Goal: Information Seeking & Learning: Learn about a topic

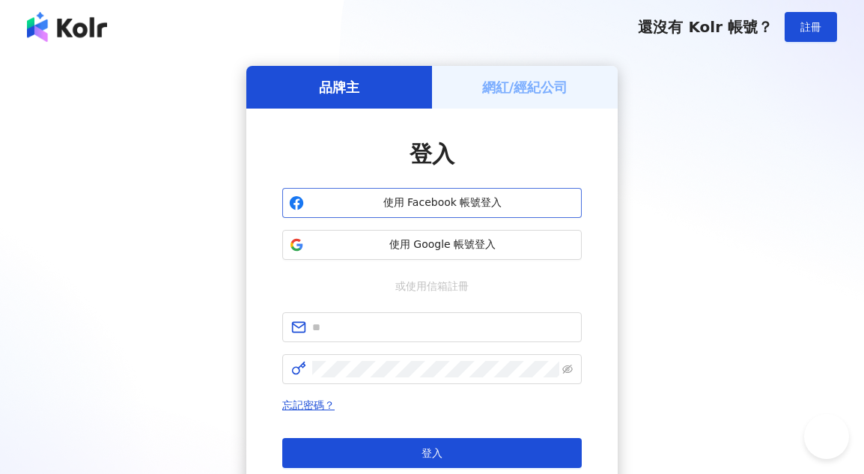
click at [461, 210] on span "使用 Facebook 帳號登入" at bounding box center [442, 202] width 265 height 15
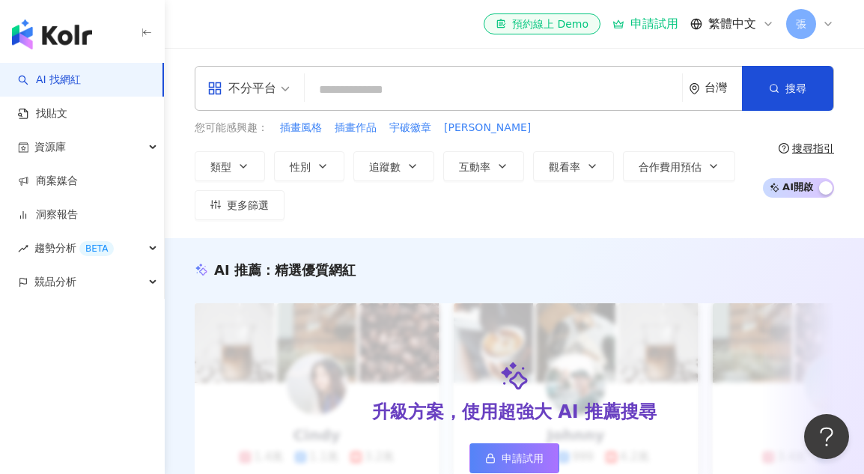
click at [359, 95] on input "search" at bounding box center [493, 90] width 365 height 28
paste input "**********"
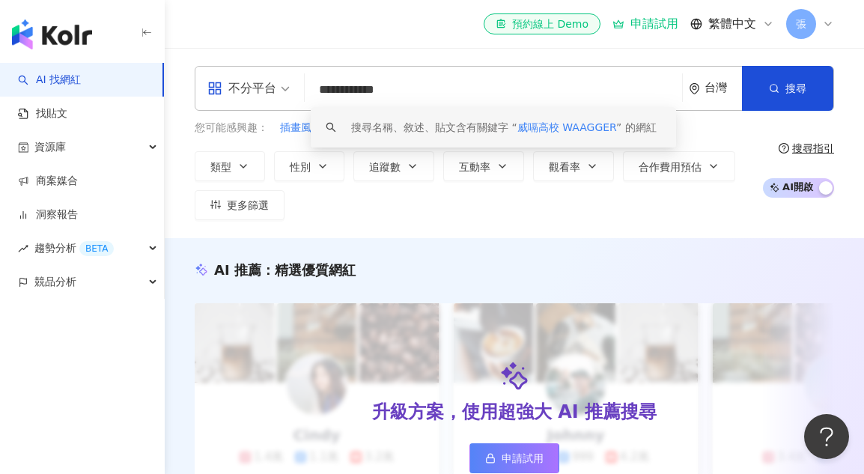
click at [568, 123] on span "威嗝高校 WAAGGER" at bounding box center [566, 127] width 99 height 12
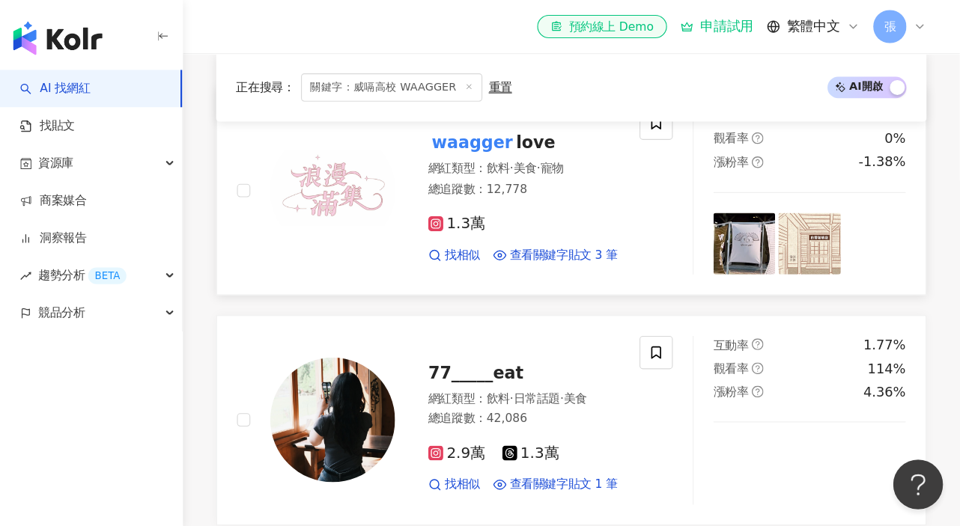
scroll to position [524, 0]
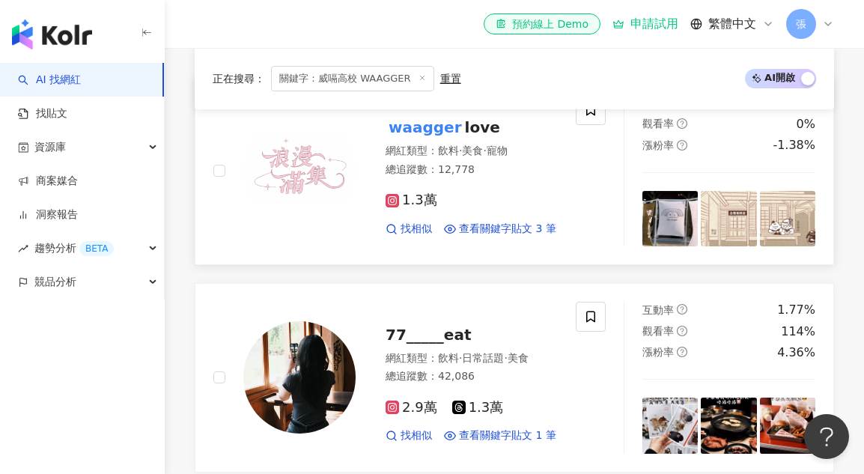
type input "**********"
click at [423, 139] on mark "waagger" at bounding box center [425, 127] width 79 height 24
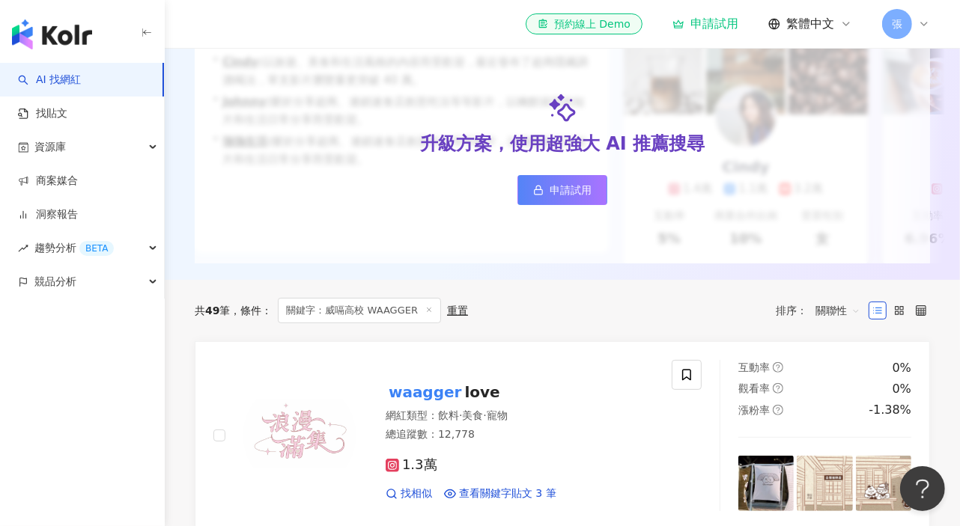
scroll to position [25, 0]
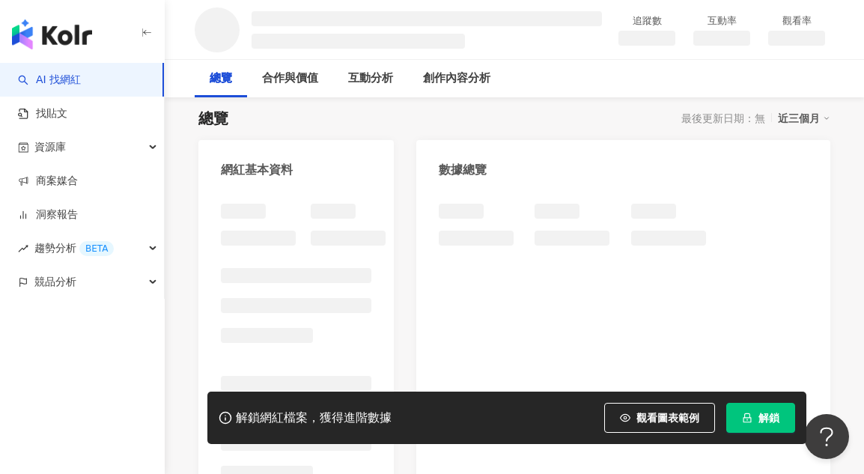
scroll to position [150, 0]
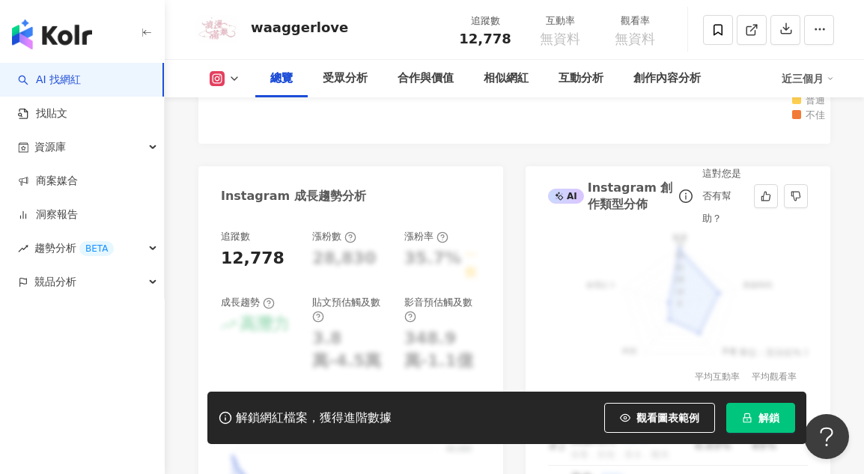
scroll to position [898, 0]
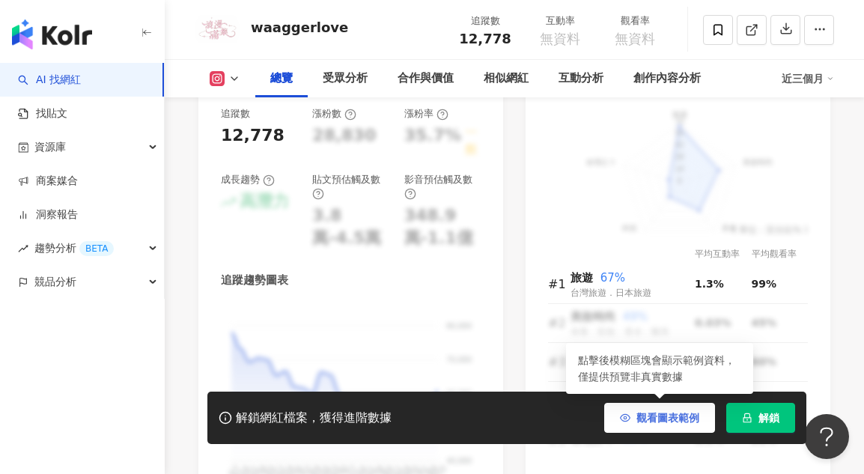
click at [668, 415] on span "觀看圖表範例" at bounding box center [667, 418] width 63 height 12
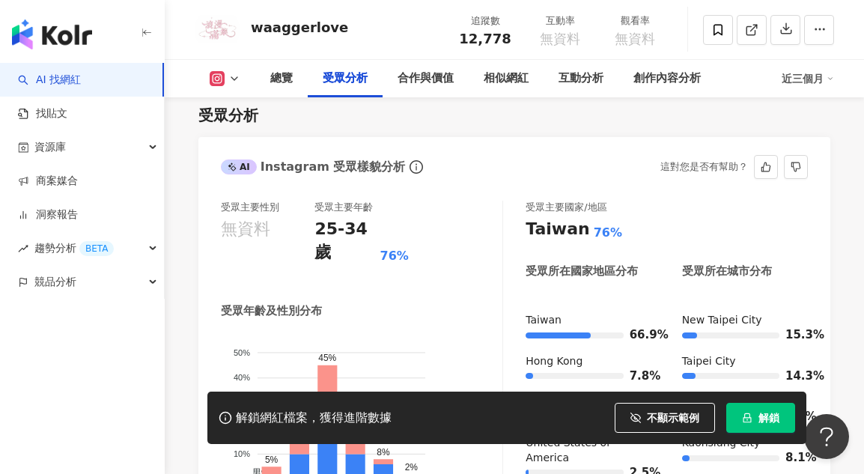
scroll to position [1497, 0]
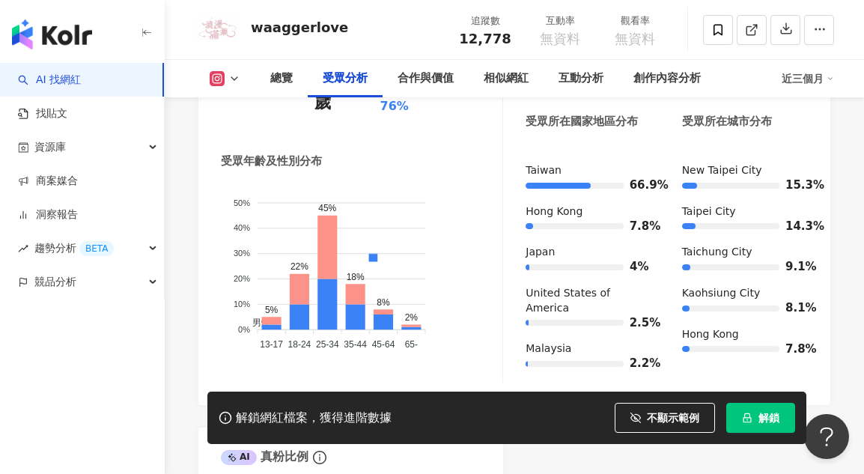
drag, startPoint x: 840, startPoint y: 0, endPoint x: 695, endPoint y: 326, distance: 356.6
click at [645, 350] on div "AI Instagram 受眾樣貌分析 受眾主要性別 無資料 受眾主要年齡 25-34 歲 76% 受眾年齡及性別分布 男性 女性 50% 50% 40% 4…" at bounding box center [514, 325] width 632 height 677
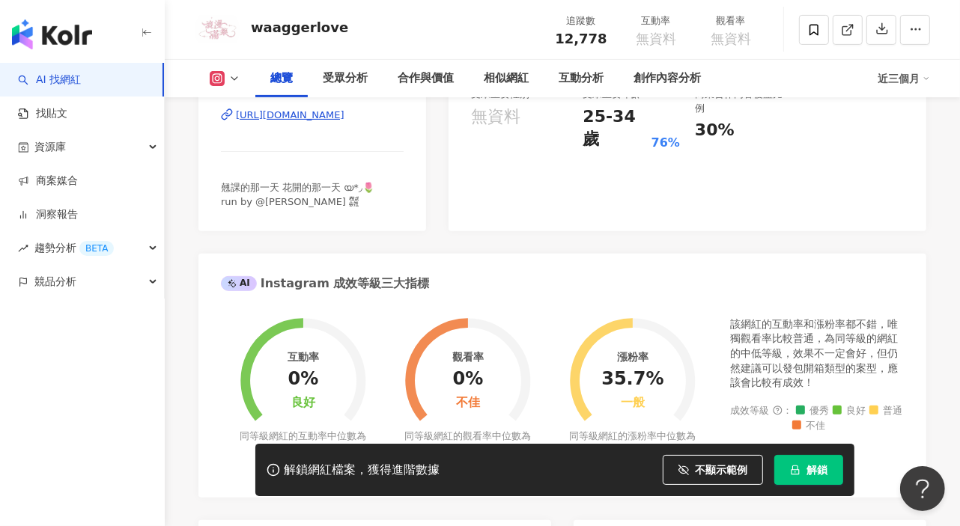
scroll to position [0, 0]
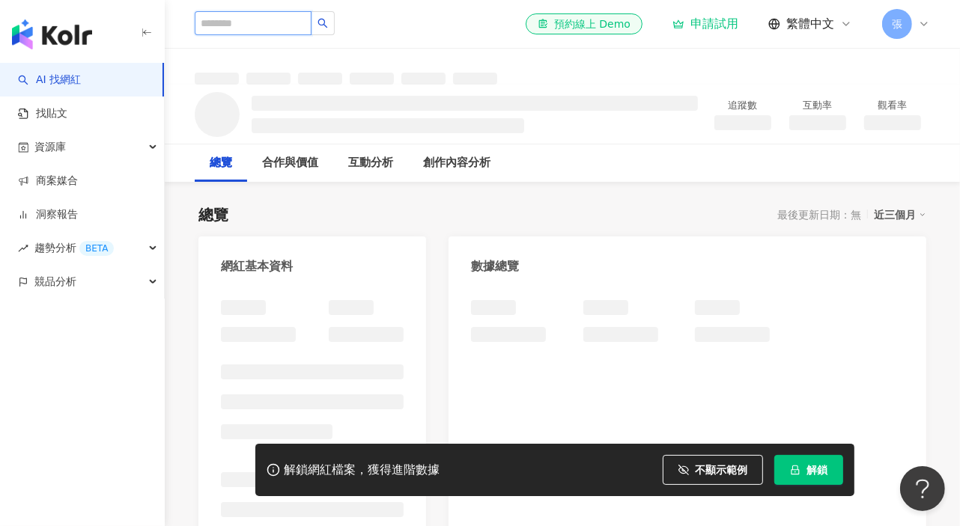
click at [225, 22] on input "search" at bounding box center [253, 23] width 117 height 24
type input "*"
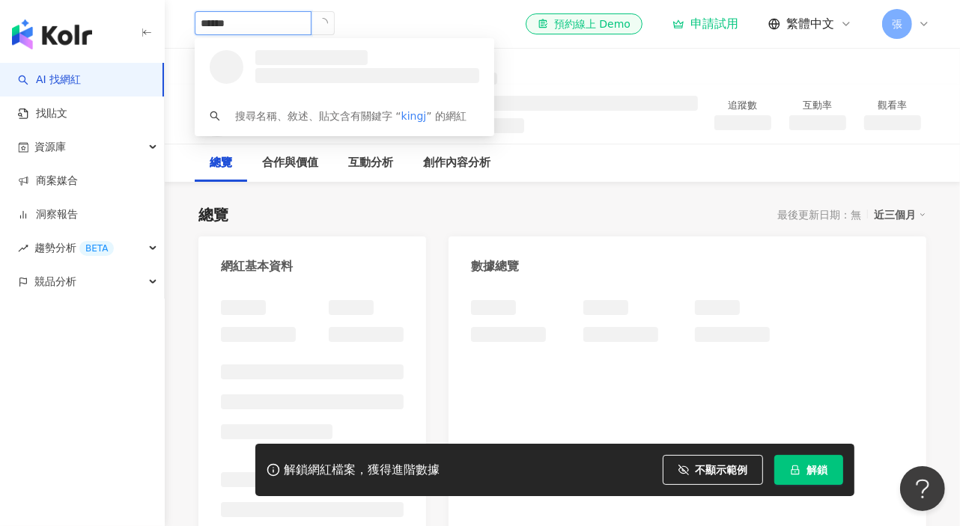
type input "*******"
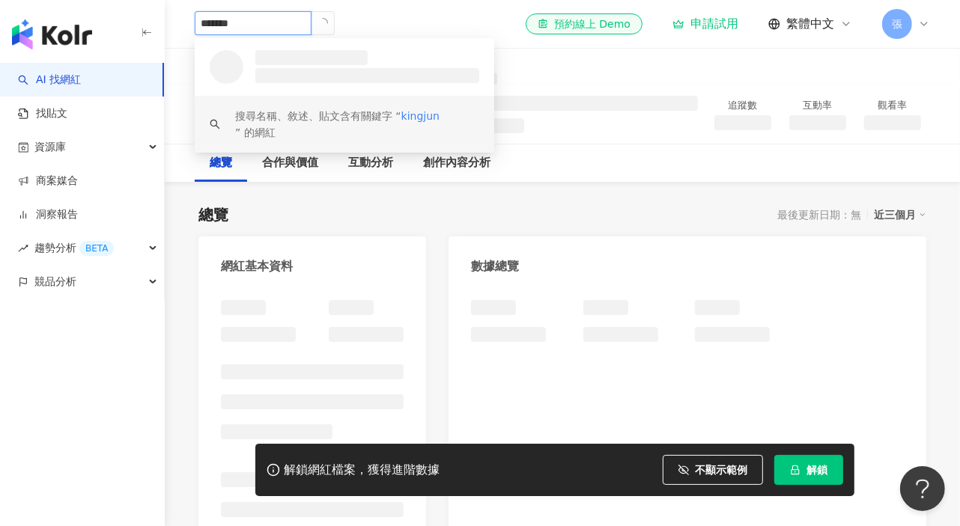
click at [429, 116] on span "kingjun" at bounding box center [420, 116] width 38 height 12
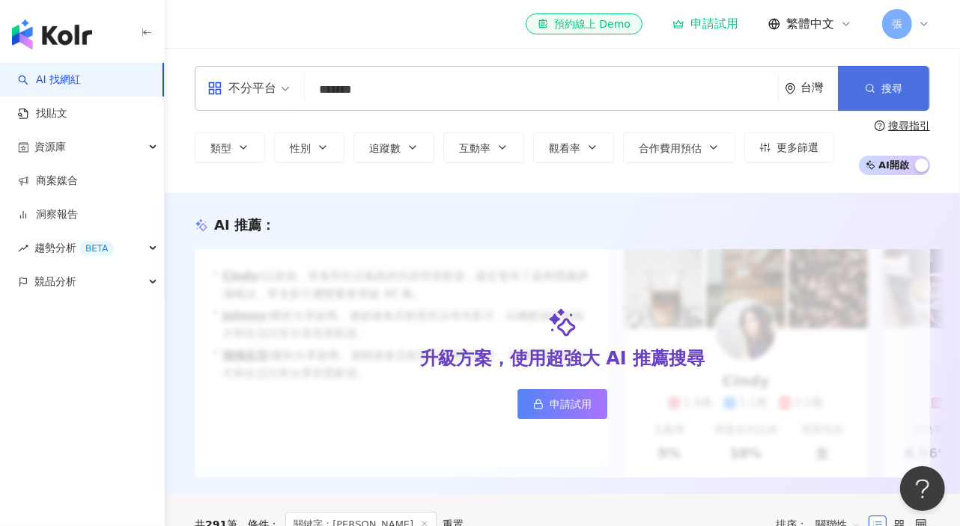
click at [863, 91] on span "搜尋" at bounding box center [891, 88] width 21 height 12
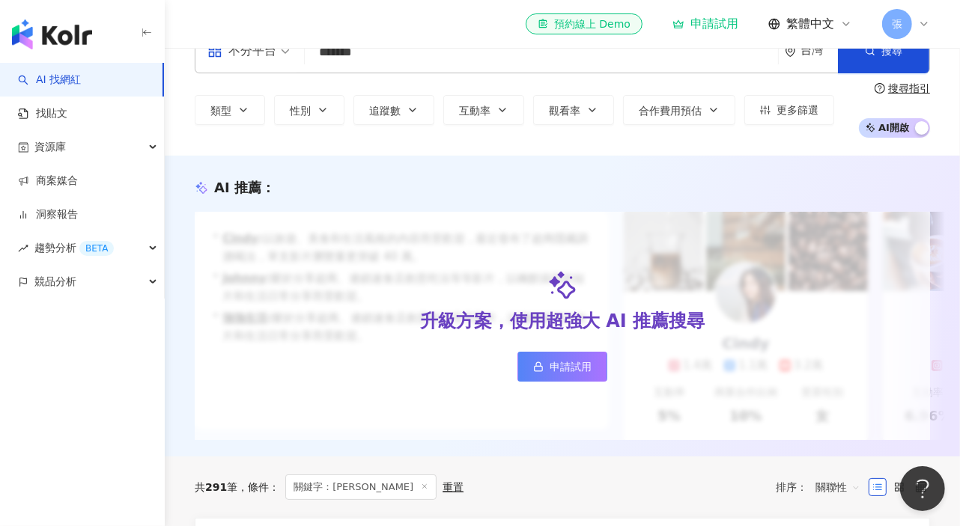
scroll to position [332, 0]
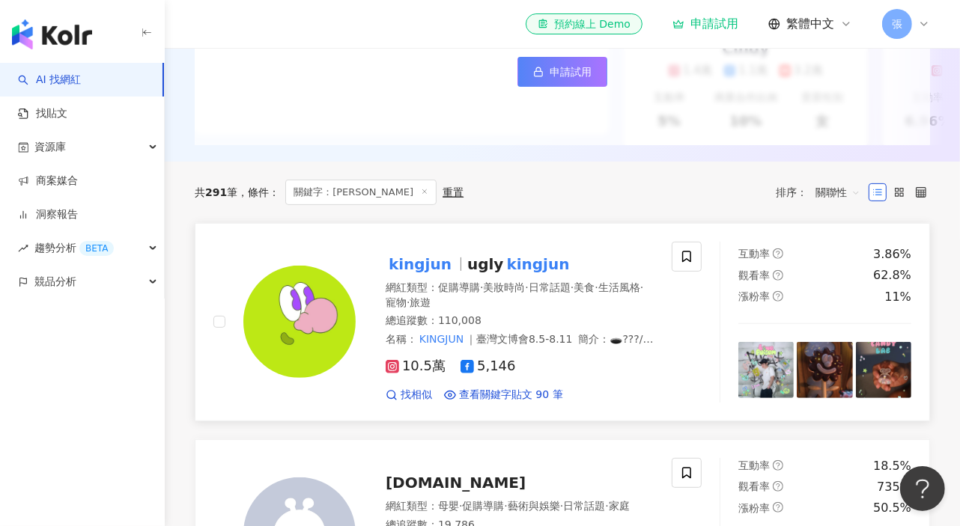
click at [419, 276] on mark "kingjun" at bounding box center [420, 264] width 69 height 24
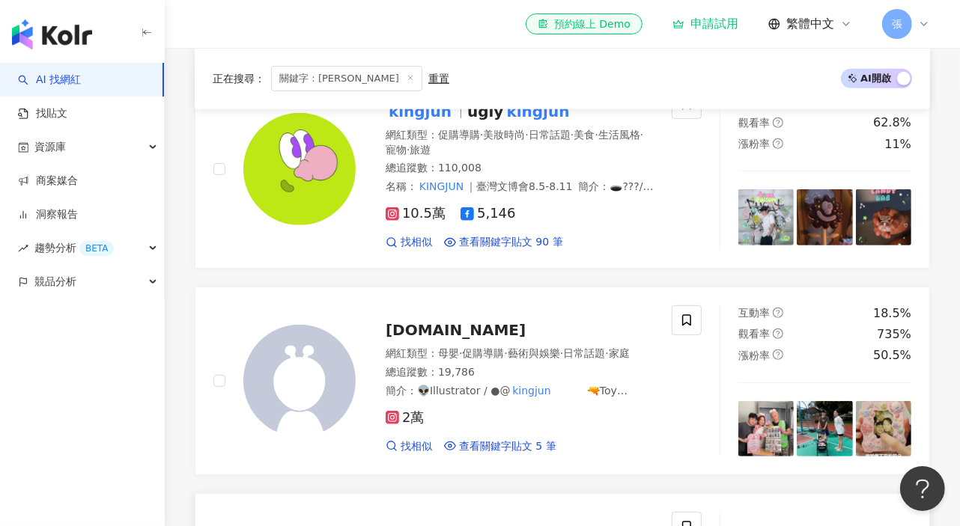
scroll to position [416, 0]
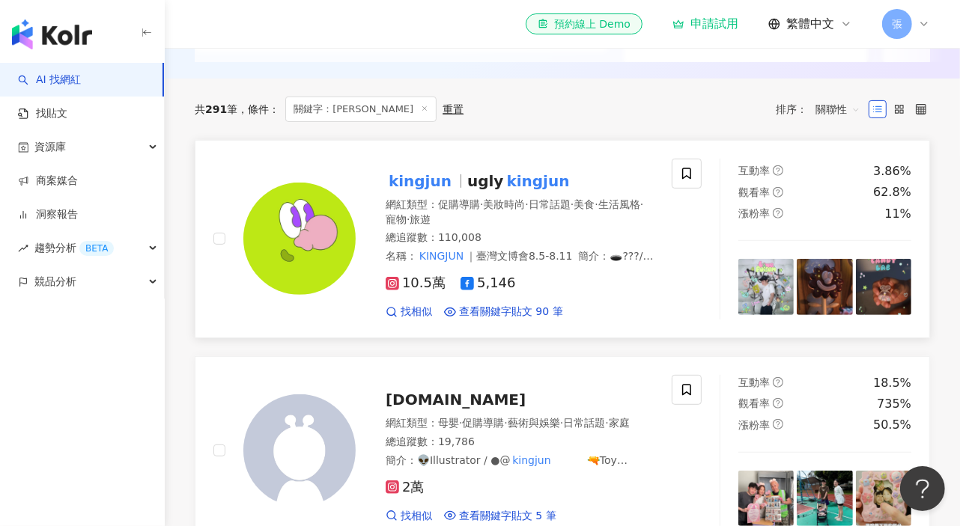
click at [488, 291] on span "5,146" at bounding box center [487, 284] width 55 height 16
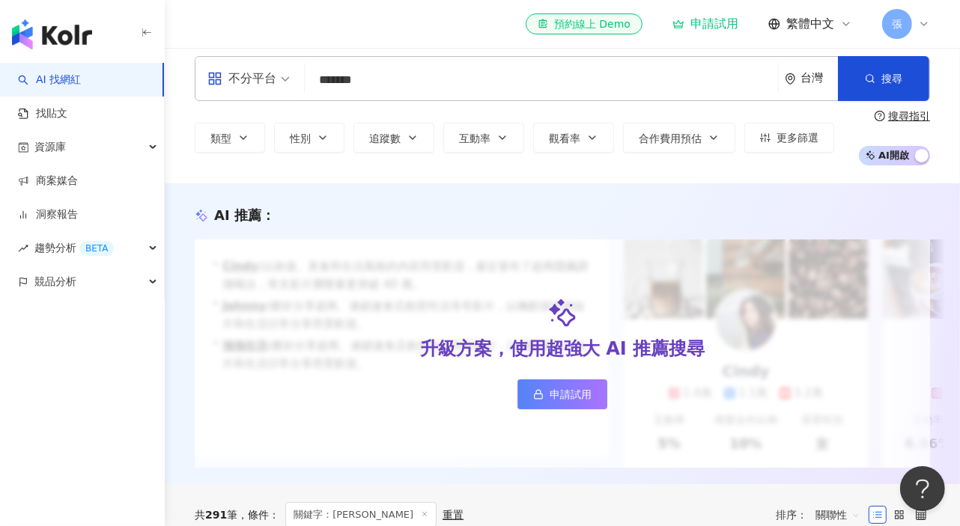
scroll to position [0, 0]
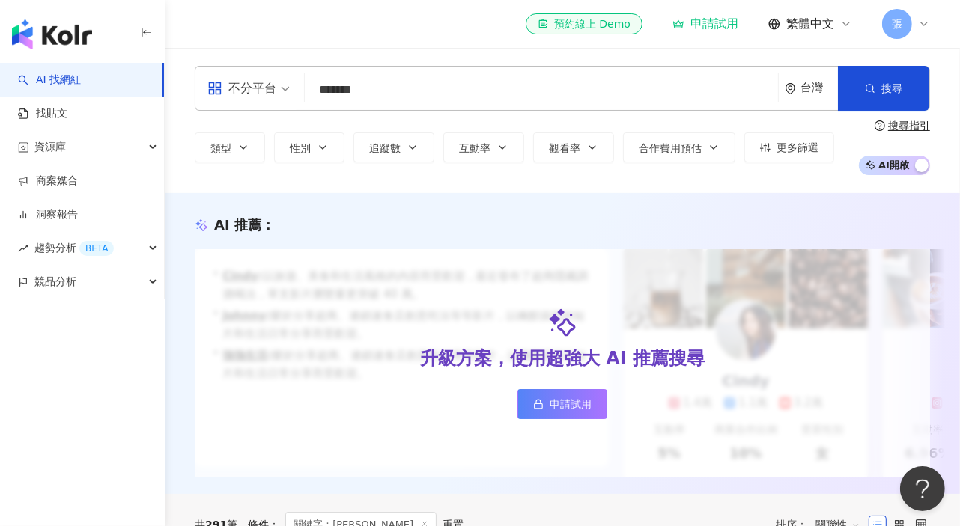
click at [703, 95] on input "*******" at bounding box center [541, 90] width 461 height 28
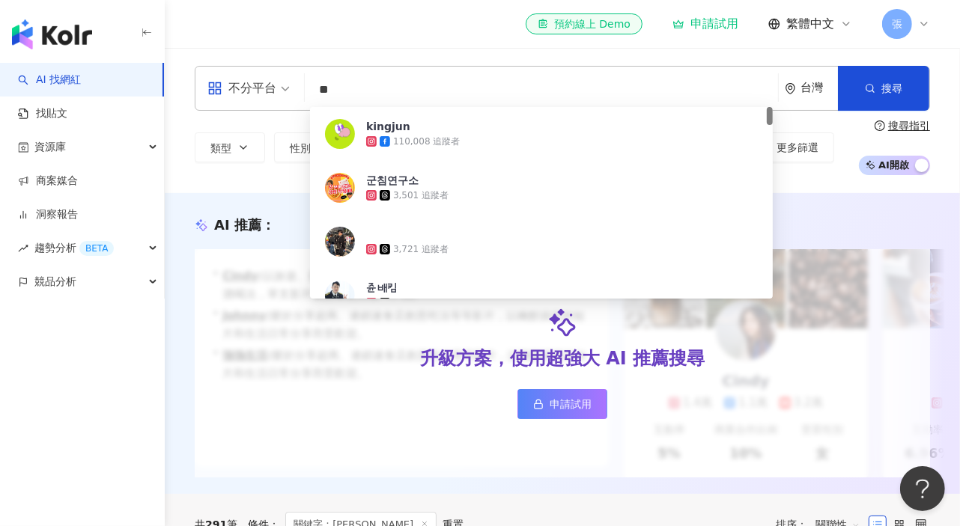
type input "*"
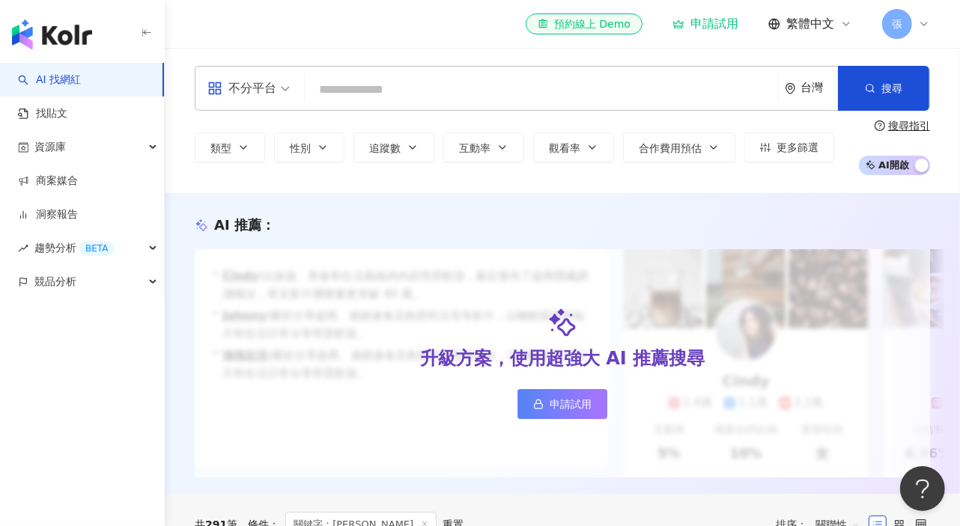
paste input "**********"
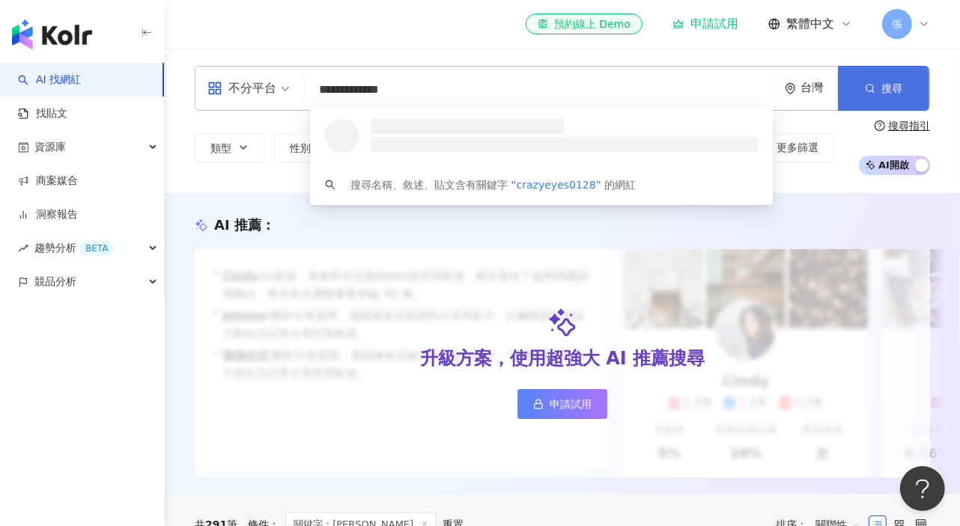
type input "**********"
click at [863, 87] on icon "button" at bounding box center [870, 88] width 10 height 10
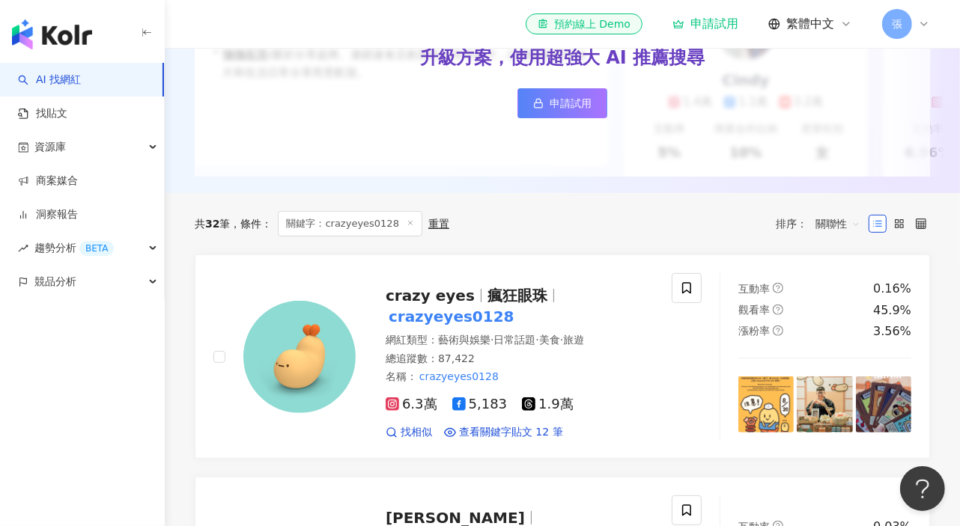
scroll to position [332, 0]
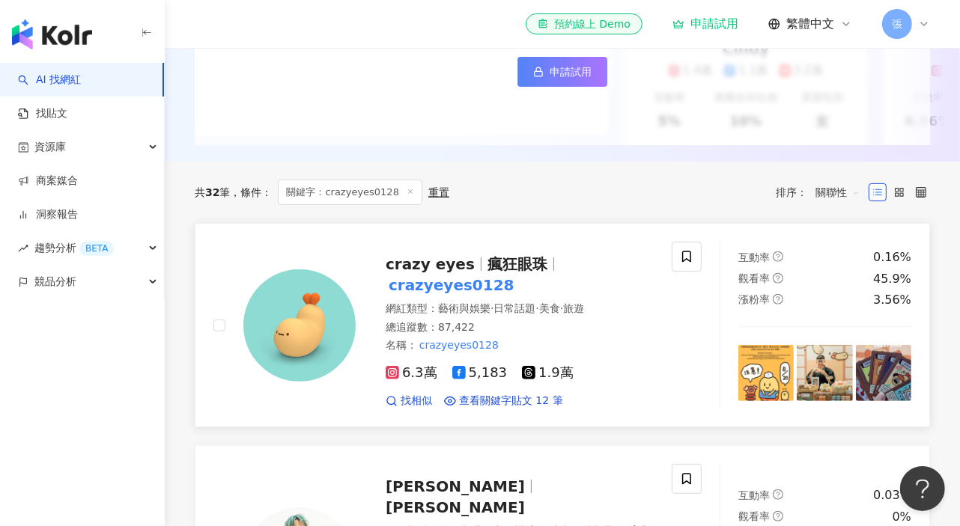
click at [455, 273] on span "crazy eyes" at bounding box center [430, 264] width 89 height 18
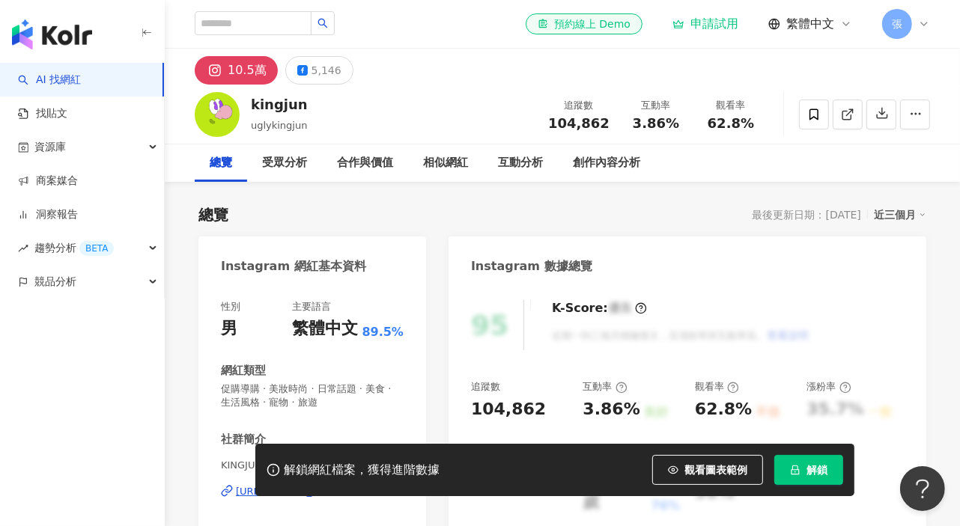
click at [702, 472] on span "觀看圖表範例" at bounding box center [715, 470] width 63 height 12
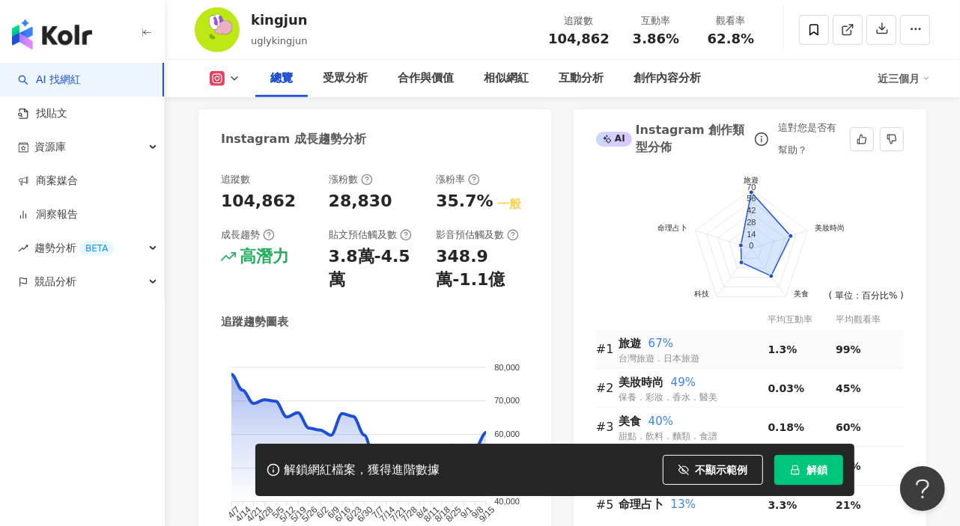
scroll to position [832, 0]
click at [670, 77] on div "創作內容分析" at bounding box center [666, 79] width 67 height 18
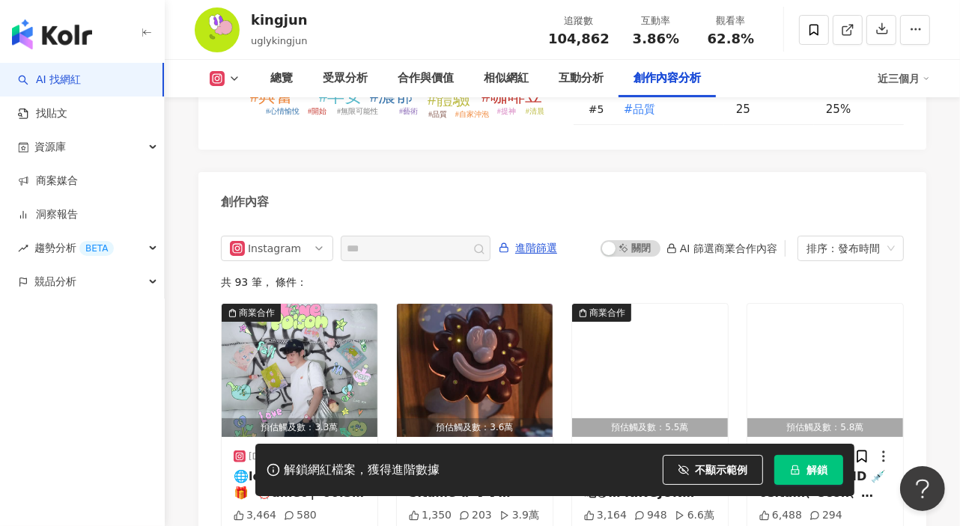
scroll to position [4468, 0]
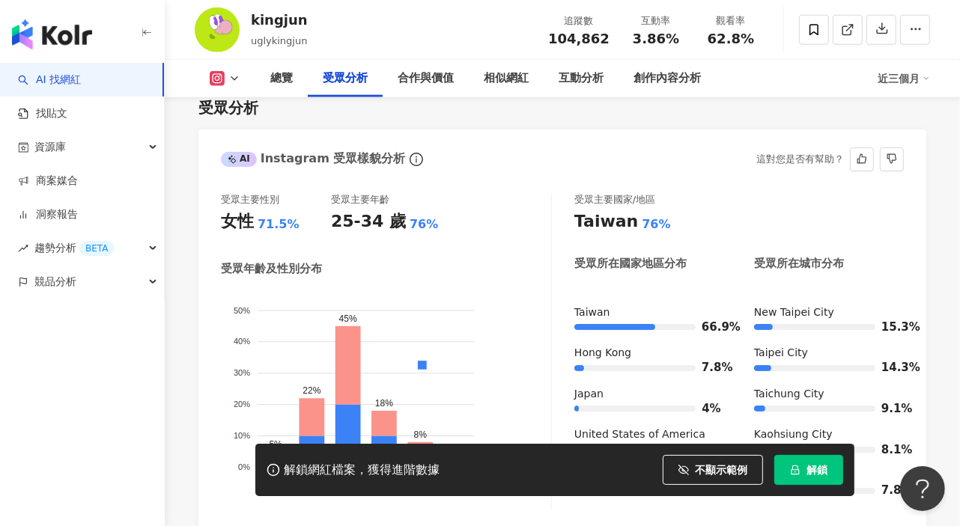
scroll to position [1414, 0]
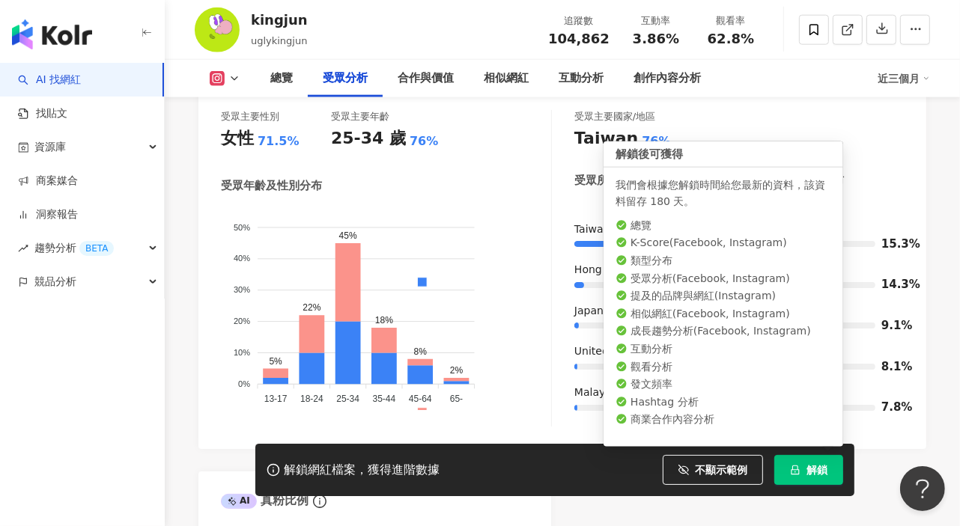
click at [816, 474] on span "解鎖" at bounding box center [816, 470] width 21 height 12
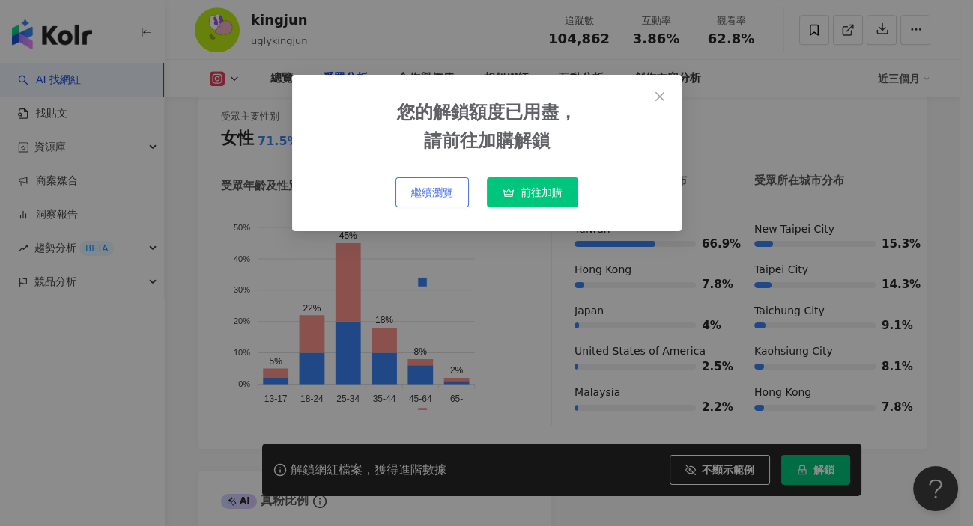
click at [438, 195] on span "繼續瀏覽" at bounding box center [432, 192] width 42 height 12
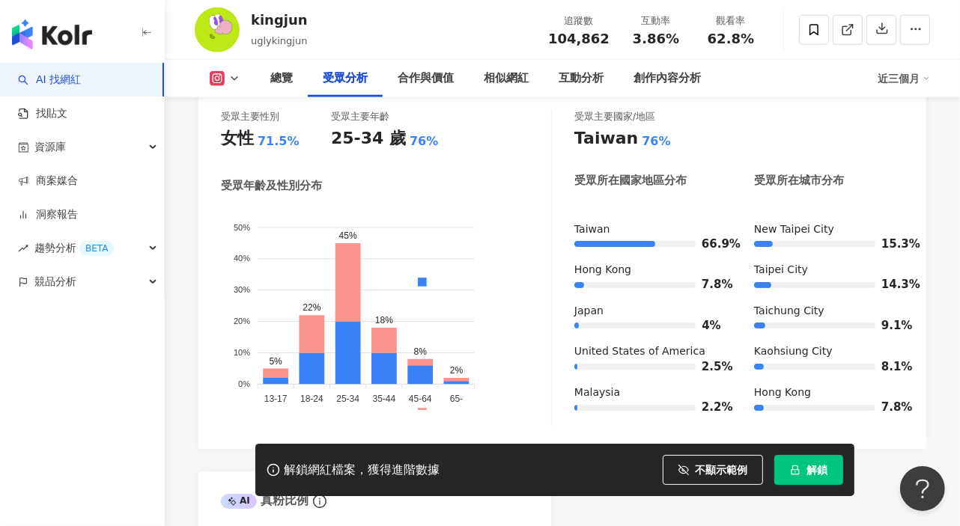
click at [210, 423] on div "受眾主要性別 女性 71.5% 受眾主要年齡 25-34 歲 76% 受眾年齡及性別分布 男性 女性 50% 50% 40% 40% 30% 30% 20% …" at bounding box center [562, 272] width 728 height 354
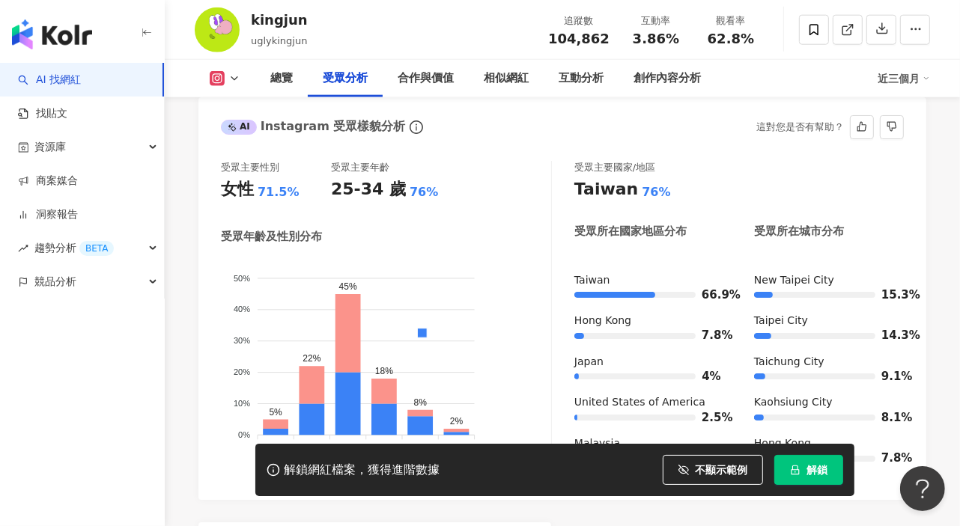
scroll to position [1330, 0]
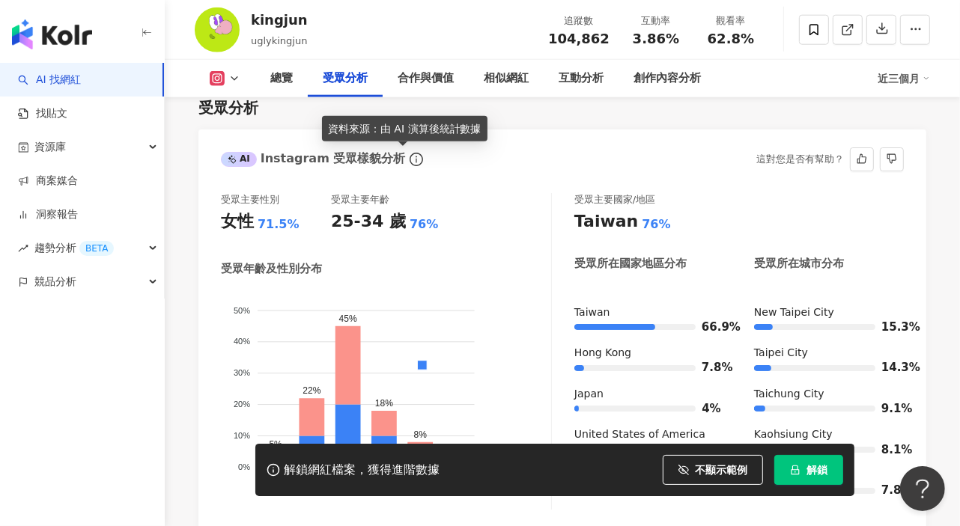
click at [410, 162] on icon "info-circle" at bounding box center [416, 159] width 13 height 13
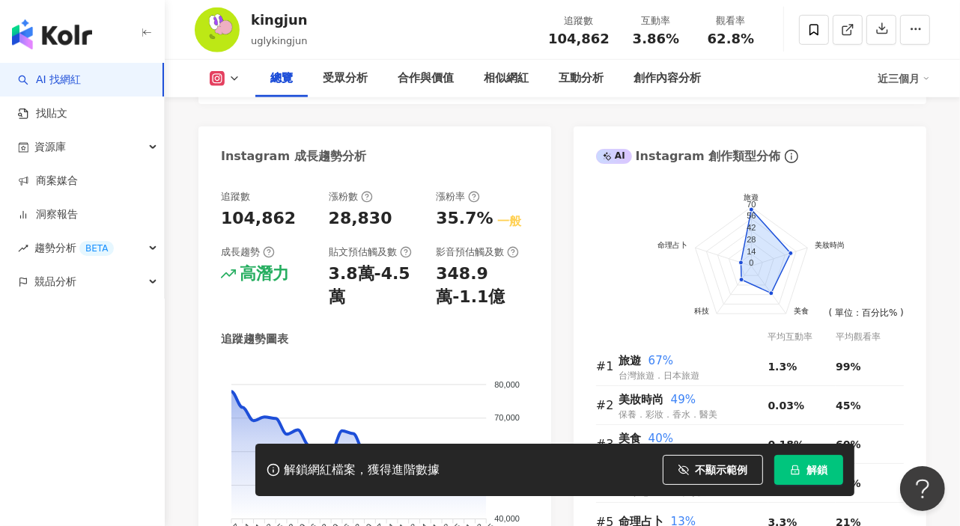
scroll to position [0, 0]
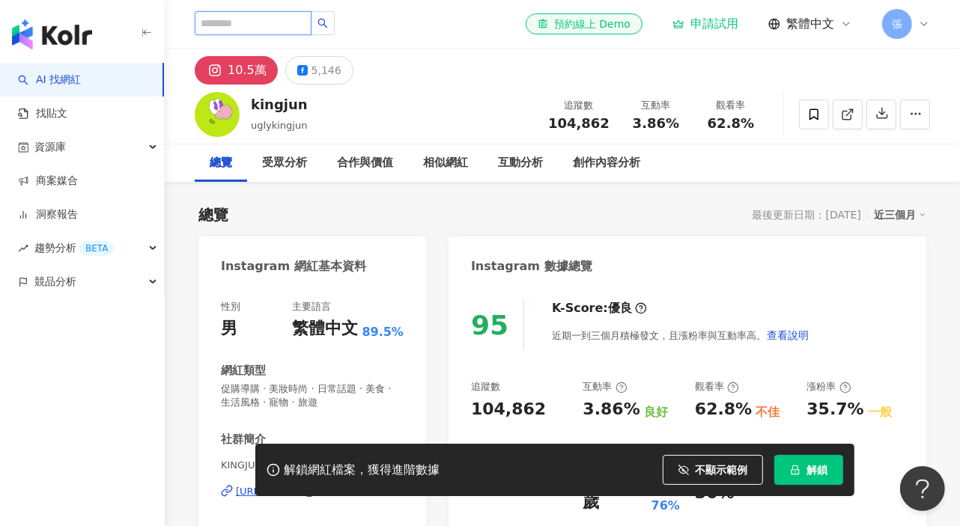
click at [225, 19] on input "search" at bounding box center [253, 23] width 117 height 24
paste input "**********"
type input "**********"
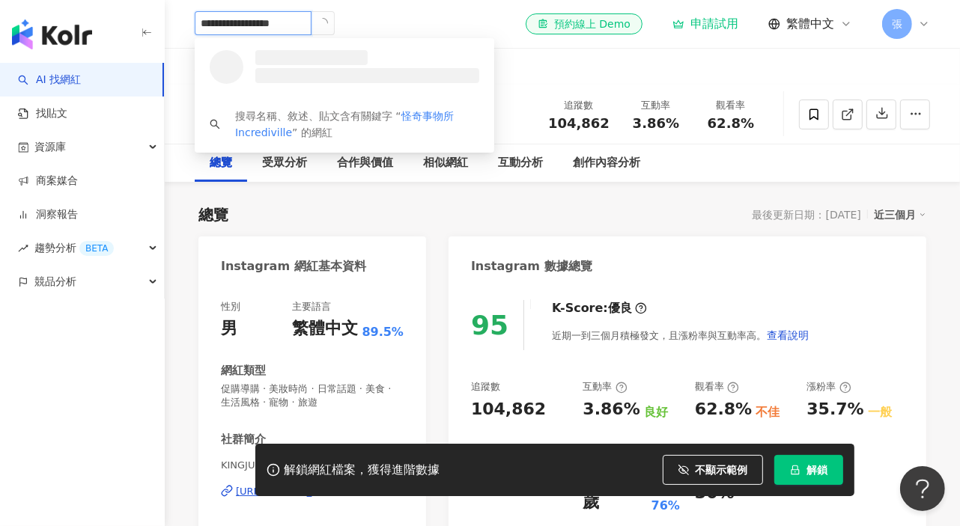
click at [329, 20] on icon "loading" at bounding box center [322, 22] width 13 height 13
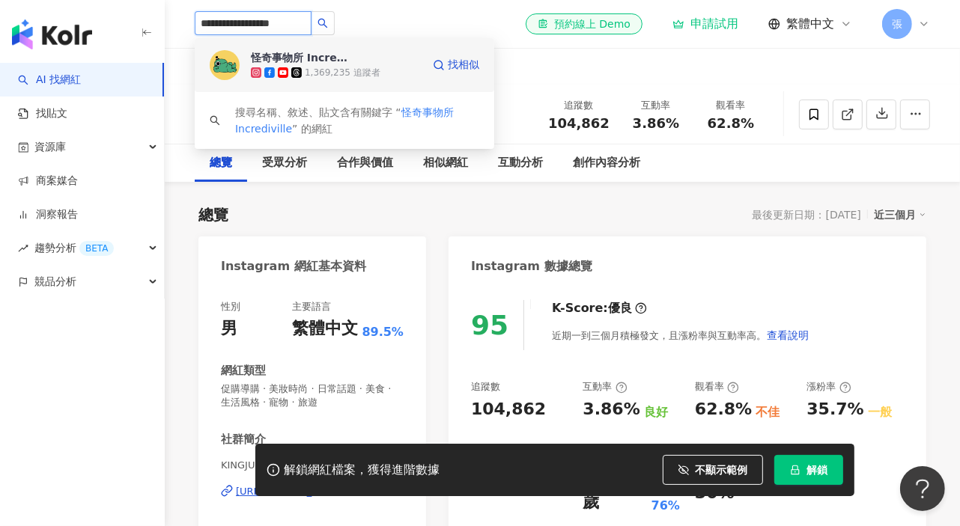
click at [284, 56] on div "怪奇事物所 Incrediville" at bounding box center [299, 57] width 97 height 15
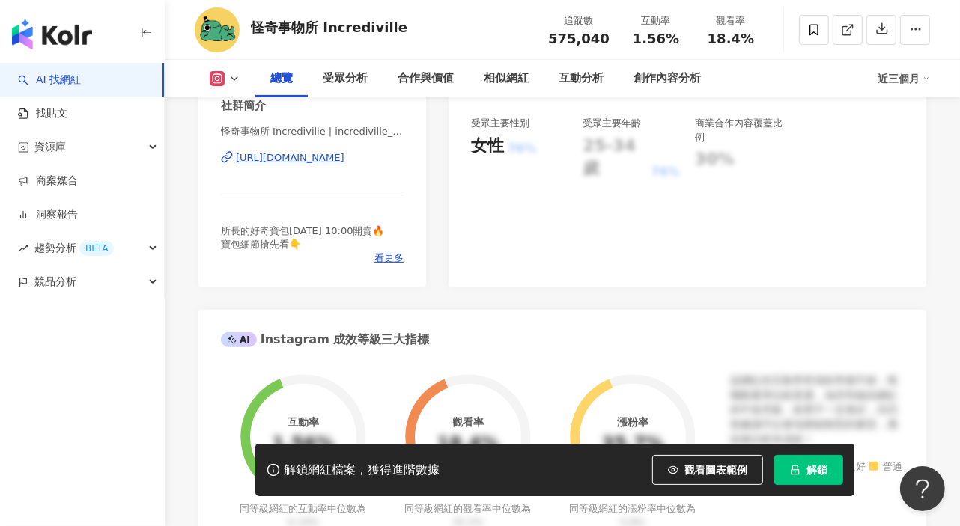
scroll to position [832, 0]
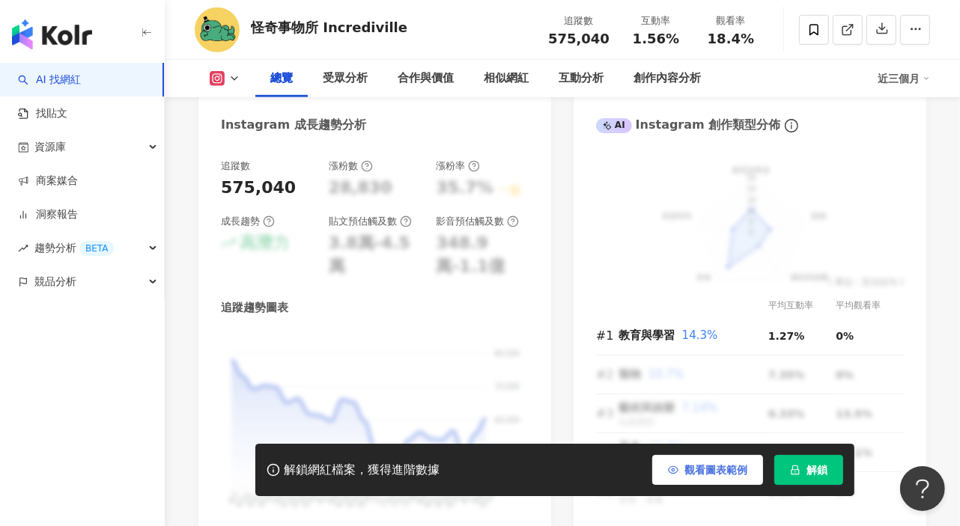
click at [699, 474] on span "觀看圖表範例" at bounding box center [715, 470] width 63 height 12
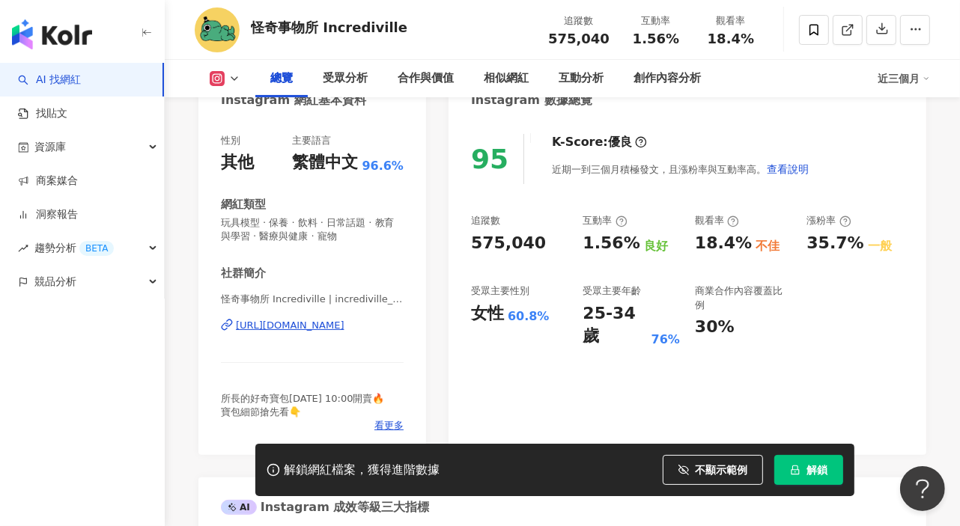
scroll to position [0, 0]
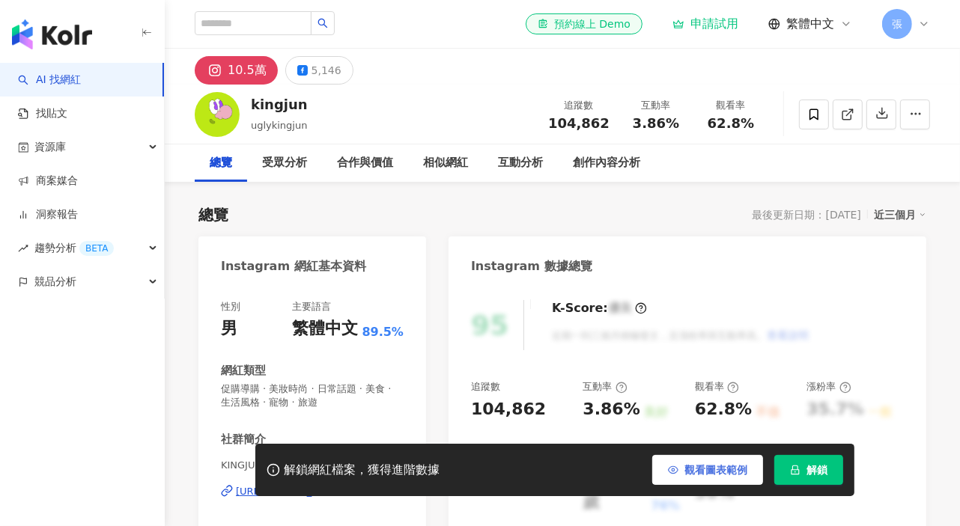
click at [686, 474] on span "觀看圖表範例" at bounding box center [715, 470] width 63 height 12
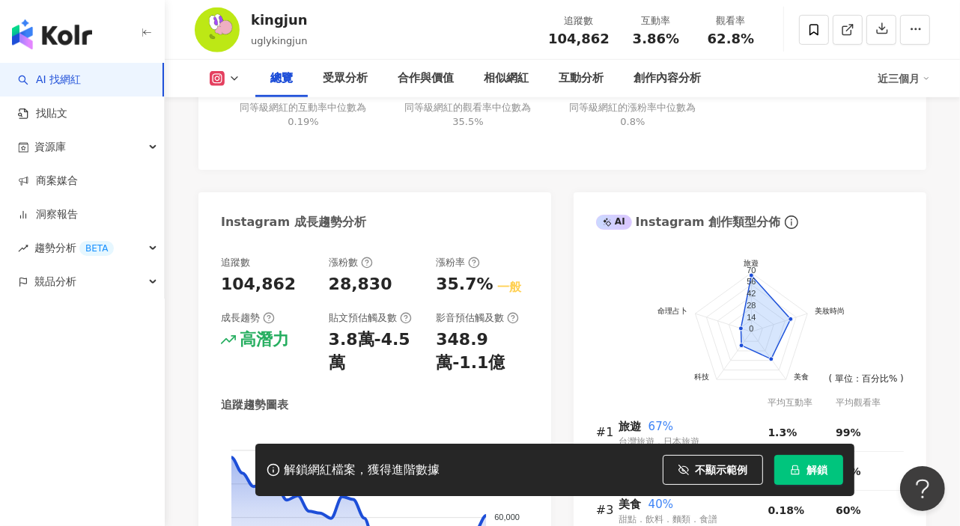
scroll to position [416, 0]
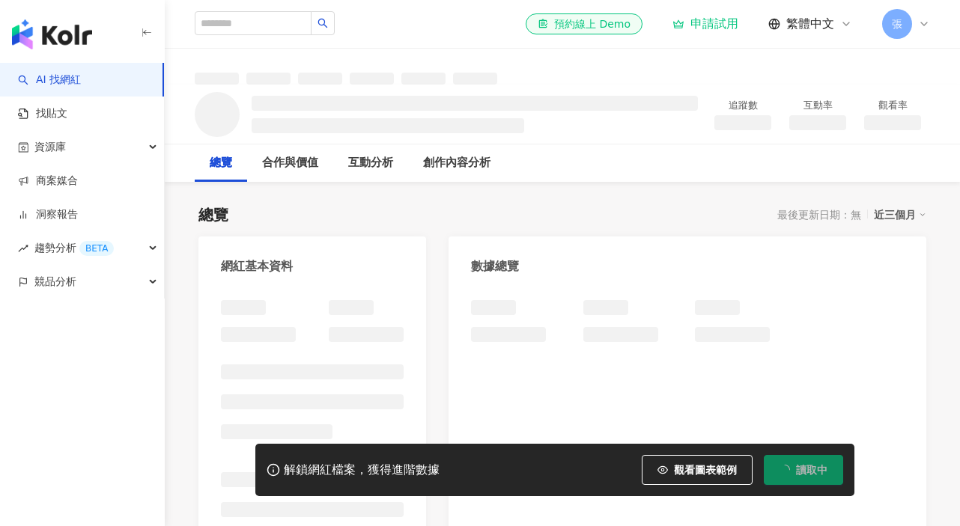
scroll to position [249, 0]
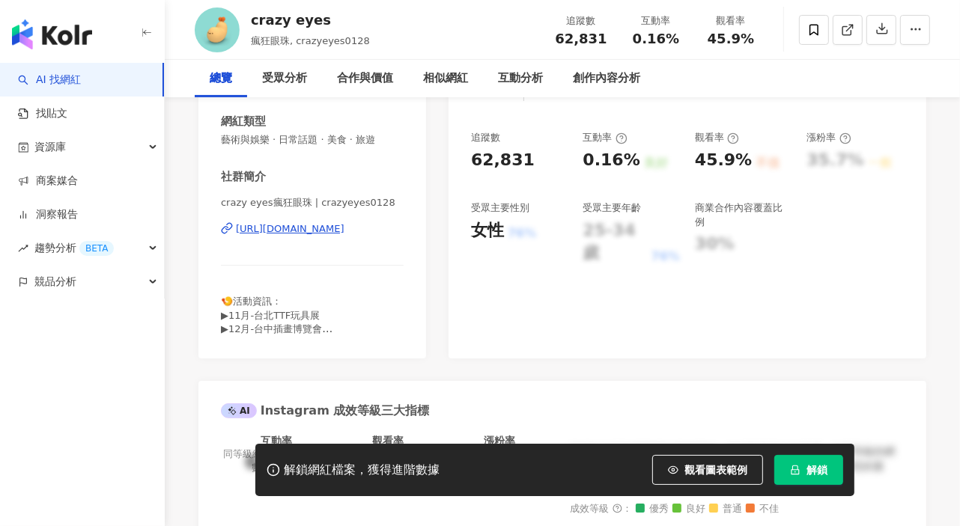
click at [715, 468] on span "觀看圖表範例" at bounding box center [715, 470] width 63 height 12
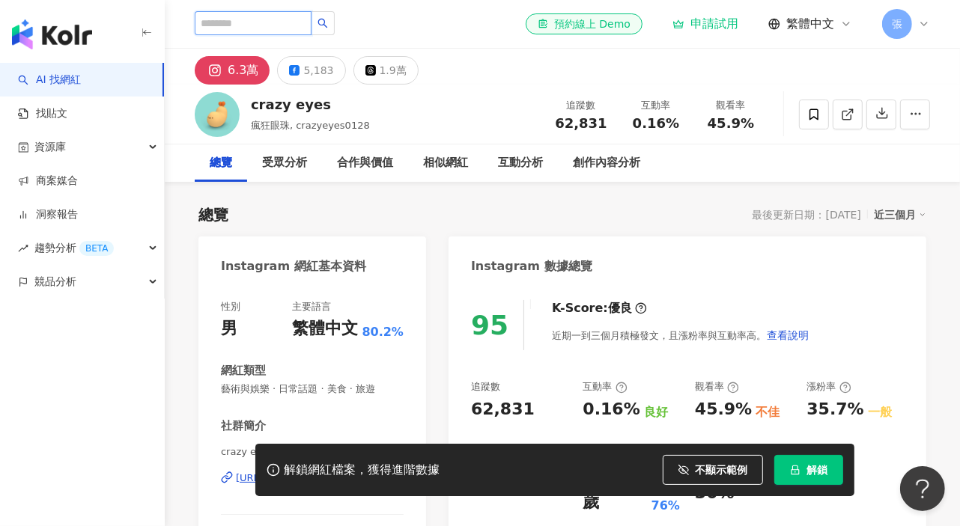
click at [268, 19] on input "search" at bounding box center [253, 23] width 117 height 24
paste input "**********"
type input "**********"
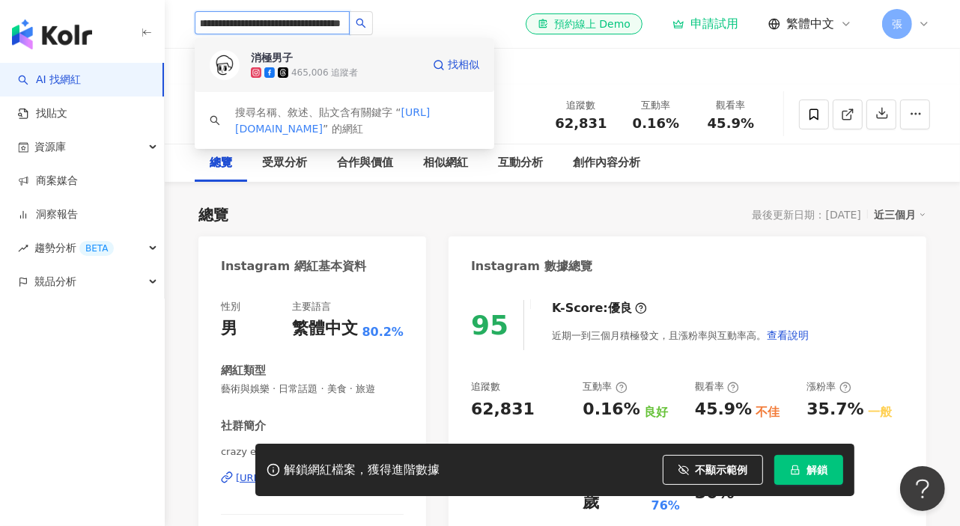
click at [273, 54] on div "消極男子" at bounding box center [272, 57] width 42 height 15
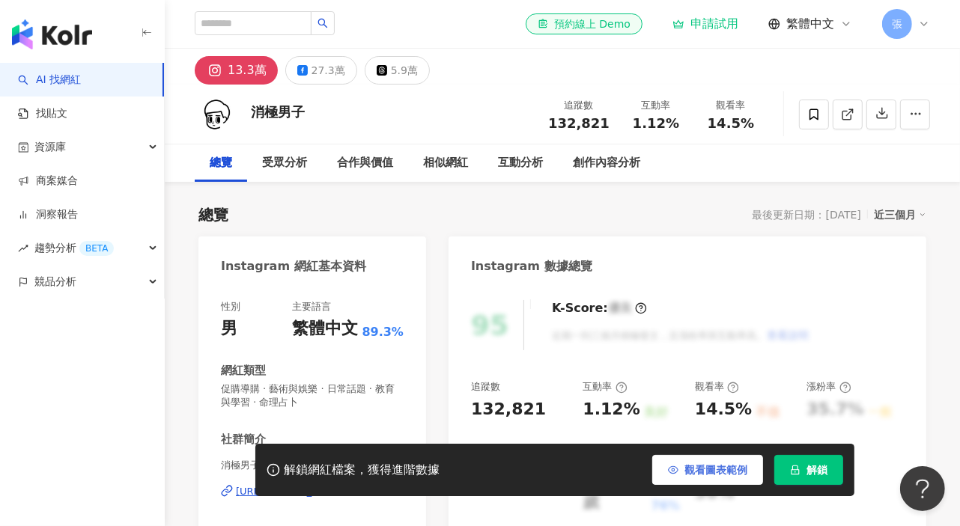
click at [697, 472] on span "觀看圖表範例" at bounding box center [715, 470] width 63 height 12
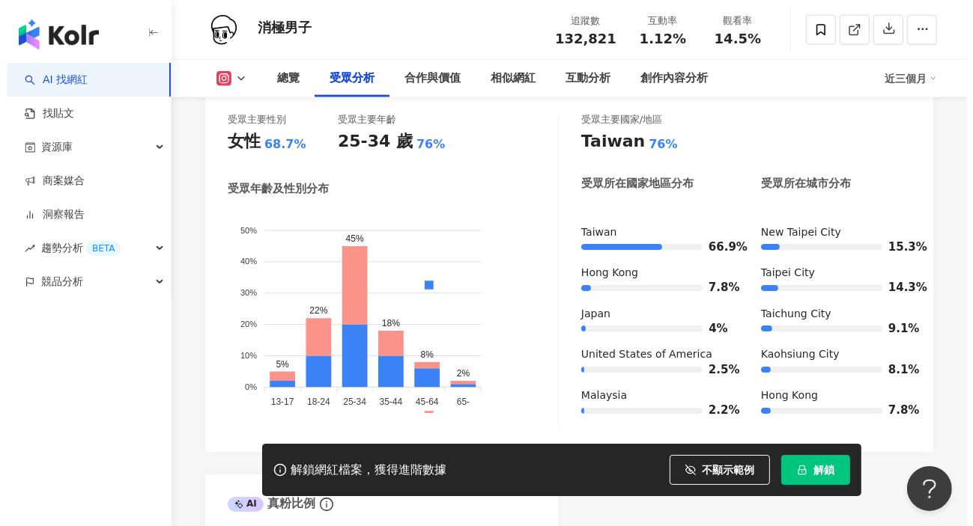
scroll to position [1414, 0]
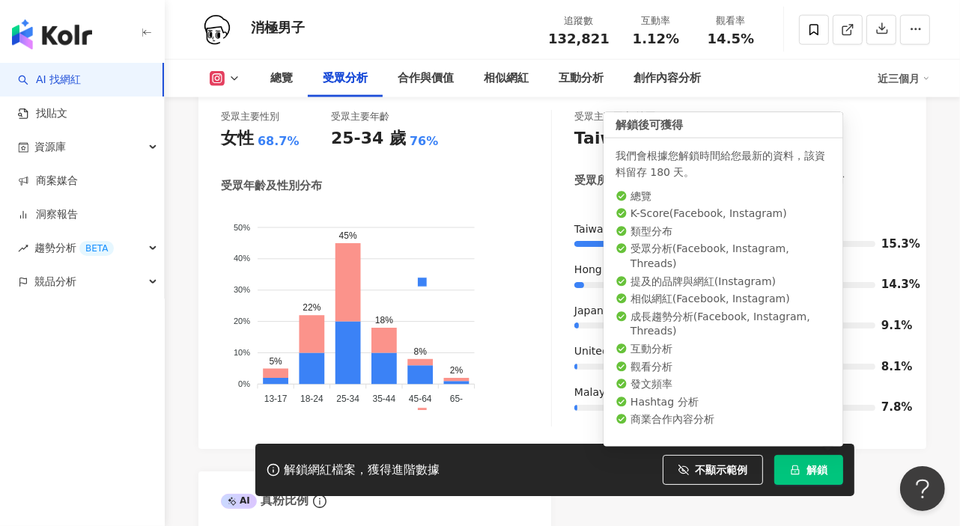
click at [817, 475] on span "解鎖" at bounding box center [816, 470] width 21 height 12
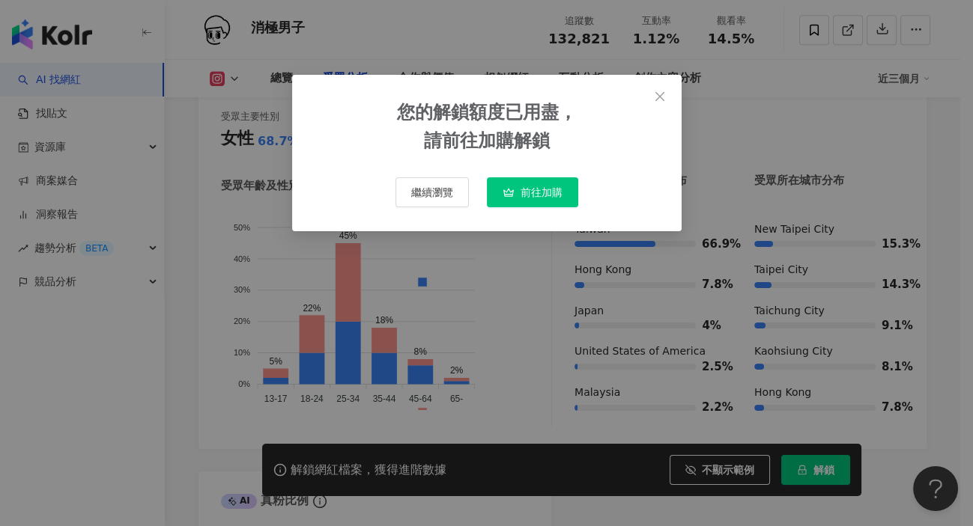
click at [524, 191] on span "前往加購" at bounding box center [541, 192] width 42 height 12
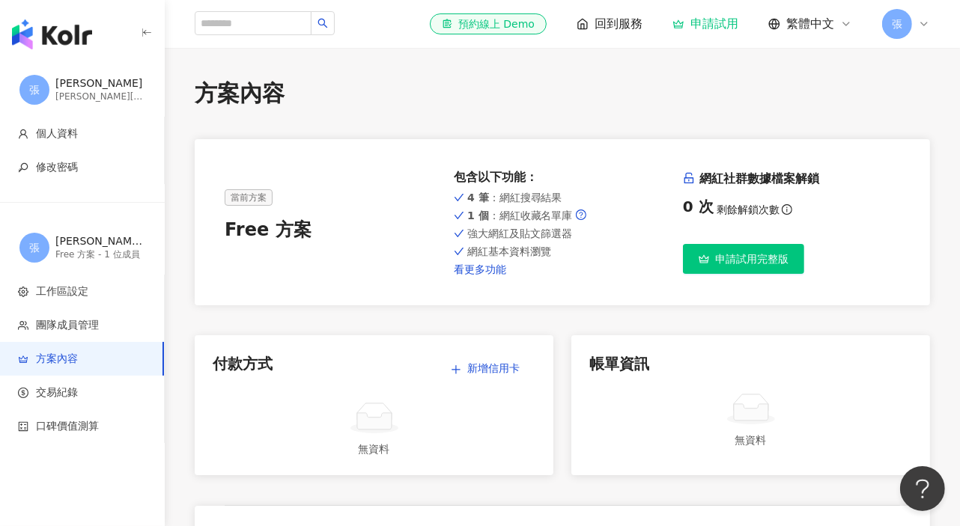
click at [496, 268] on link "看更多功能" at bounding box center [562, 270] width 217 height 12
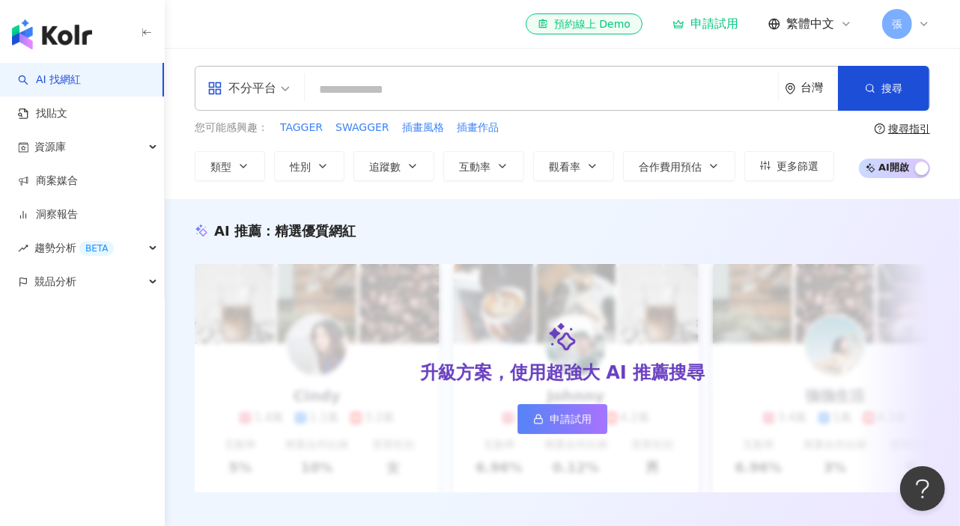
click at [427, 109] on div "不分平台 台灣 搜尋" at bounding box center [562, 88] width 735 height 45
click at [429, 95] on input "search" at bounding box center [541, 90] width 461 height 28
click at [428, 91] on input "search" at bounding box center [541, 90] width 461 height 28
click at [405, 94] on input "search" at bounding box center [541, 90] width 461 height 28
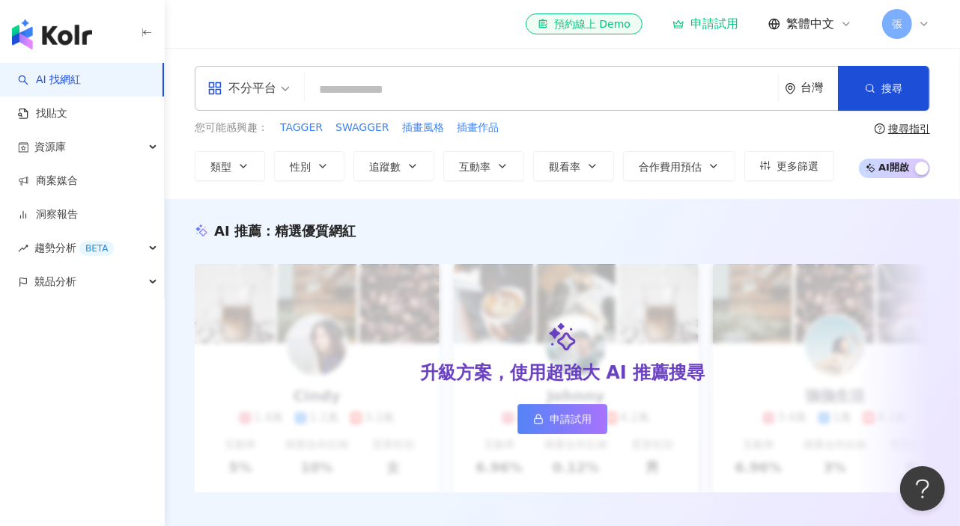
click at [419, 88] on input "search" at bounding box center [541, 90] width 461 height 28
type input "*"
click at [339, 88] on input "search" at bounding box center [541, 90] width 461 height 28
click at [399, 96] on input "search" at bounding box center [541, 90] width 461 height 28
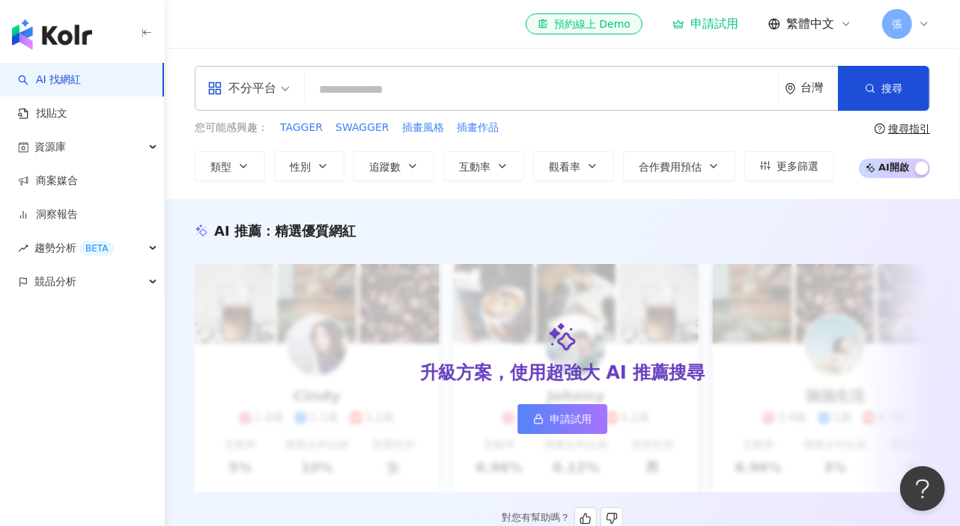
click at [559, 413] on span "申請試用" at bounding box center [571, 419] width 42 height 12
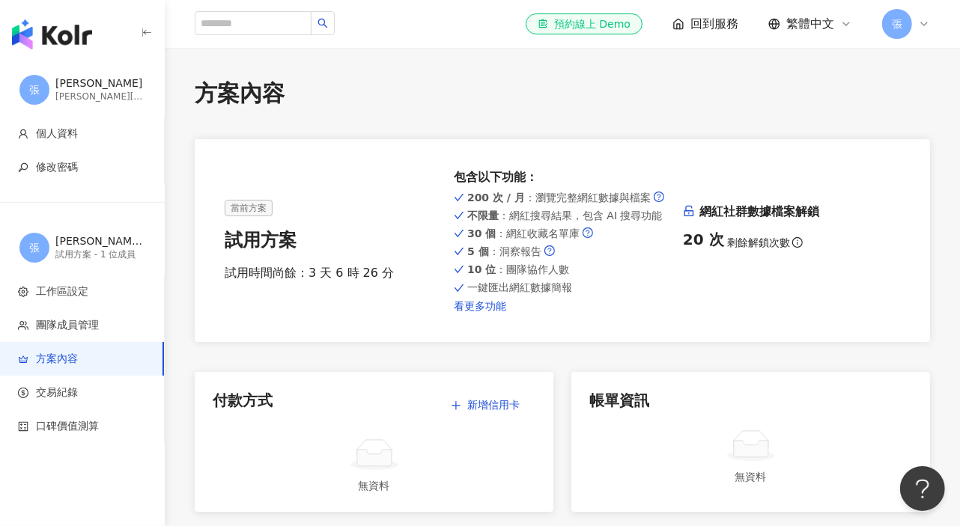
click at [493, 309] on link "看更多功能" at bounding box center [562, 306] width 217 height 12
click at [61, 244] on div "[PERSON_NAME] 的工作區" at bounding box center [100, 241] width 90 height 15
click at [97, 243] on div "[PERSON_NAME] 的工作區" at bounding box center [100, 241] width 90 height 15
click at [58, 240] on div "[PERSON_NAME] 的工作區" at bounding box center [100, 241] width 90 height 15
click at [69, 79] on div "[PERSON_NAME]" at bounding box center [100, 83] width 90 height 15
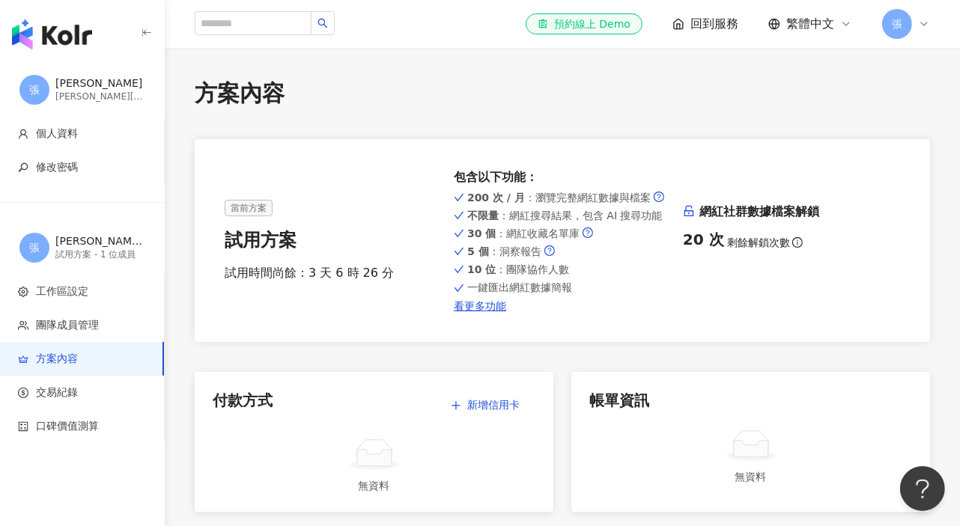
click at [728, 19] on span "回到服務" at bounding box center [714, 24] width 48 height 16
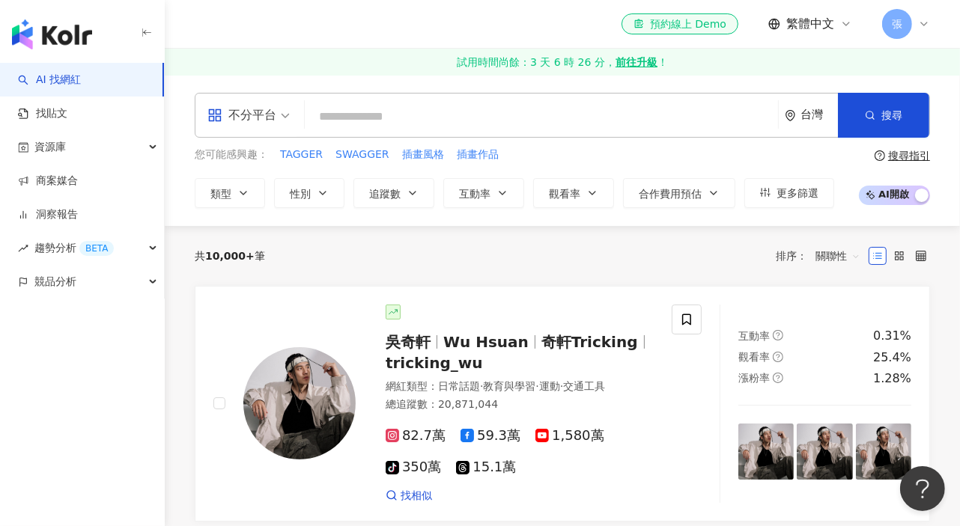
click at [353, 109] on input "search" at bounding box center [541, 117] width 461 height 28
click at [377, 121] on input "search" at bounding box center [541, 117] width 461 height 28
paste input "****"
type input "****"
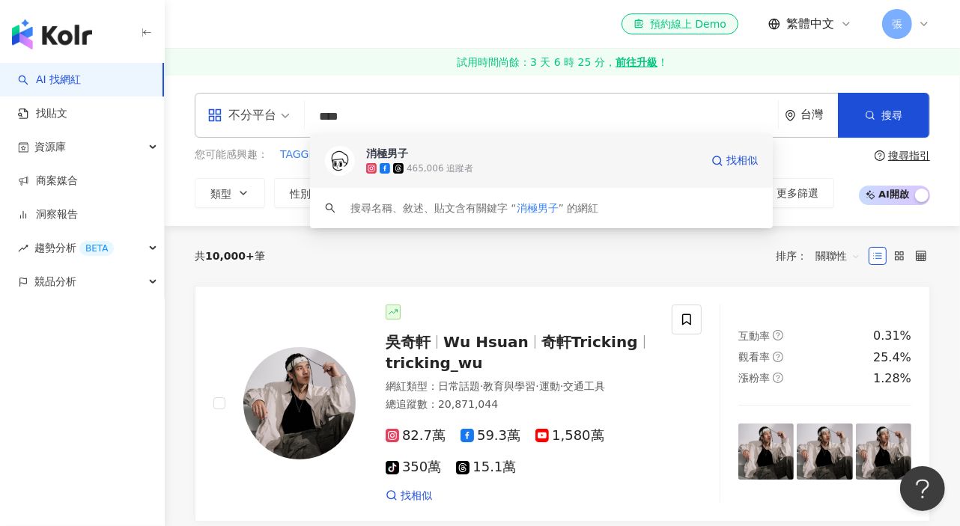
click at [386, 150] on div "消極男子" at bounding box center [387, 153] width 42 height 15
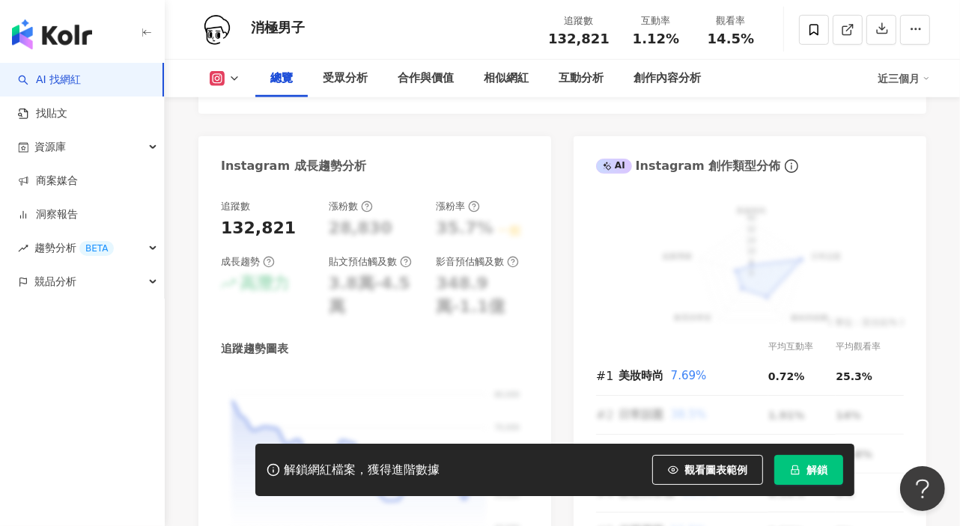
scroll to position [833, 0]
click at [806, 471] on button "解鎖" at bounding box center [808, 470] width 69 height 30
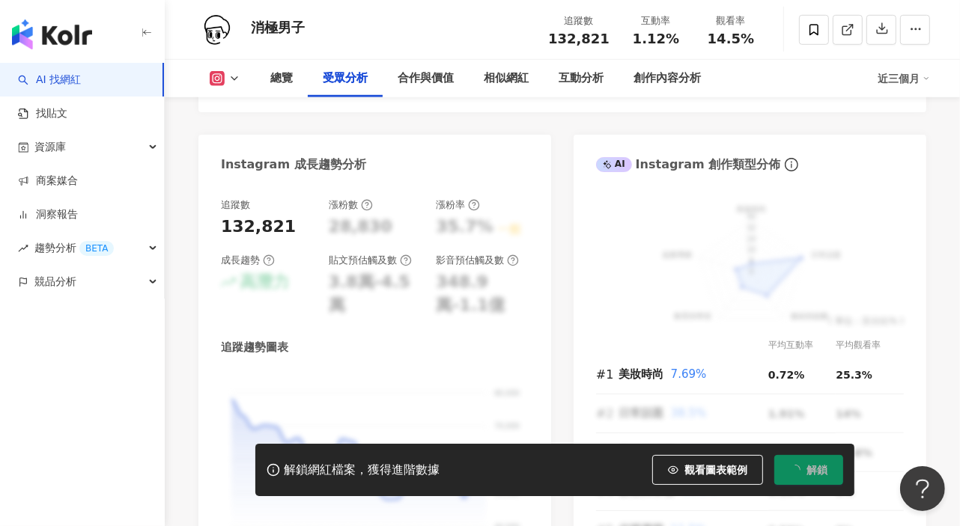
scroll to position [1414, 0]
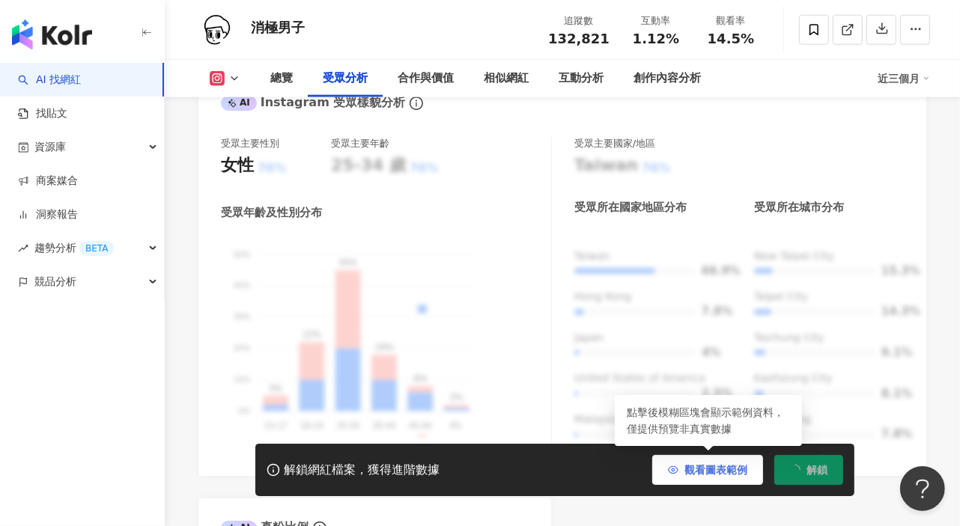
click at [719, 474] on span "觀看圖表範例" at bounding box center [715, 470] width 63 height 12
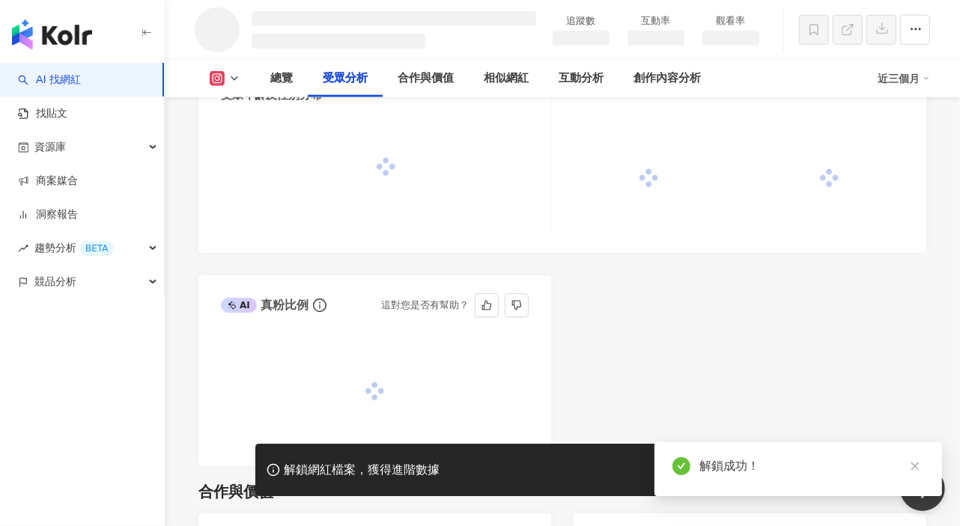
scroll to position [1332, 0]
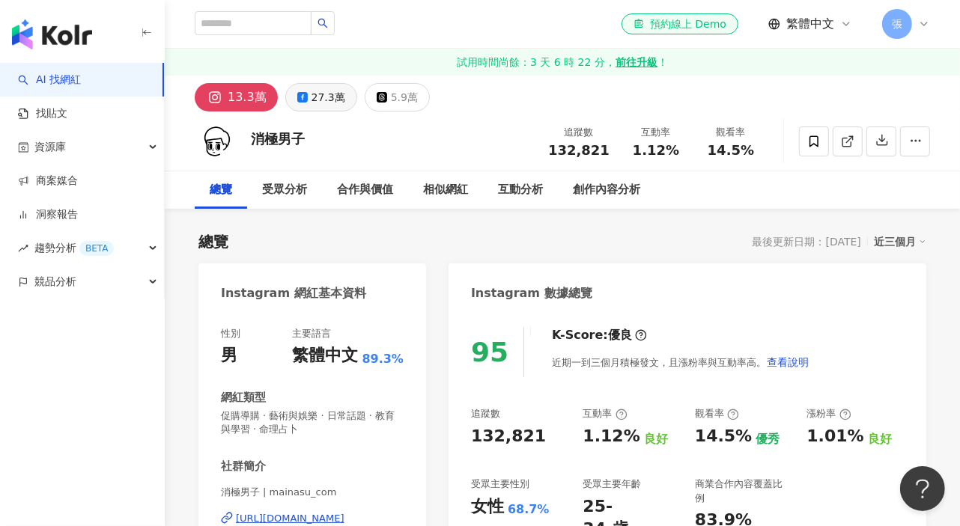
click at [316, 89] on div "27.3萬" at bounding box center [328, 97] width 34 height 21
click at [323, 97] on div "27.3萬" at bounding box center [328, 97] width 34 height 21
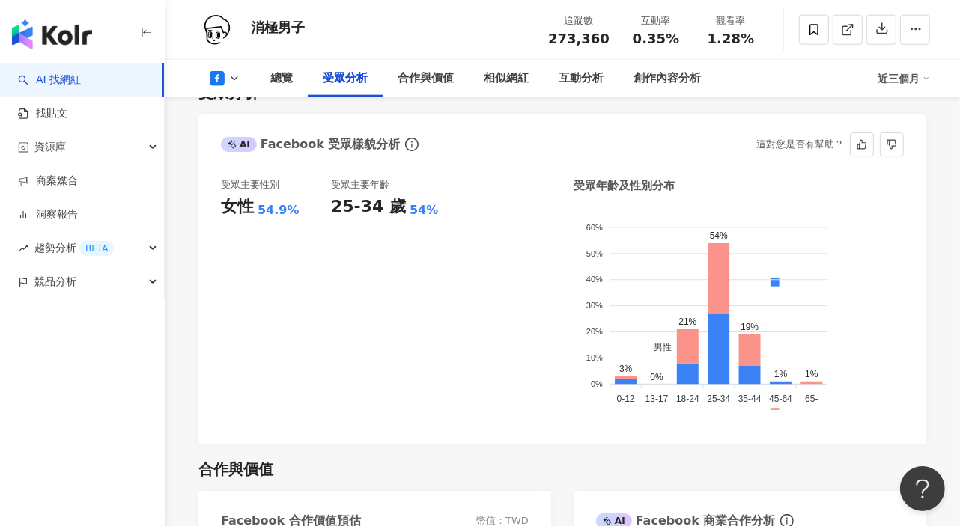
scroll to position [1327, 0]
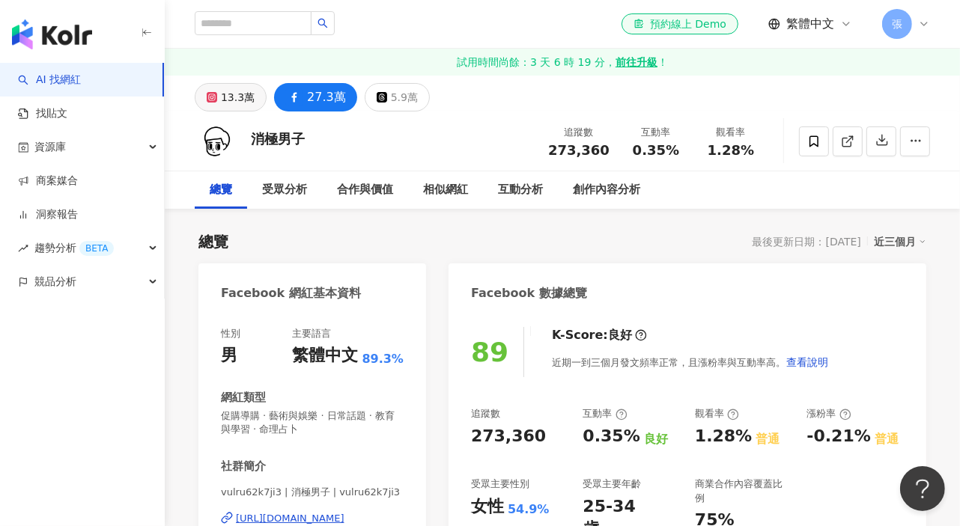
click at [234, 101] on div "13.3萬" at bounding box center [238, 97] width 34 height 21
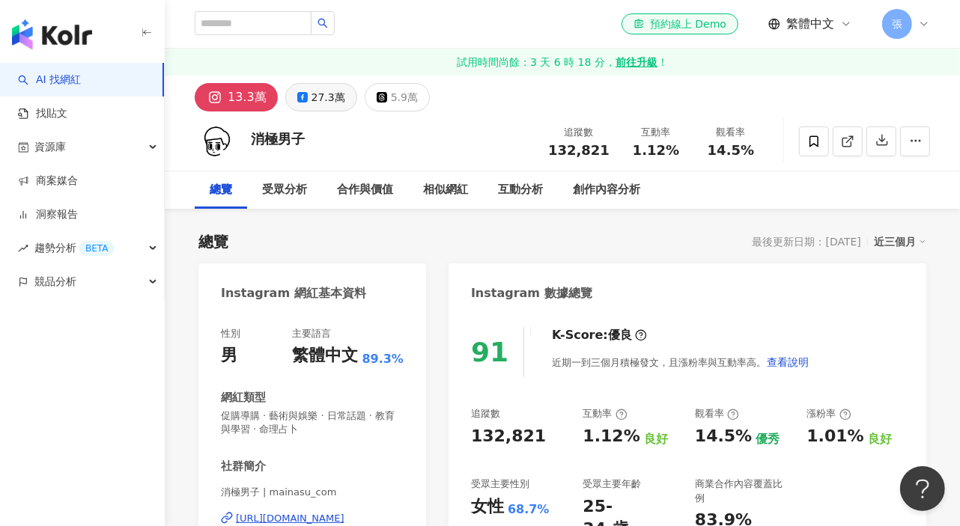
click at [317, 100] on div "27.3萬" at bounding box center [328, 97] width 34 height 21
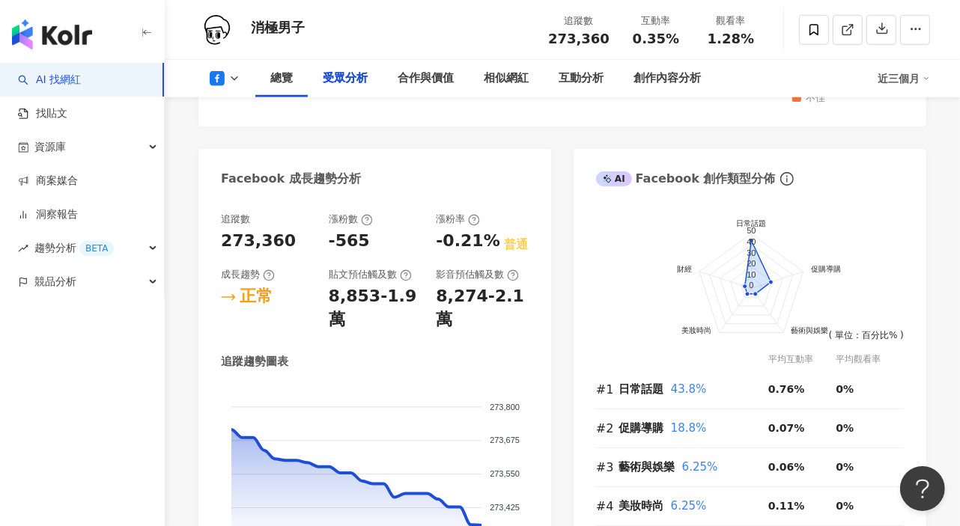
scroll to position [1330, 0]
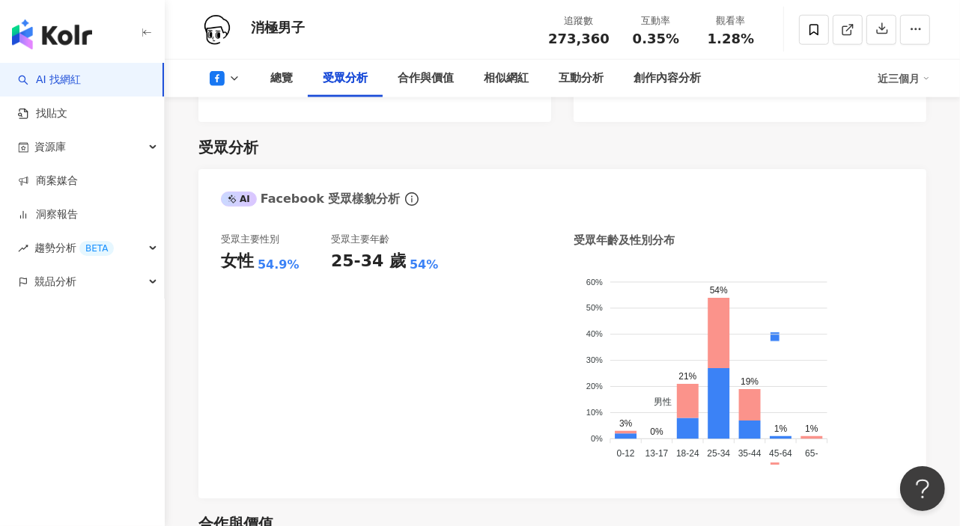
click at [843, 7] on div at bounding box center [864, 29] width 131 height 45
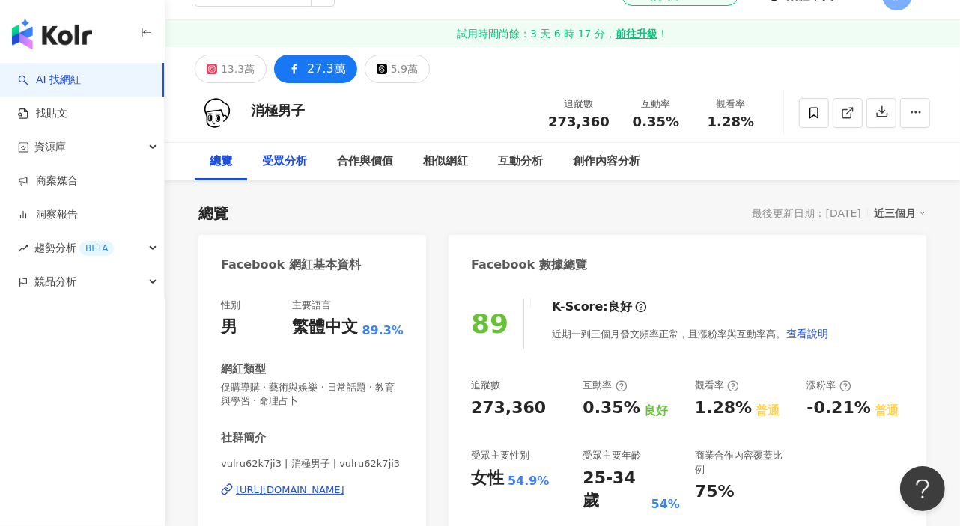
scroll to position [0, 0]
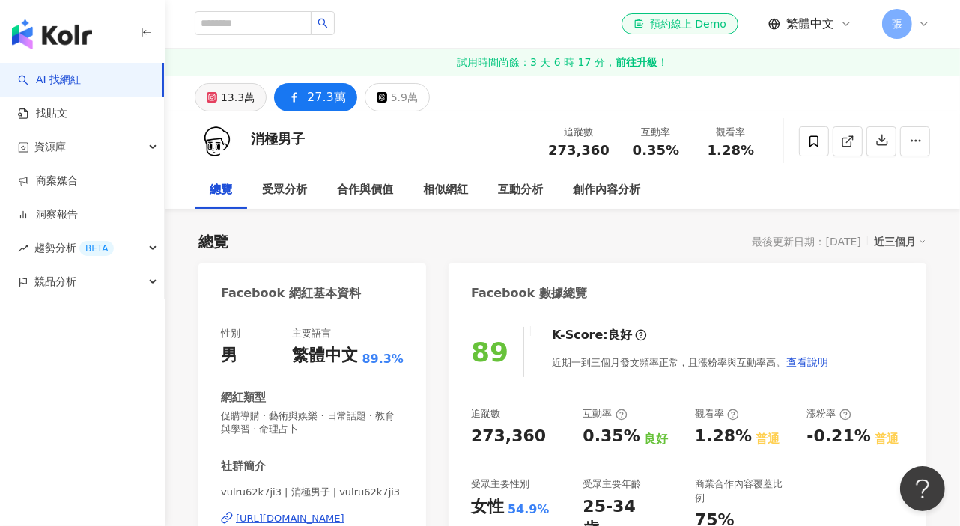
click at [247, 94] on div "13.3萬" at bounding box center [238, 97] width 34 height 21
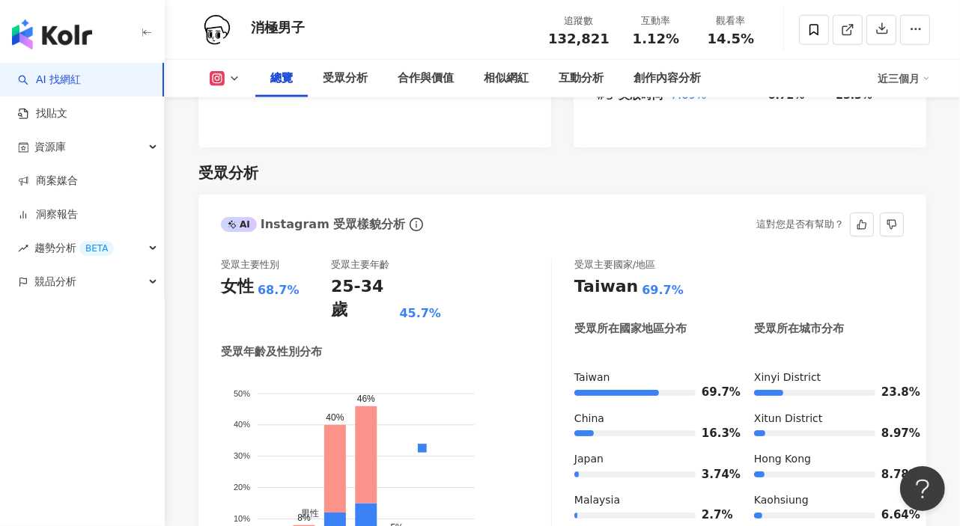
scroll to position [1247, 0]
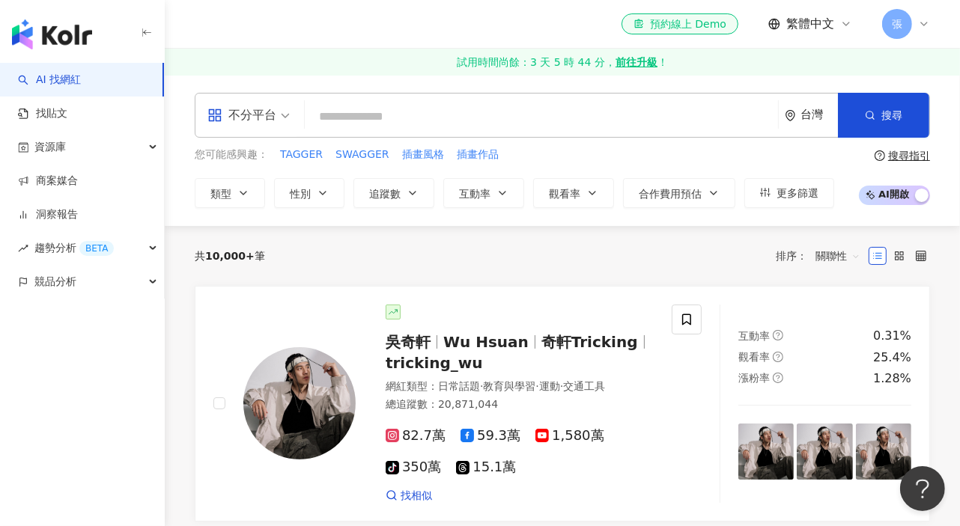
click at [341, 120] on input "search" at bounding box center [541, 117] width 461 height 28
type input "**********"
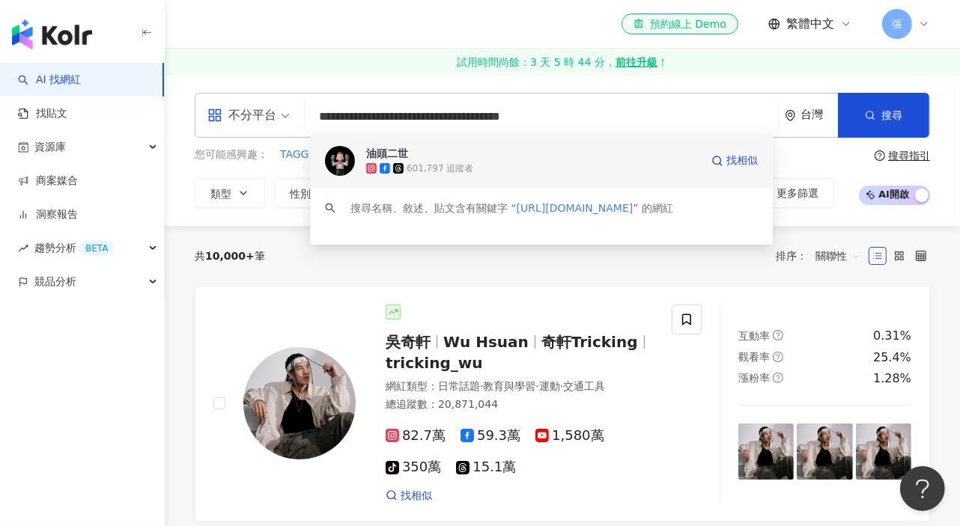
click at [384, 152] on div "油頭二世" at bounding box center [387, 153] width 42 height 15
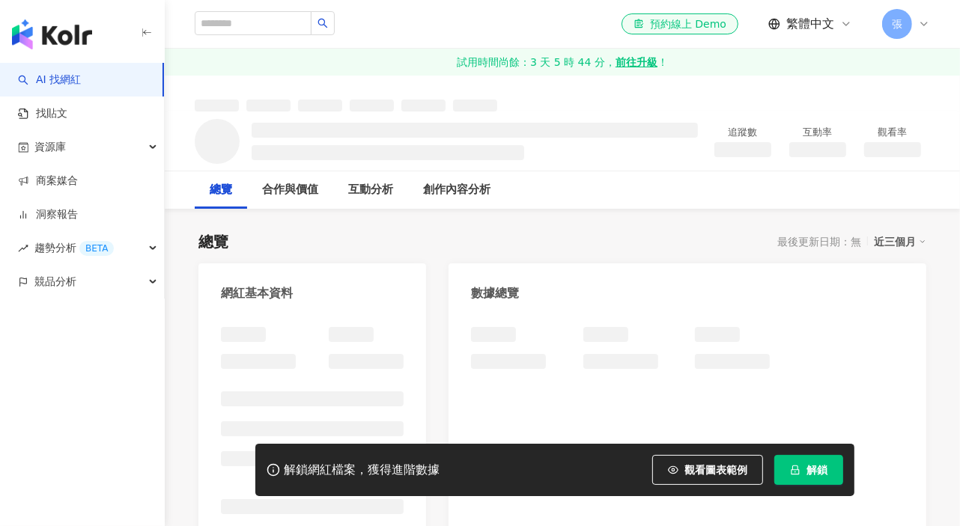
click at [819, 469] on span "解鎖" at bounding box center [816, 470] width 21 height 12
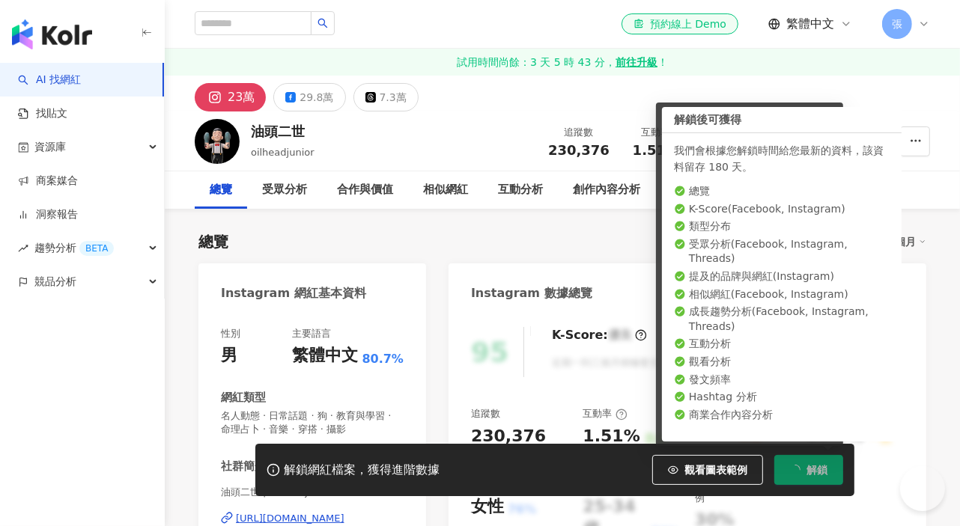
click at [807, 468] on span "解鎖" at bounding box center [816, 470] width 21 height 12
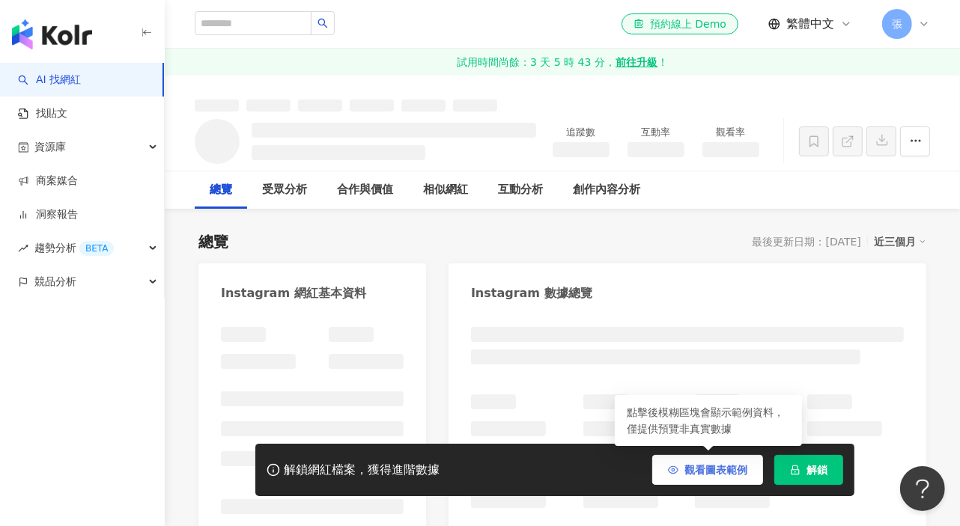
click at [731, 472] on span "觀看圖表範例" at bounding box center [715, 470] width 63 height 12
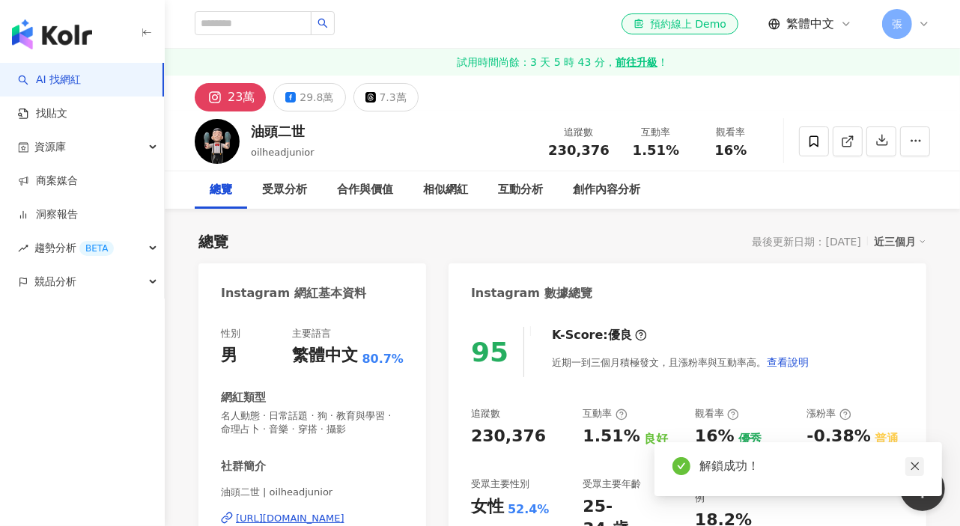
click at [913, 466] on icon "close" at bounding box center [915, 466] width 10 height 10
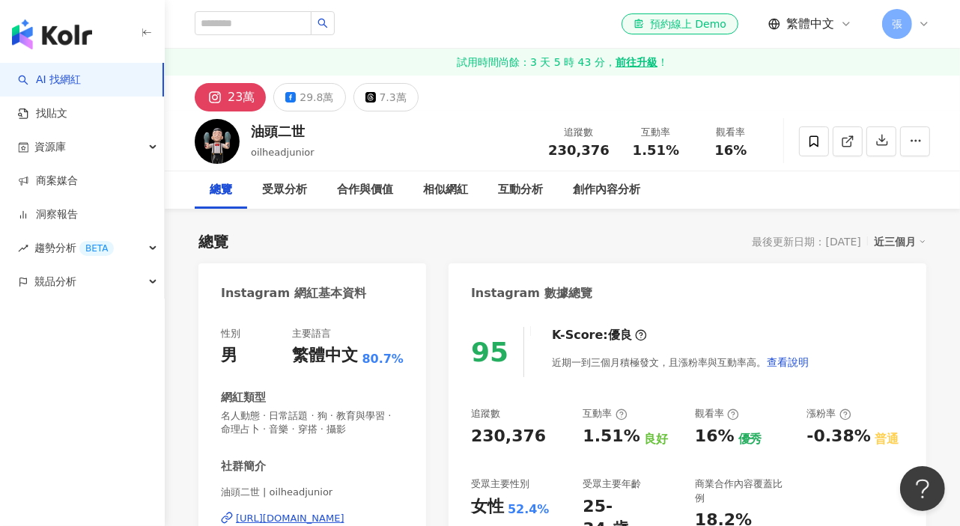
scroll to position [166, 0]
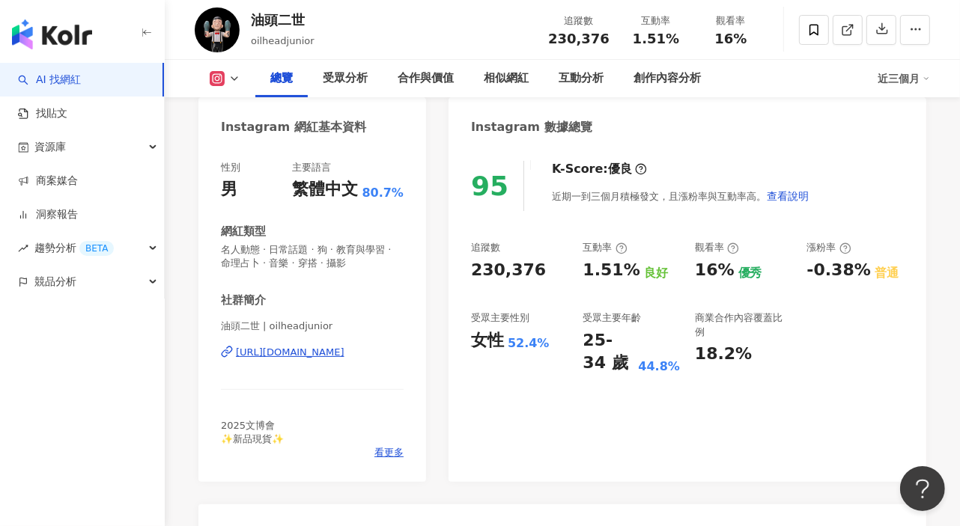
click at [926, 77] on icon at bounding box center [925, 78] width 7 height 7
click at [925, 139] on link "近六個月" at bounding box center [910, 141] width 42 height 16
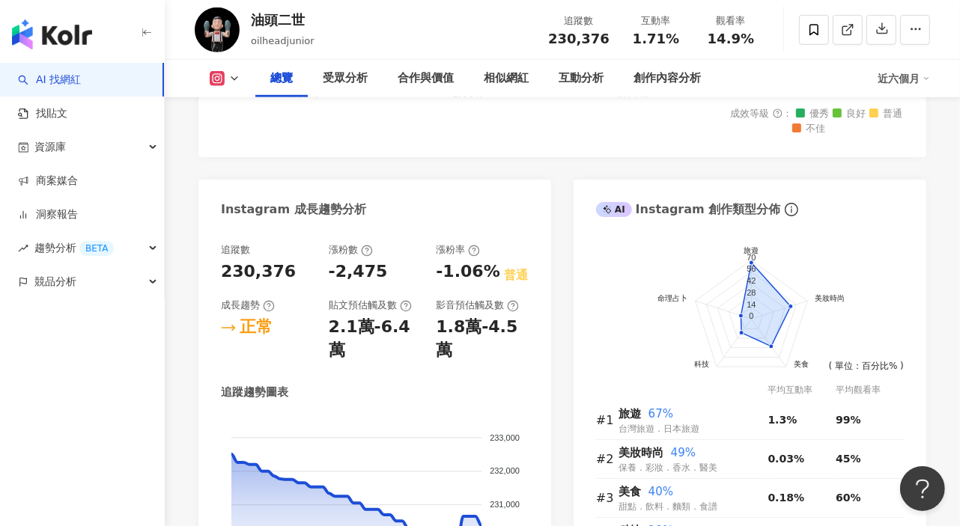
scroll to position [871, 0]
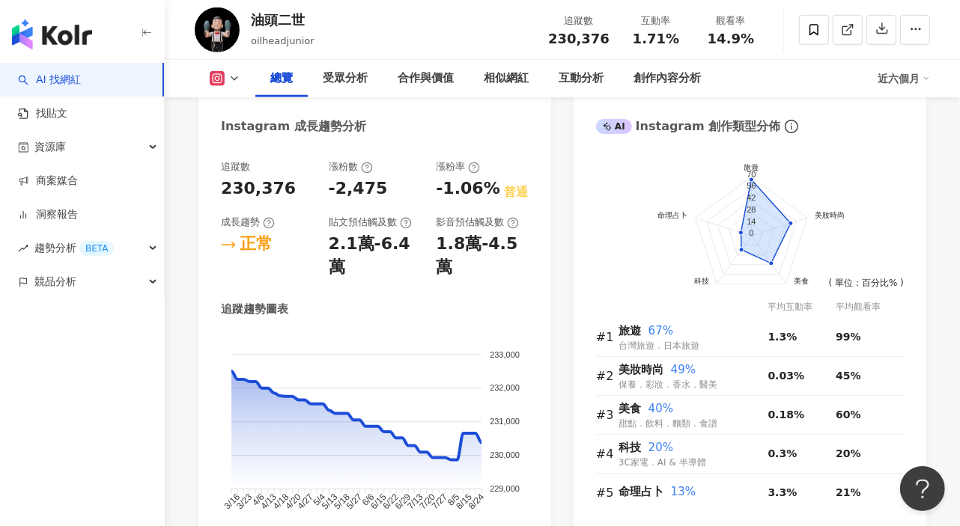
drag, startPoint x: 952, startPoint y: 0, endPoint x: 1089, endPoint y: 131, distance: 189.6
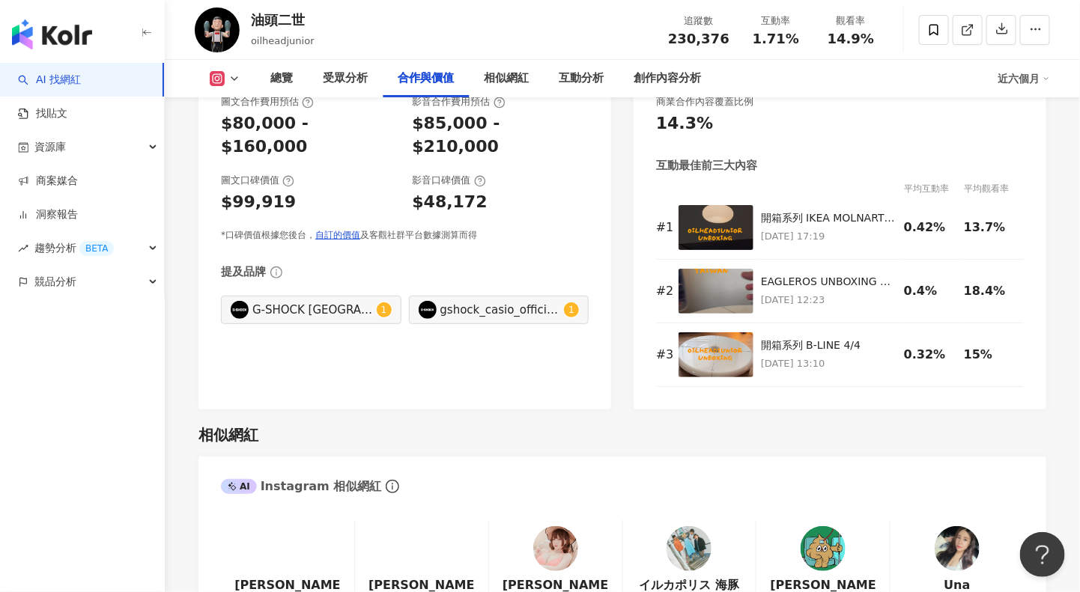
scroll to position [2313, 0]
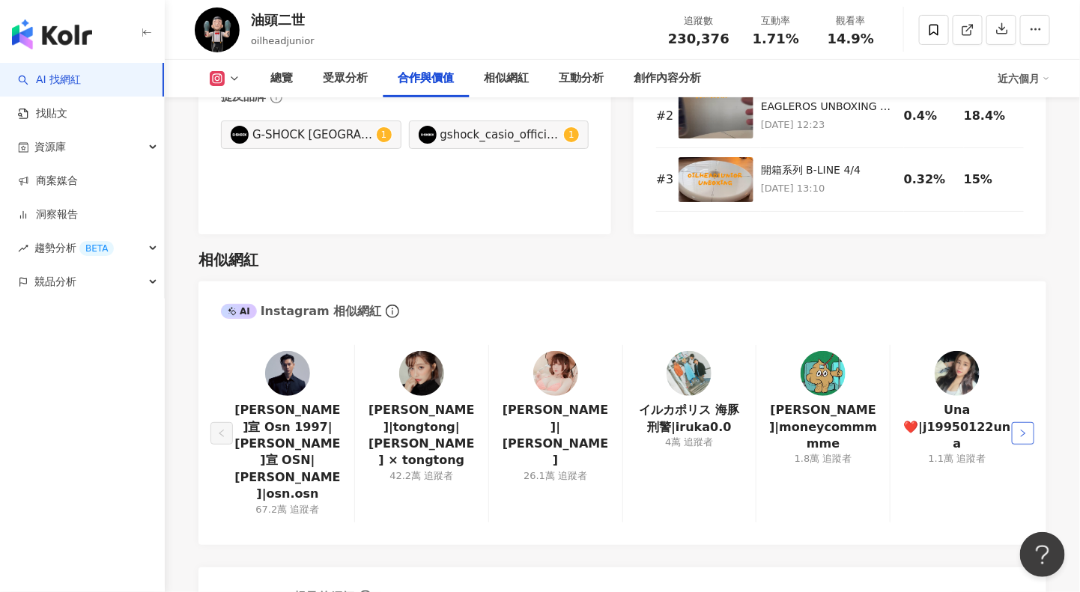
click at [959, 422] on button "button" at bounding box center [1022, 433] width 22 height 22
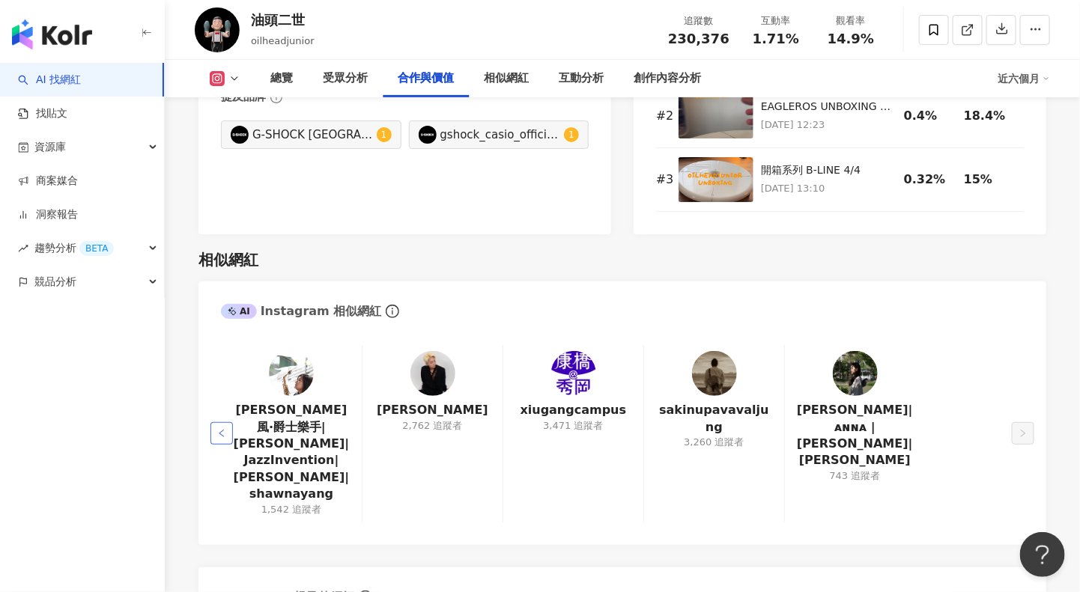
click at [222, 434] on icon "left" at bounding box center [221, 433] width 9 height 9
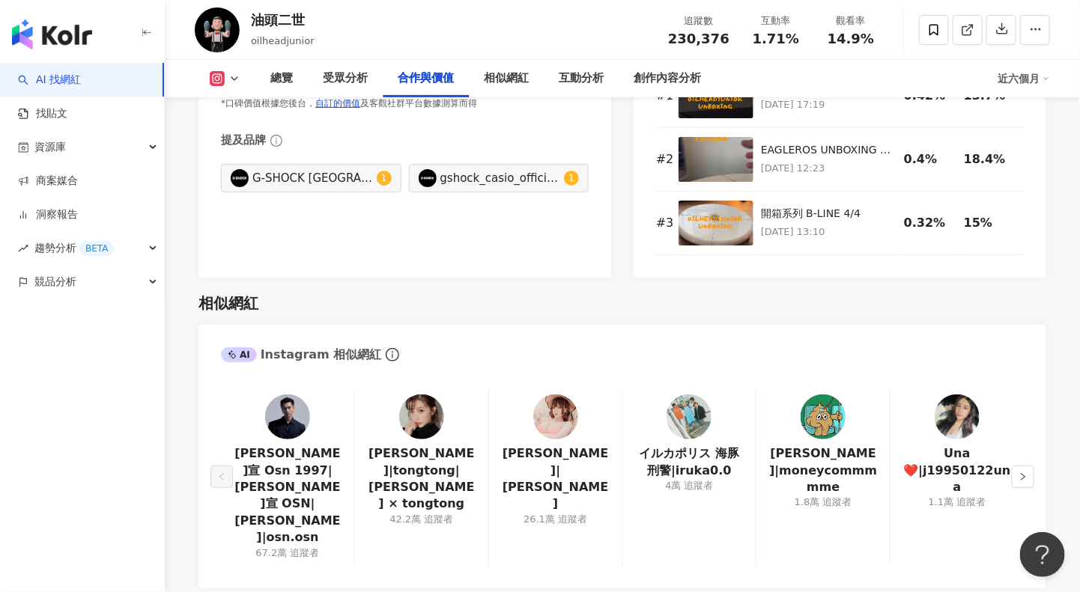
scroll to position [2340, 0]
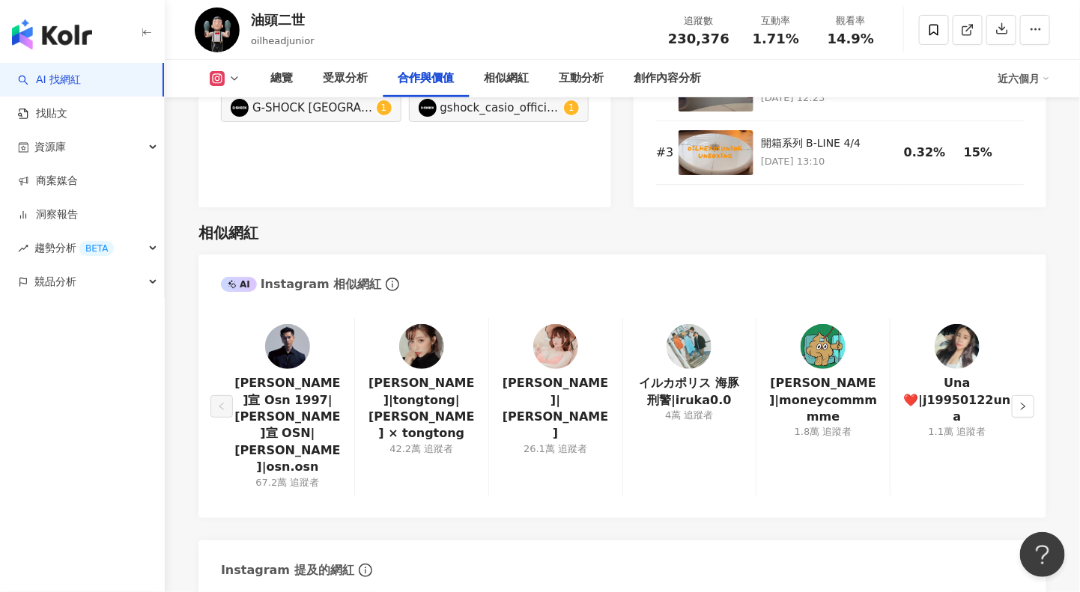
click at [689, 351] on img at bounding box center [688, 346] width 45 height 45
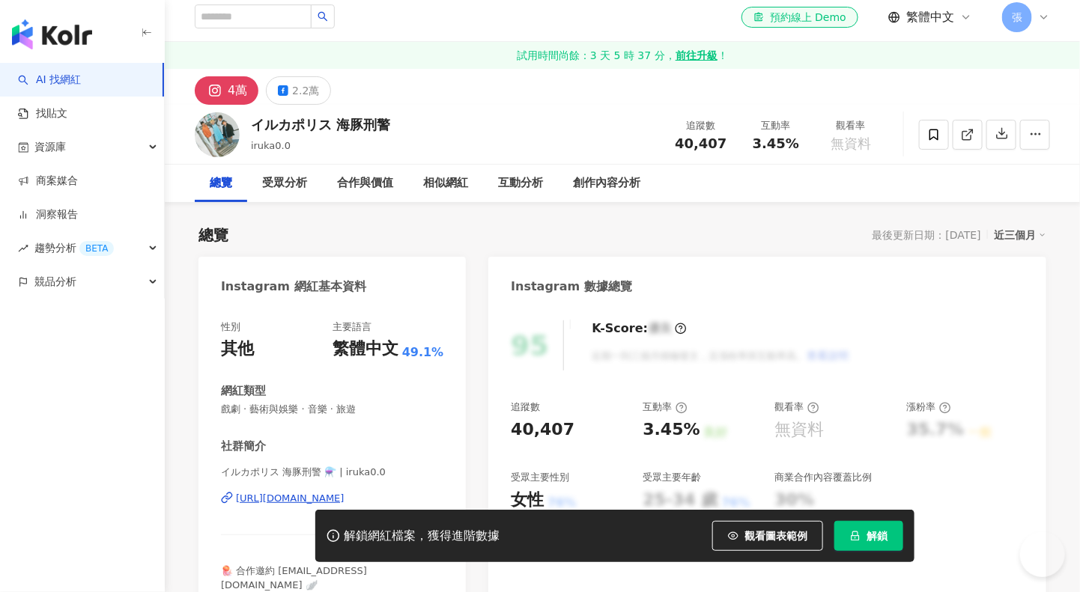
scroll to position [187, 0]
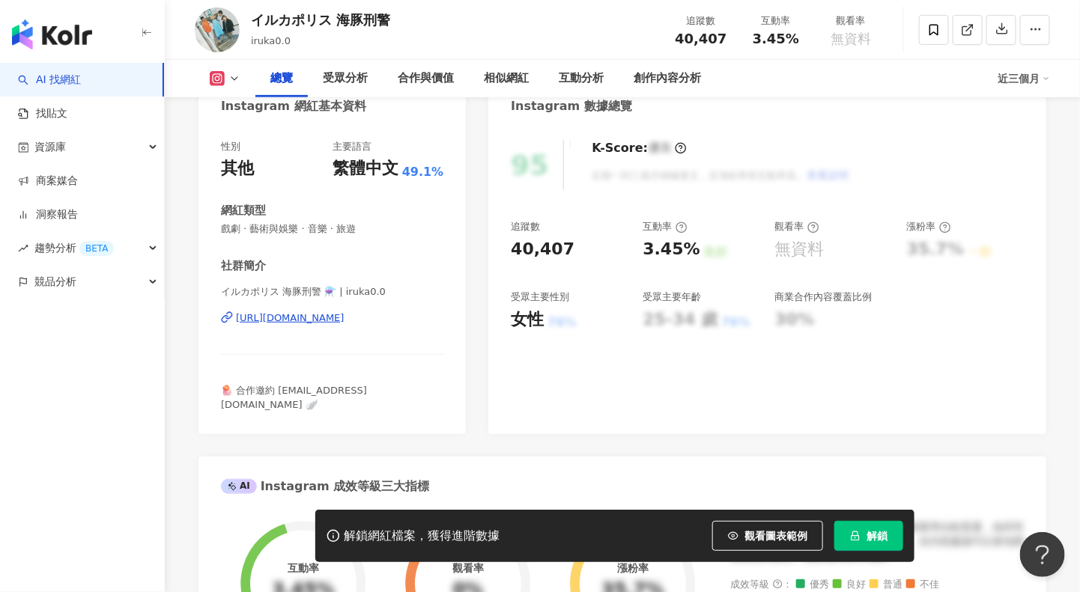
click at [856, 538] on icon "lock" at bounding box center [855, 536] width 10 height 10
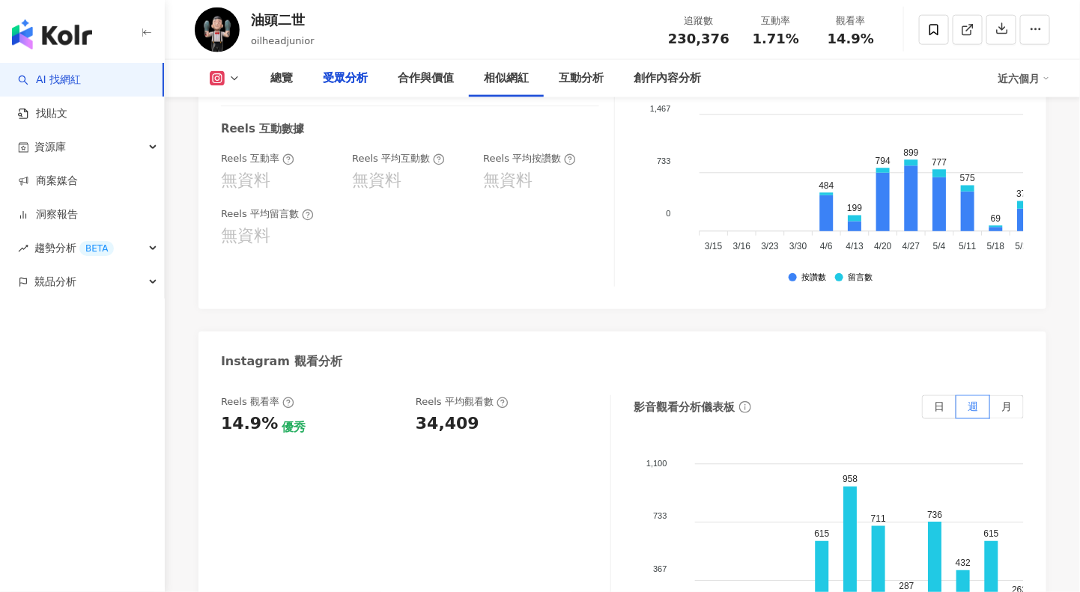
scroll to position [785, 0]
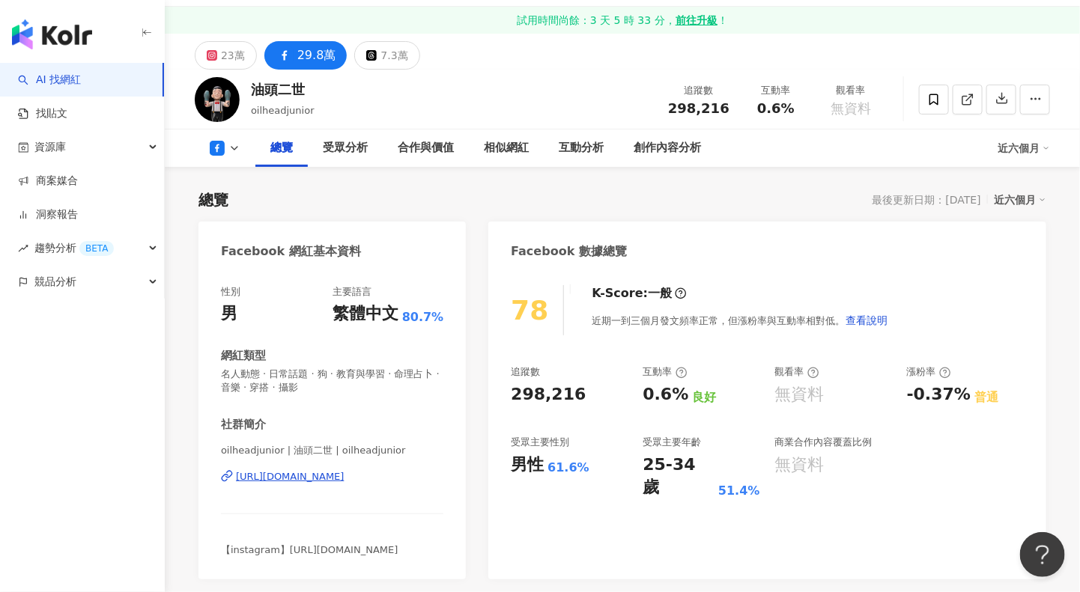
scroll to position [94, 0]
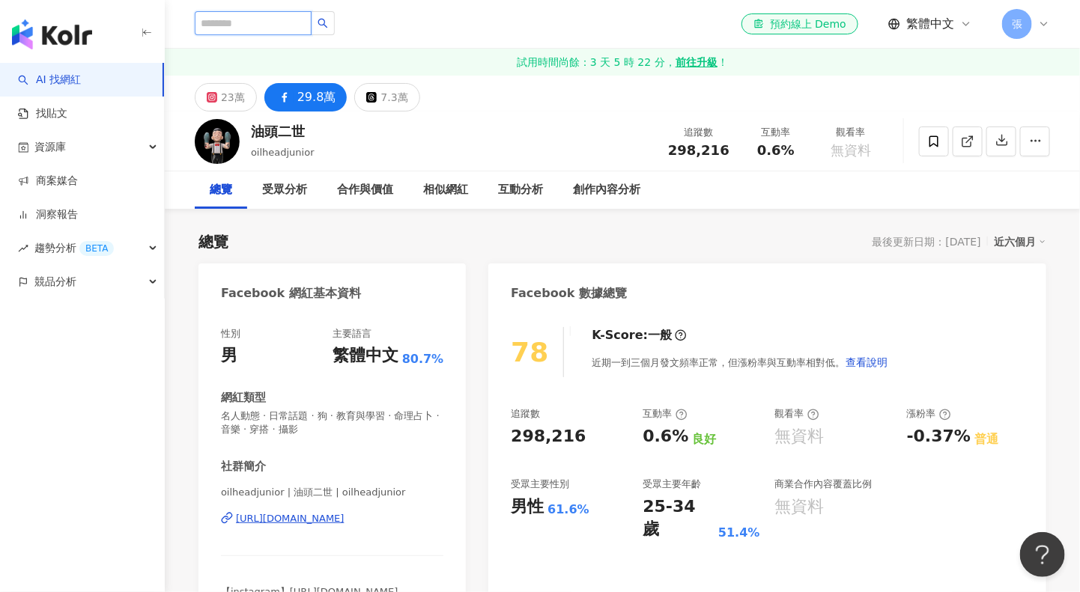
click at [244, 25] on input "search" at bounding box center [253, 23] width 117 height 24
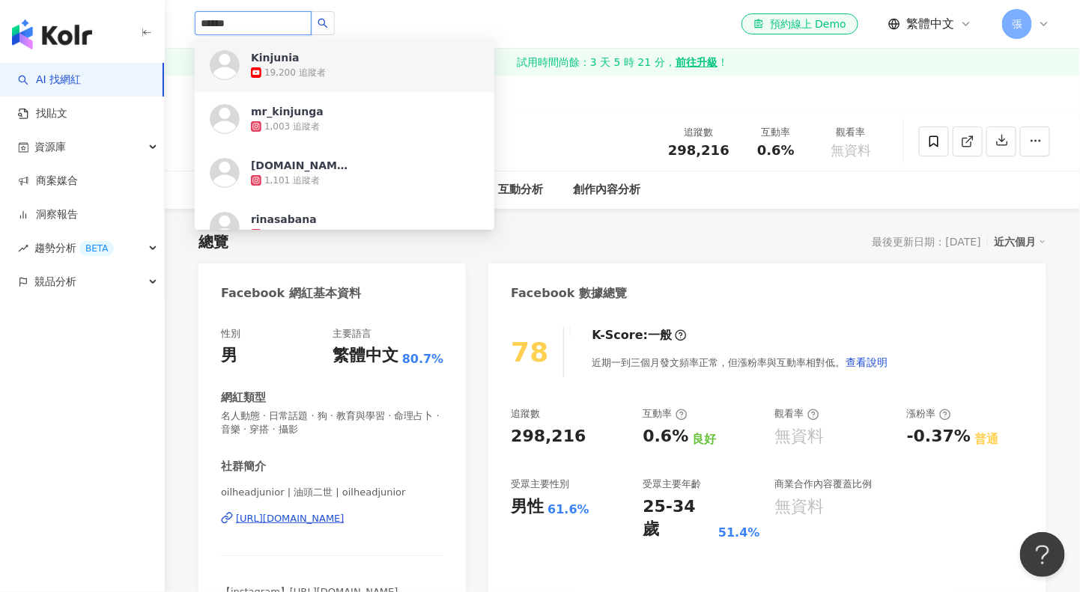
click at [188, 25] on div "****** Kinjunia 19,200 追蹤者 mr_kinjunga 1,003 追蹤者 papi.crown 1,101 追蹤者 rinasaban…" at bounding box center [622, 24] width 915 height 48
paste input "*"
type input "*******"
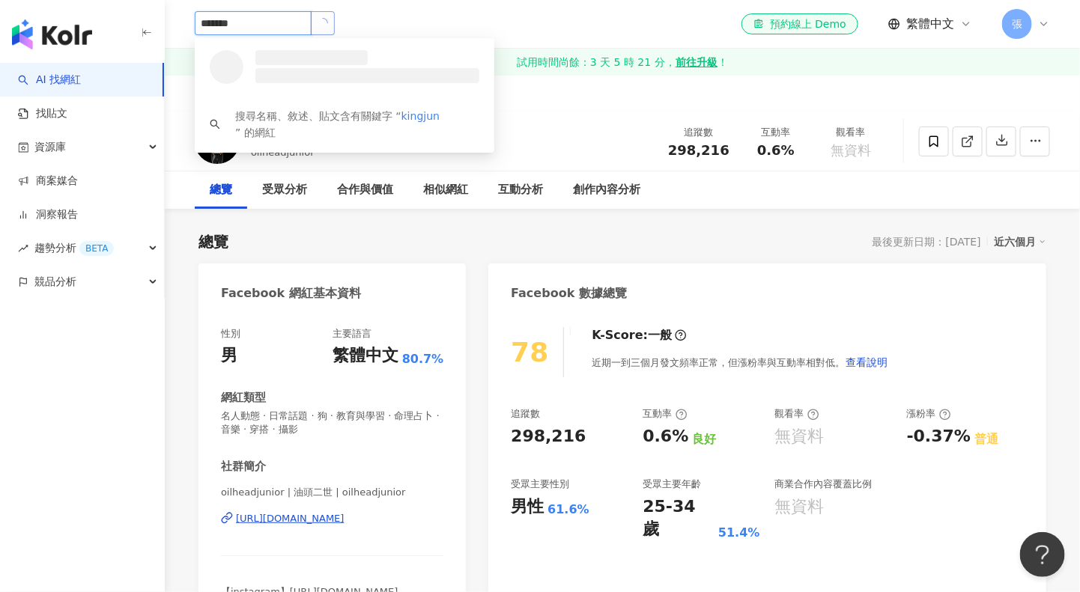
click at [328, 21] on icon "loading" at bounding box center [322, 23] width 10 height 10
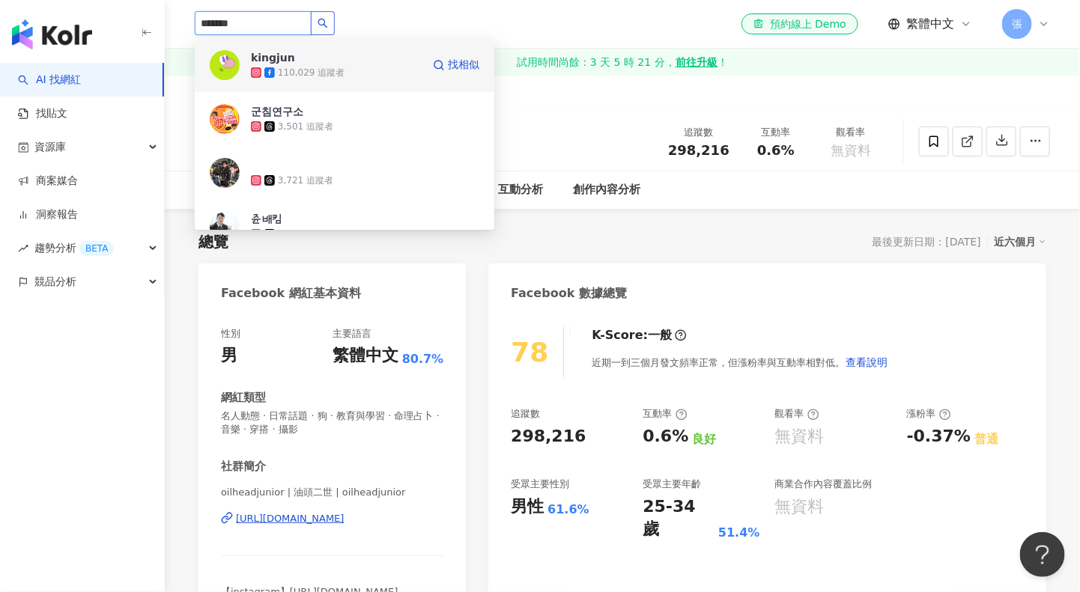
click at [271, 56] on div "kingjun" at bounding box center [273, 57] width 44 height 15
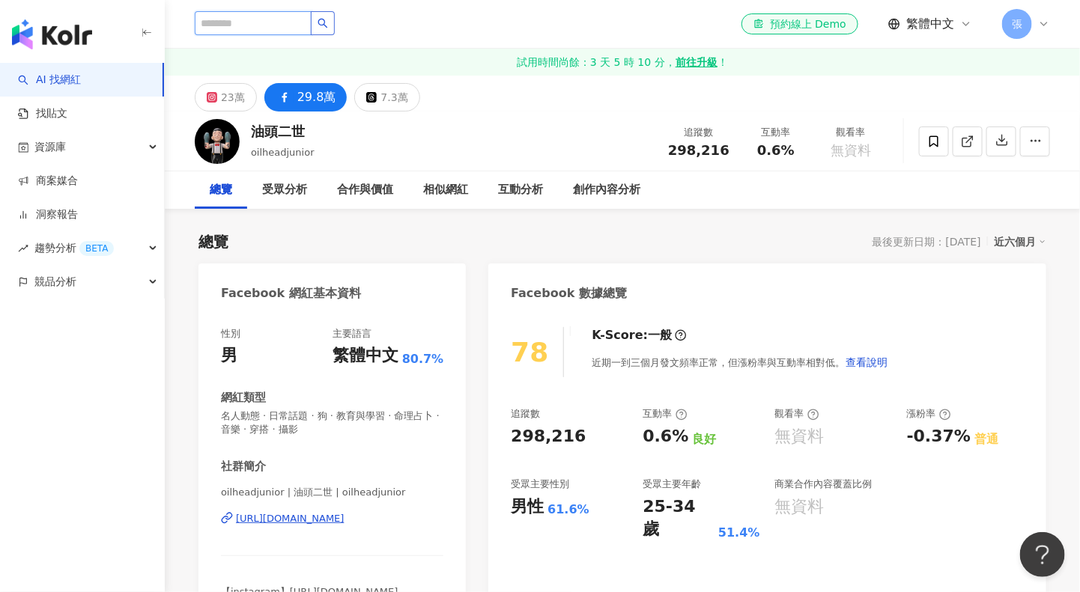
click at [248, 24] on input "search" at bounding box center [253, 23] width 117 height 24
paste input "**********"
type input "**********"
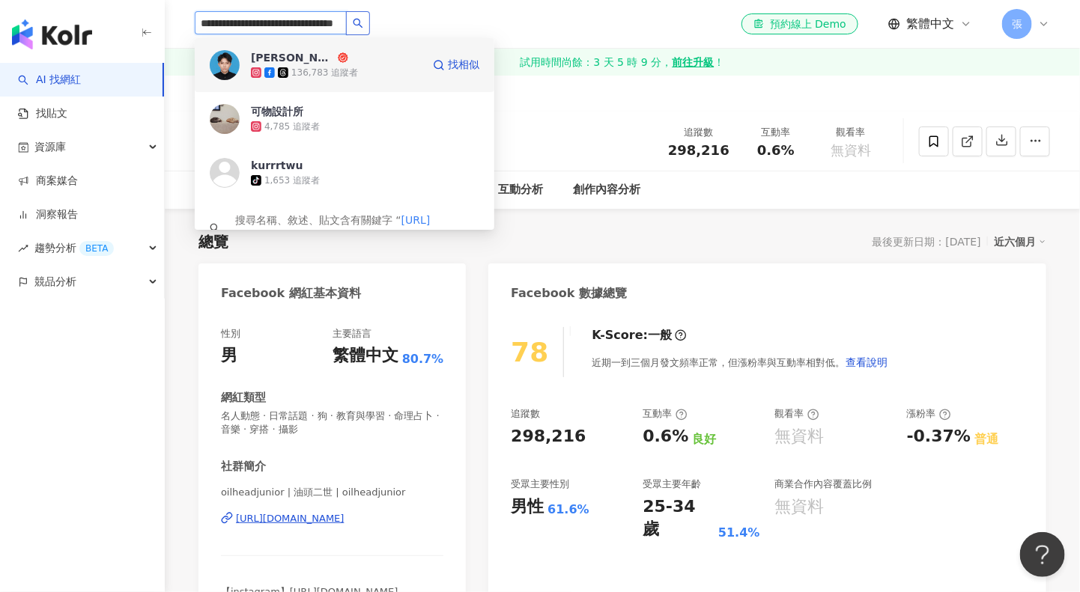
click at [283, 61] on div "Kurt Wu Illustration" at bounding box center [293, 57] width 84 height 15
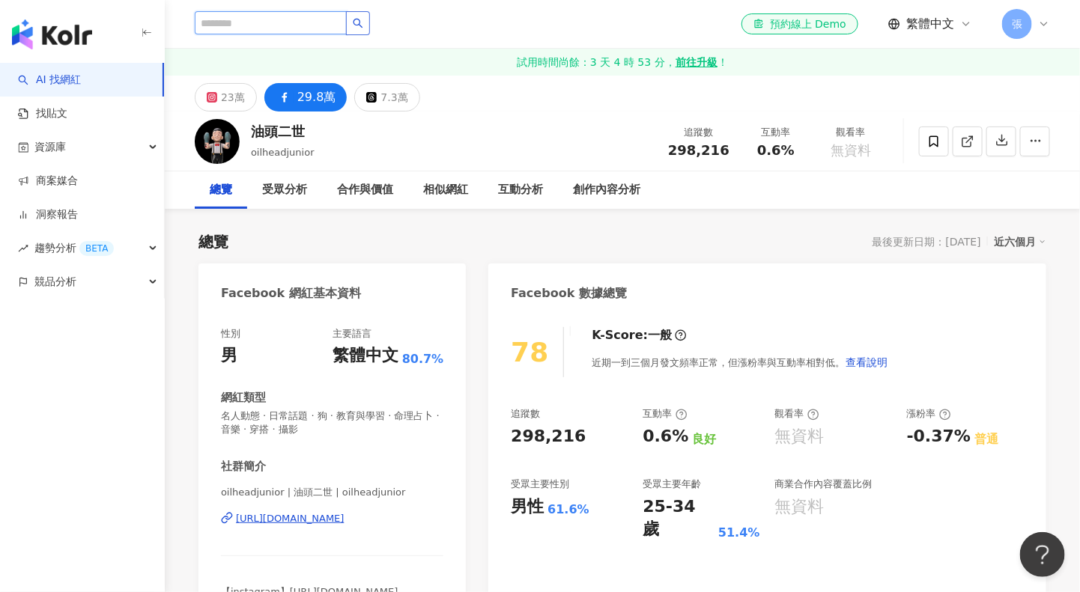
scroll to position [0, 0]
click at [289, 22] on input "search" at bounding box center [271, 22] width 152 height 23
paste input "**********"
type input "**********"
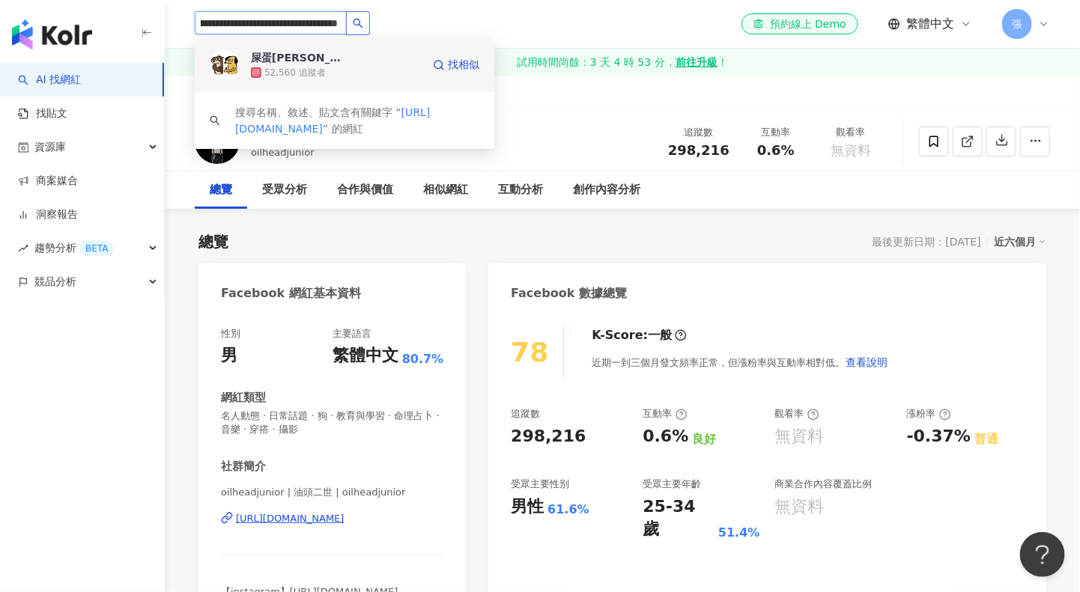
click at [278, 57] on div "屎蛋唐尼" at bounding box center [299, 57] width 97 height 15
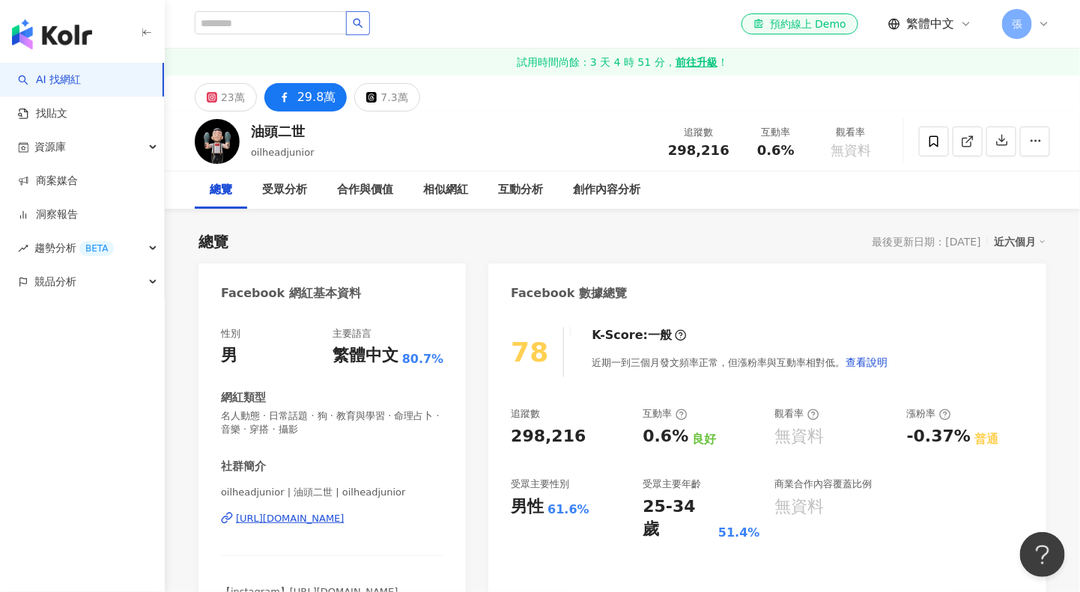
scroll to position [0, 0]
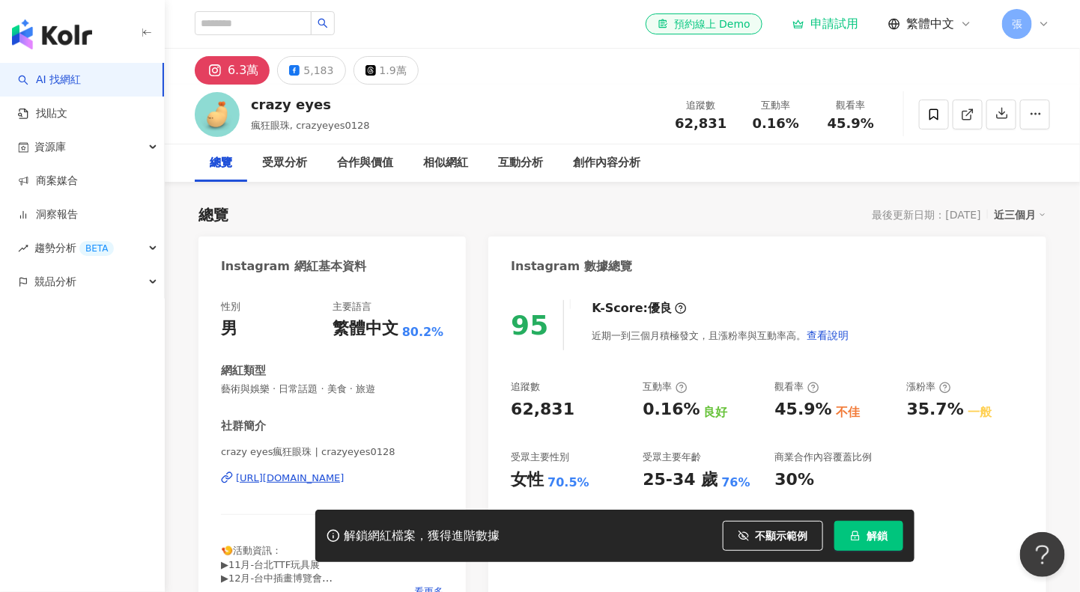
drag, startPoint x: 369, startPoint y: 216, endPoint x: 393, endPoint y: 218, distance: 24.1
click at [369, 215] on div "總覽 最後更新日期：2025/9/9 近三個月" at bounding box center [622, 214] width 848 height 21
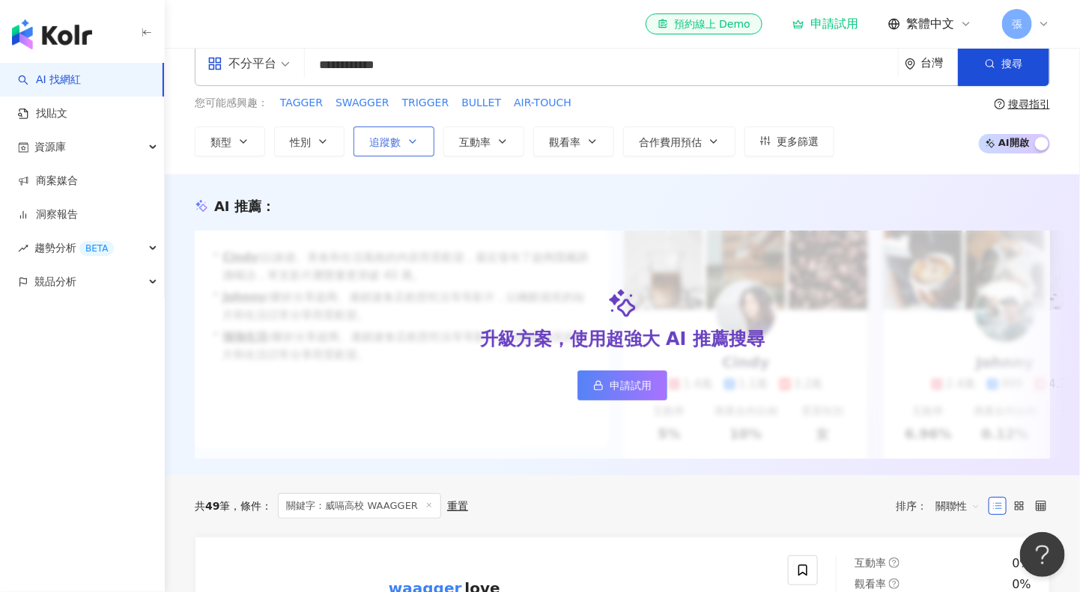
scroll to position [25, 0]
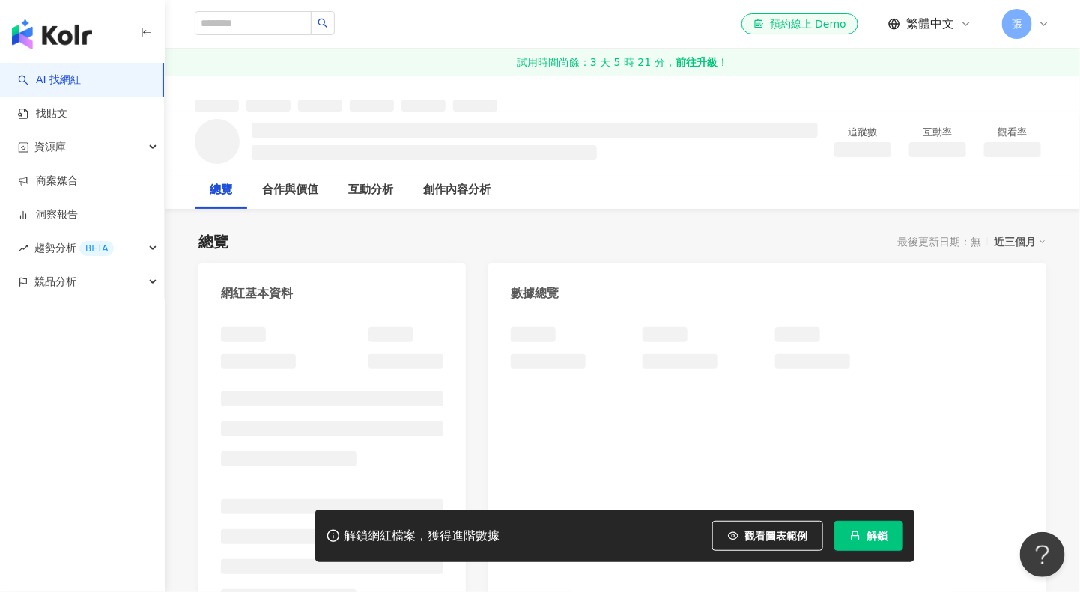
click at [865, 536] on button "解鎖" at bounding box center [868, 536] width 69 height 30
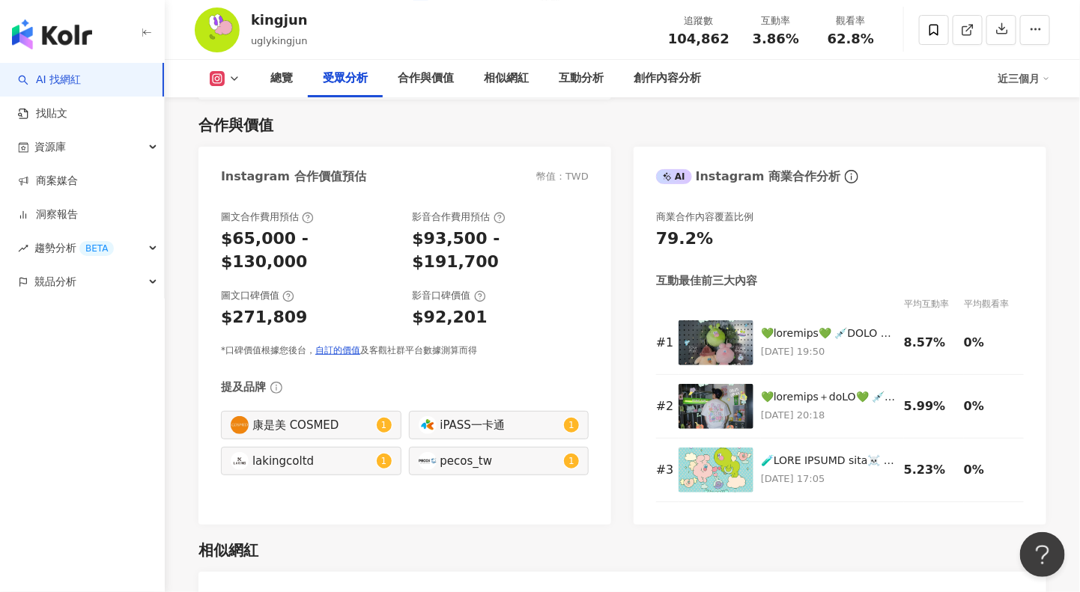
scroll to position [1758, 0]
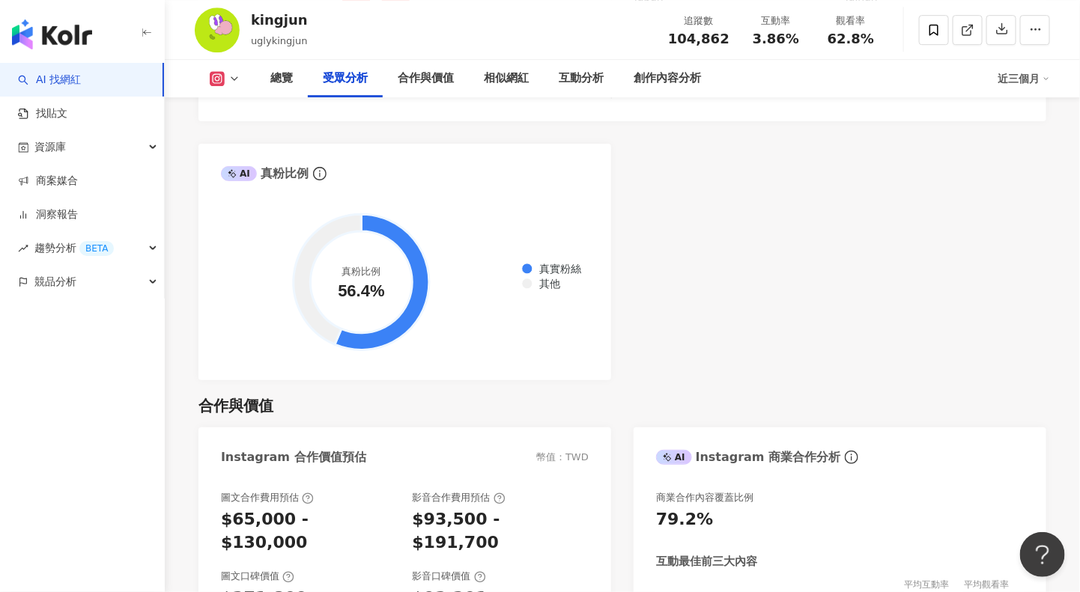
click at [635, 338] on div "AI Instagram 受眾樣貌分析 受眾主要性別 女性 71.5% 受眾主要年齡 18-24 歲 46.2% 受眾年齡及性別分布 男性 女性 50% 50…" at bounding box center [622, 36] width 848 height 689
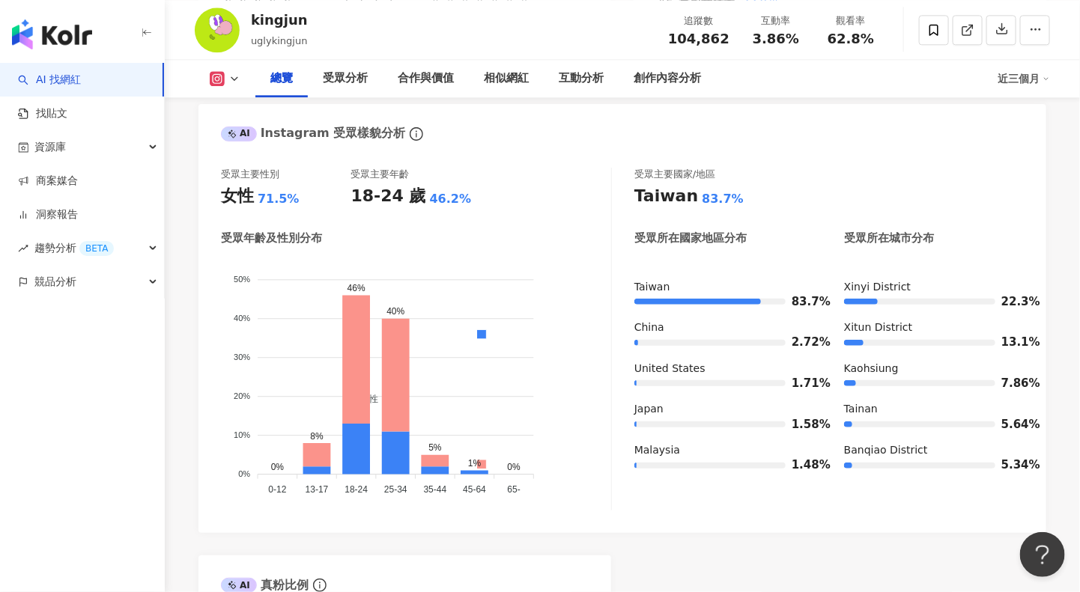
scroll to position [1256, 0]
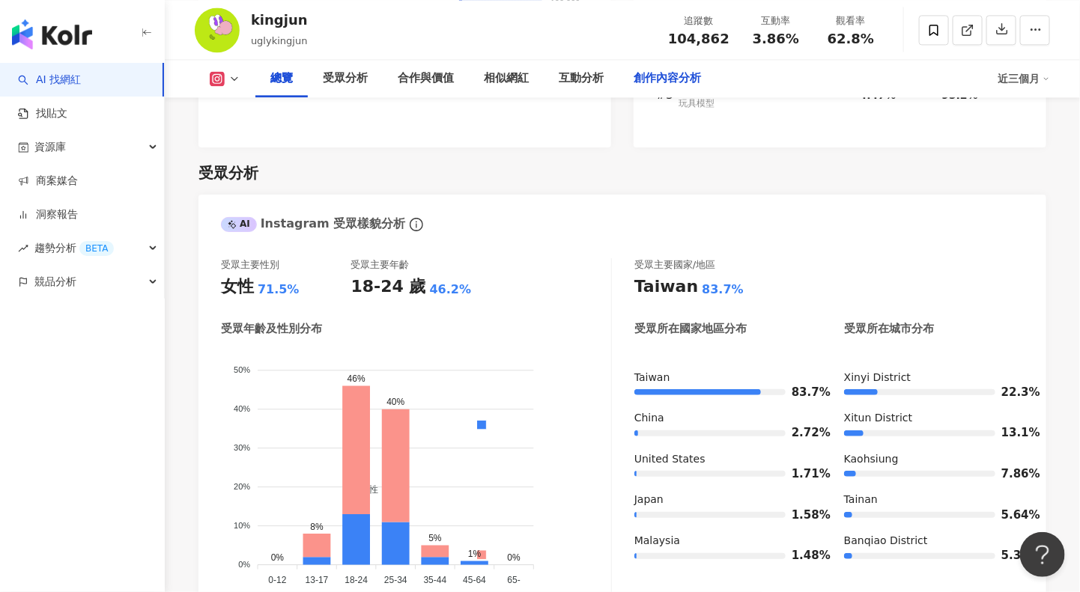
click at [651, 76] on div "創作內容分析" at bounding box center [666, 79] width 67 height 18
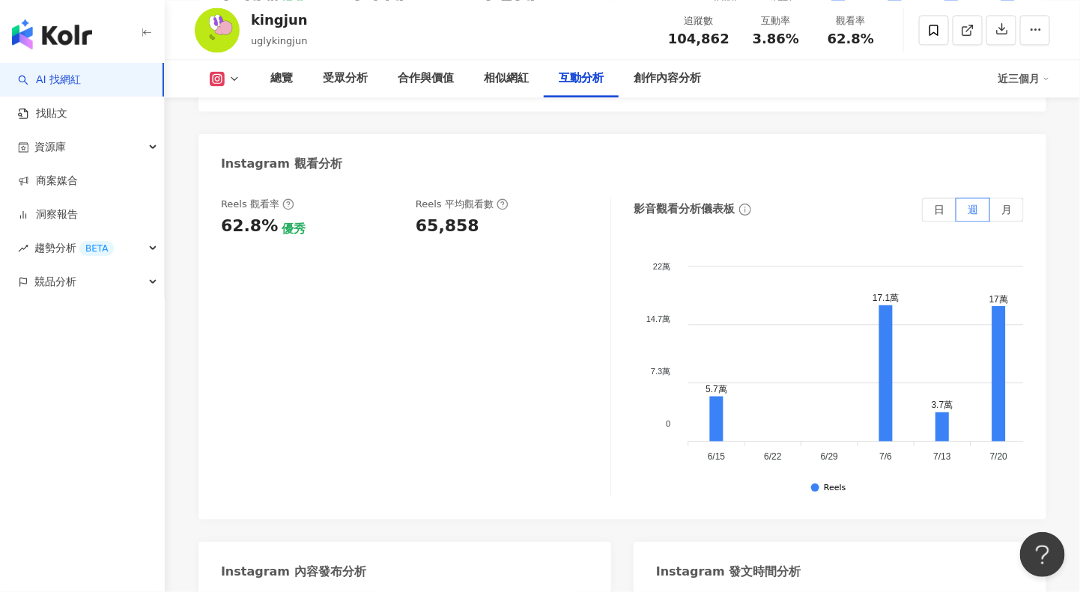
scroll to position [3402, 0]
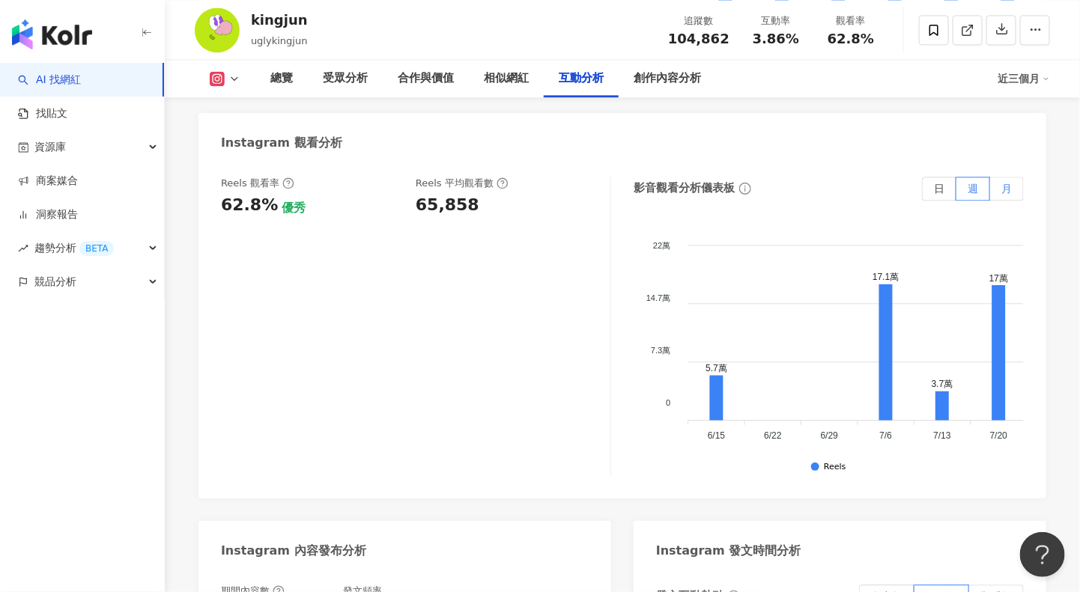
click at [1005, 183] on span "月" at bounding box center [1006, 189] width 10 height 12
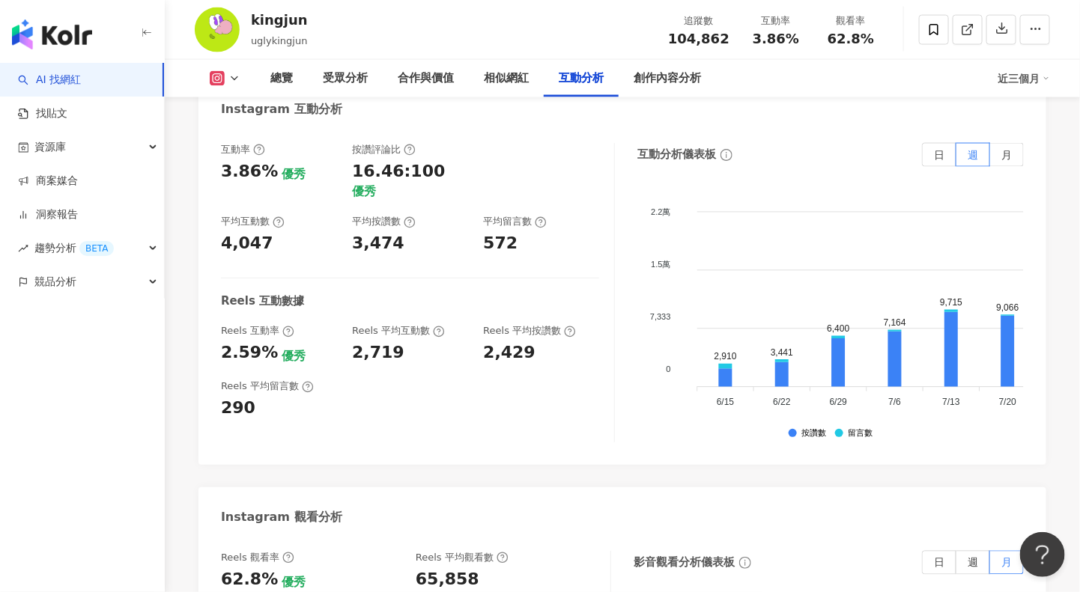
scroll to position [2934, 0]
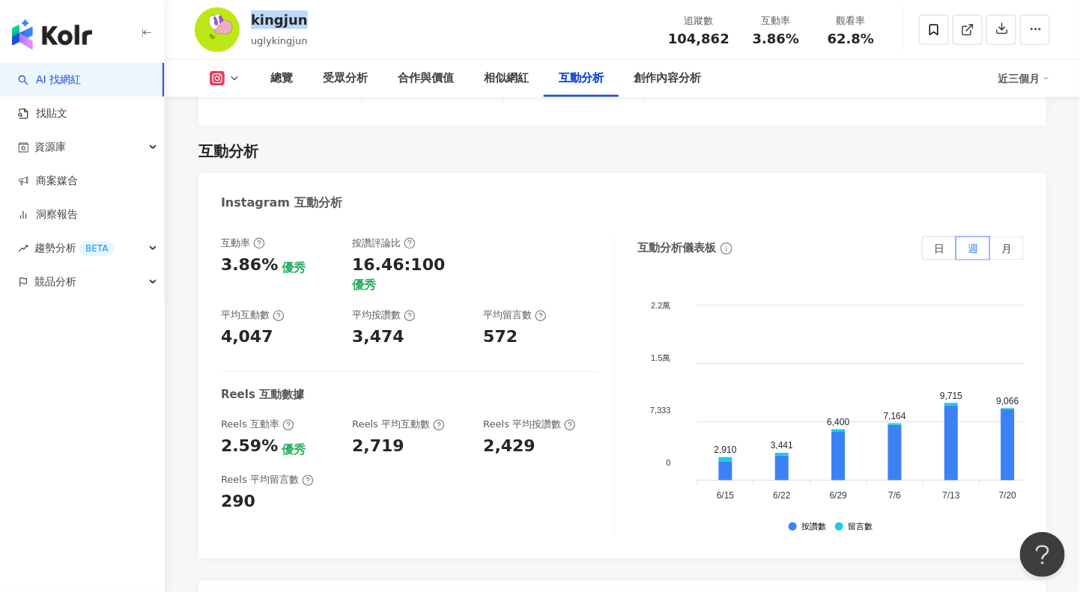
drag, startPoint x: 310, startPoint y: 21, endPoint x: 252, endPoint y: 22, distance: 58.4
click at [252, 22] on div "kingjun uglykingjun 追蹤數 104,862 互動率 3.86% 觀看率 62.8%" at bounding box center [622, 29] width 915 height 59
copy div "kingjun"
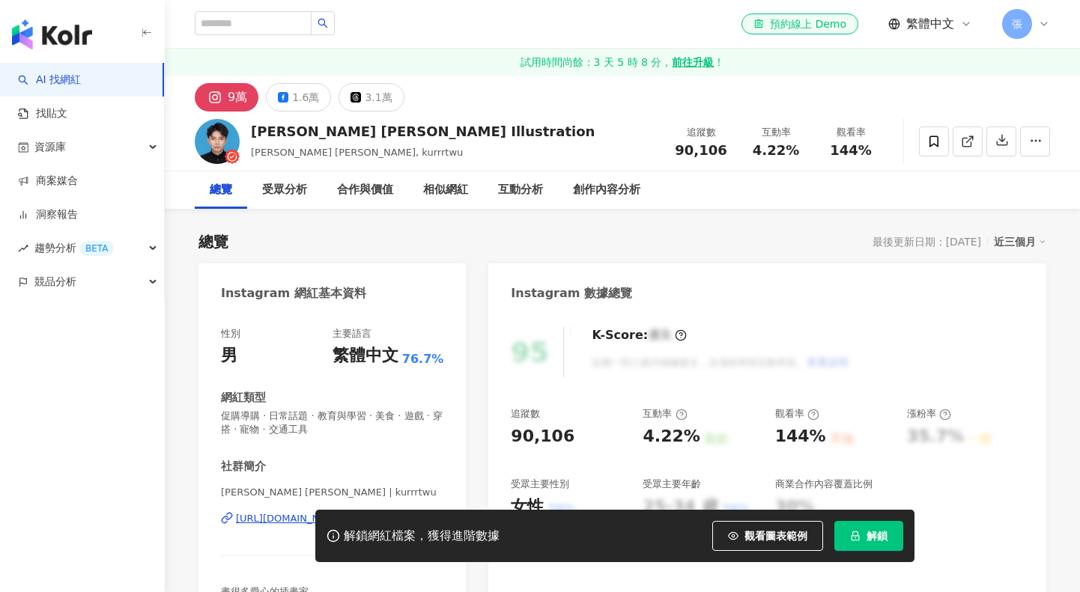
click at [864, 540] on button "解鎖" at bounding box center [868, 536] width 69 height 30
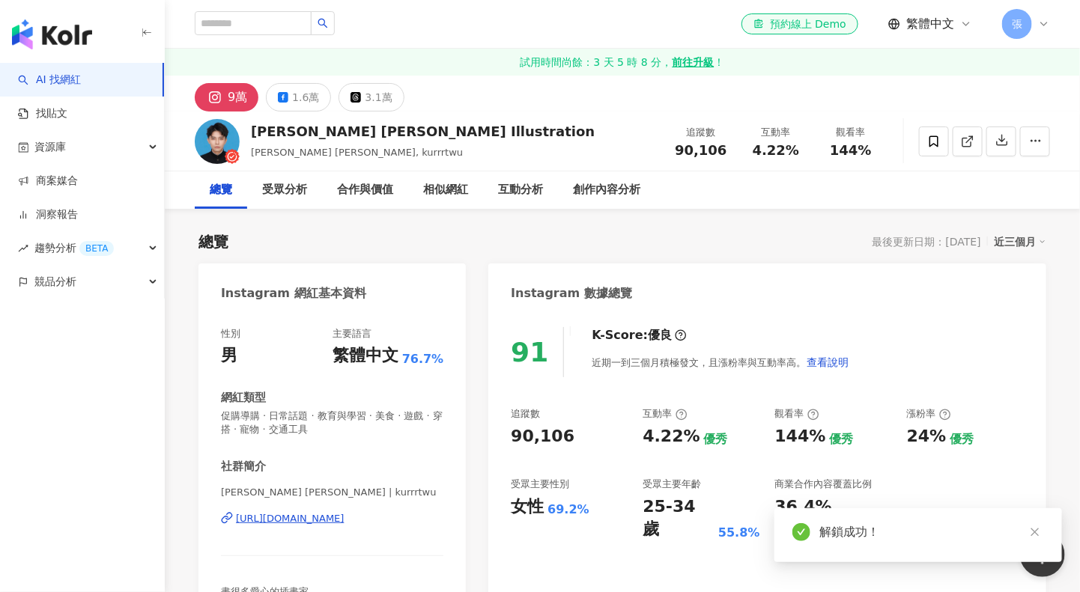
click at [1035, 531] on icon "close" at bounding box center [1034, 532] width 10 height 10
click at [1017, 241] on div "近三個月" at bounding box center [1019, 241] width 52 height 19
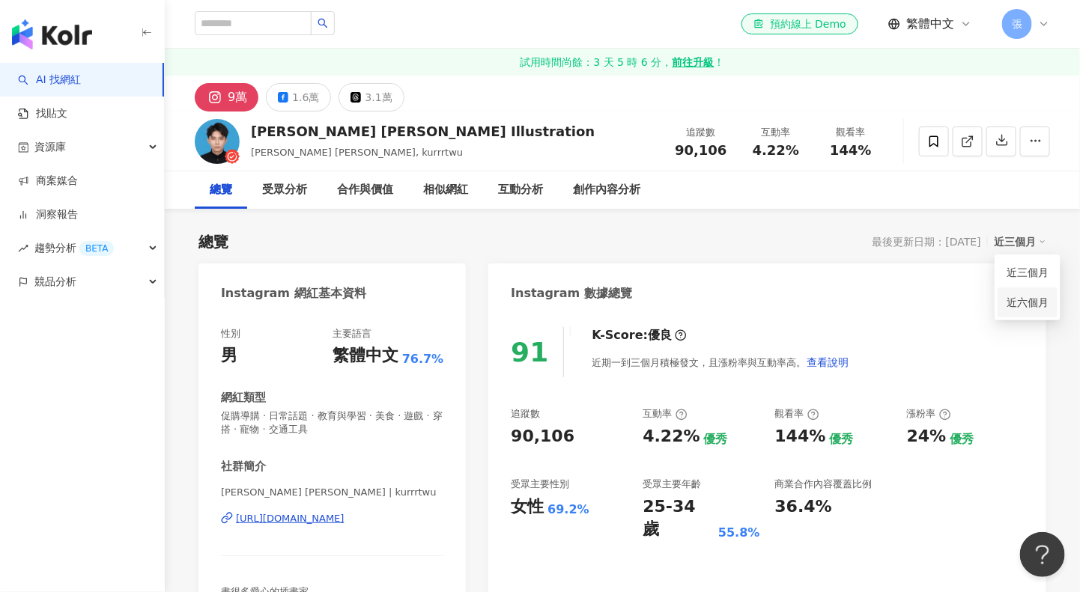
click at [1020, 303] on link "近六個月" at bounding box center [1027, 302] width 42 height 16
click at [273, 23] on input "search" at bounding box center [253, 23] width 117 height 24
paste input "**********"
type input "**********"
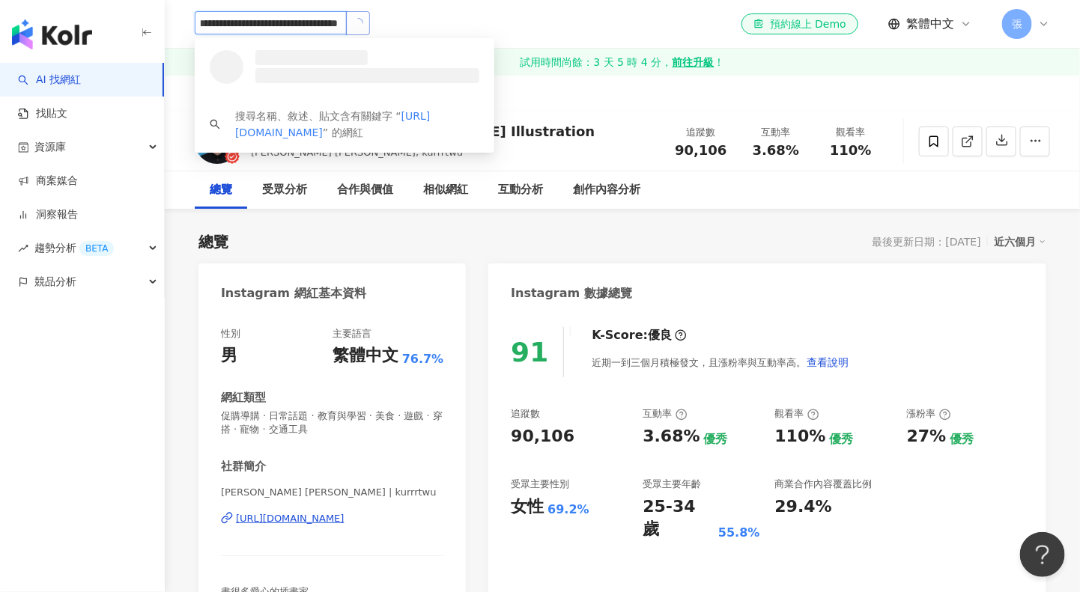
click at [356, 25] on icon "loading" at bounding box center [357, 22] width 13 height 13
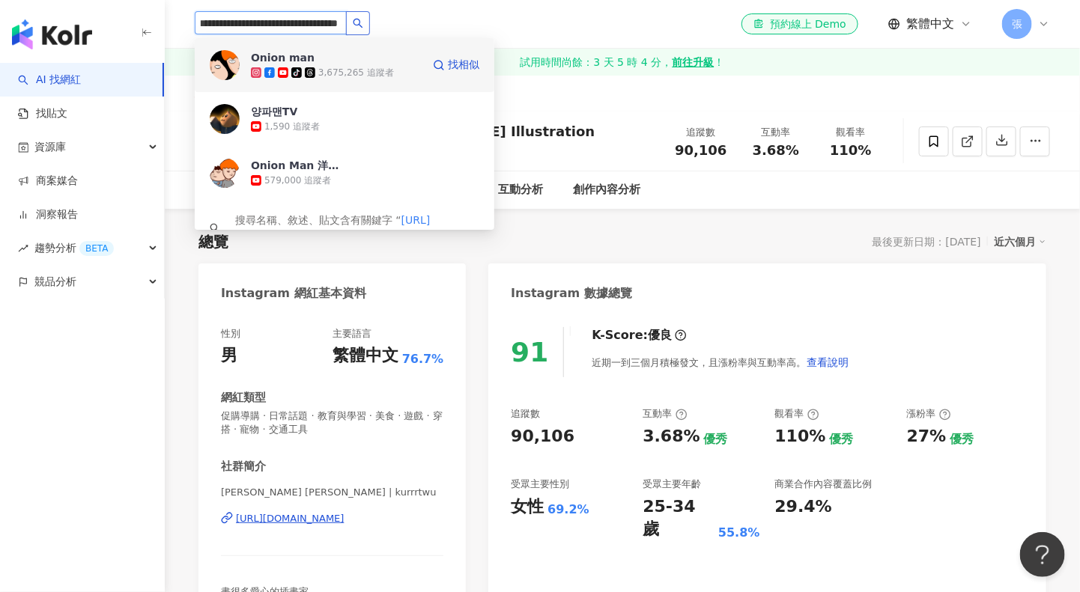
click at [285, 55] on div "Onion man" at bounding box center [283, 57] width 64 height 15
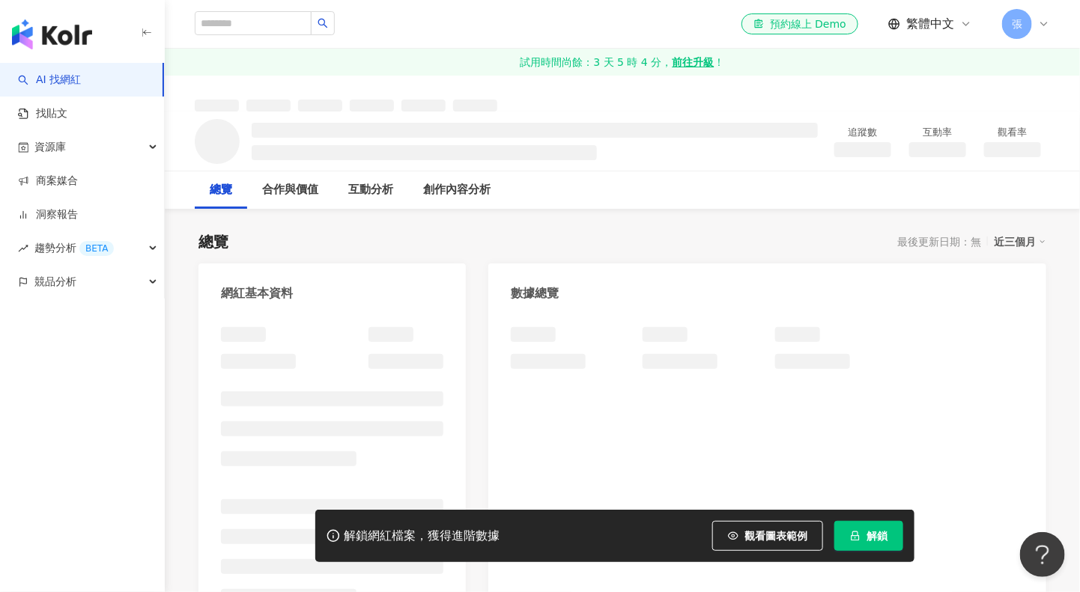
click at [865, 540] on button "解鎖" at bounding box center [868, 536] width 69 height 30
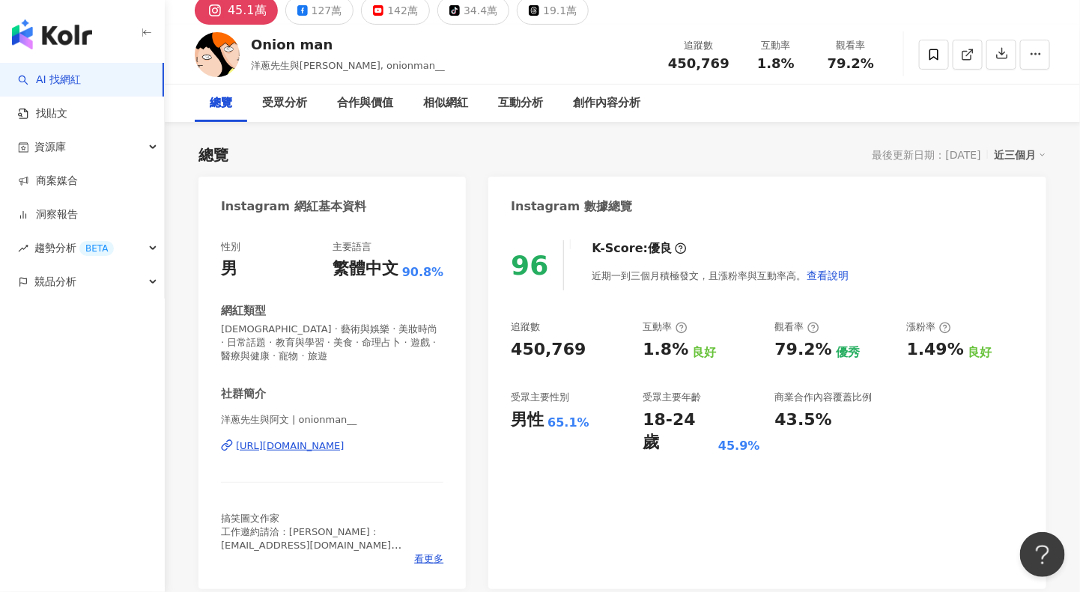
scroll to position [187, 0]
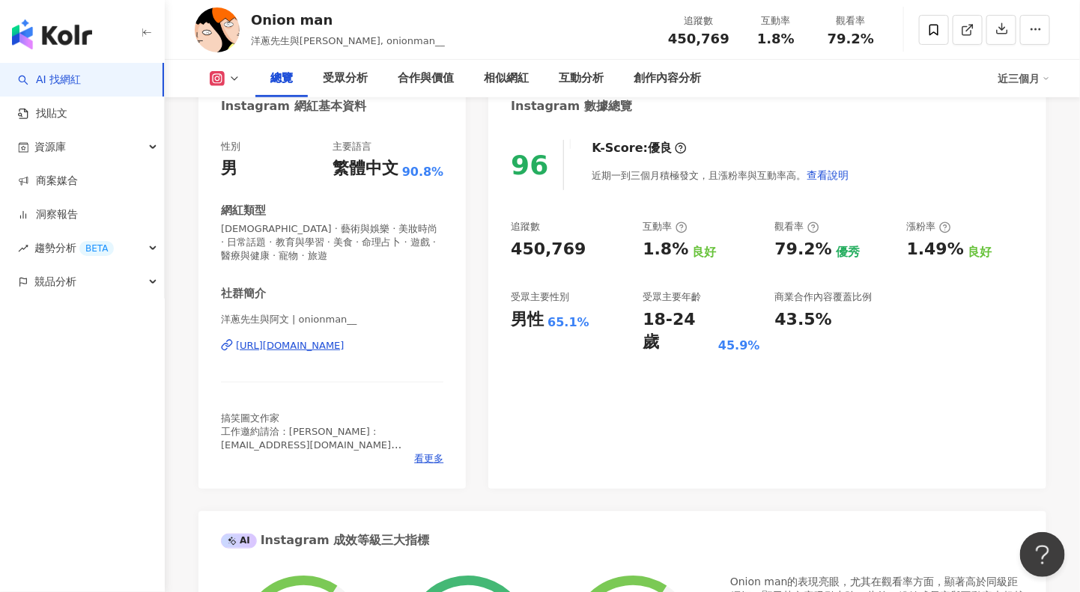
click at [1021, 79] on div "近三個月" at bounding box center [1023, 79] width 52 height 24
click at [1021, 142] on link "近六個月" at bounding box center [1031, 141] width 42 height 16
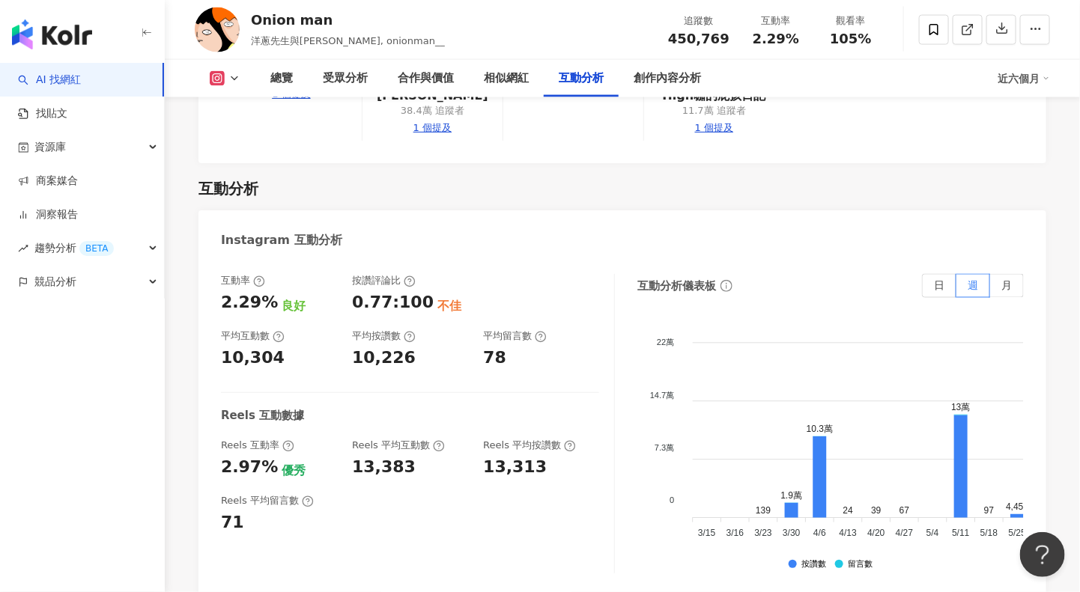
scroll to position [3034, 0]
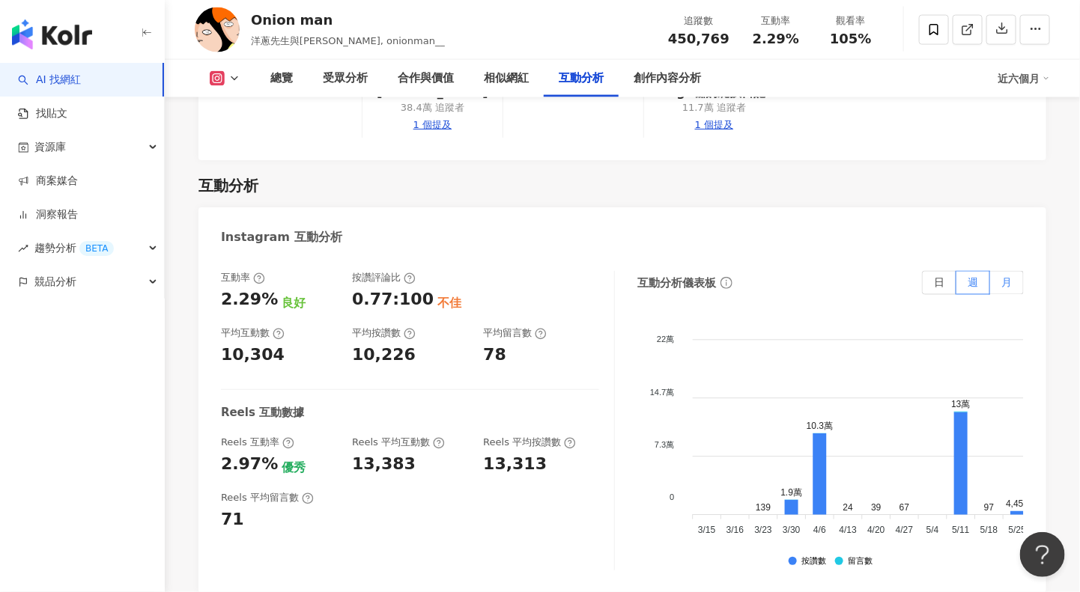
click at [999, 271] on label "月" at bounding box center [1007, 283] width 34 height 24
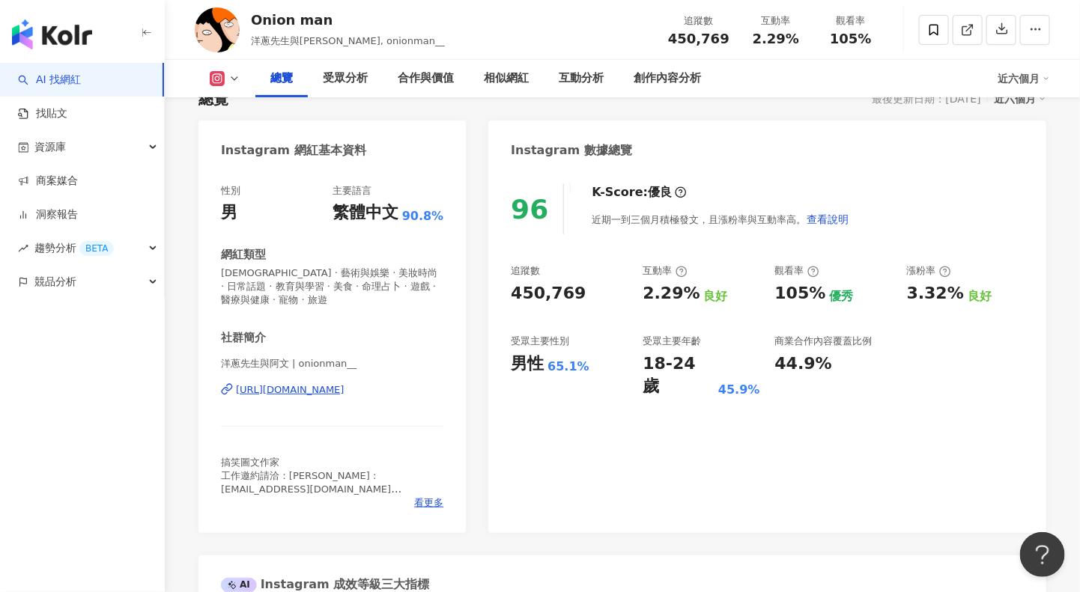
scroll to position [0, 0]
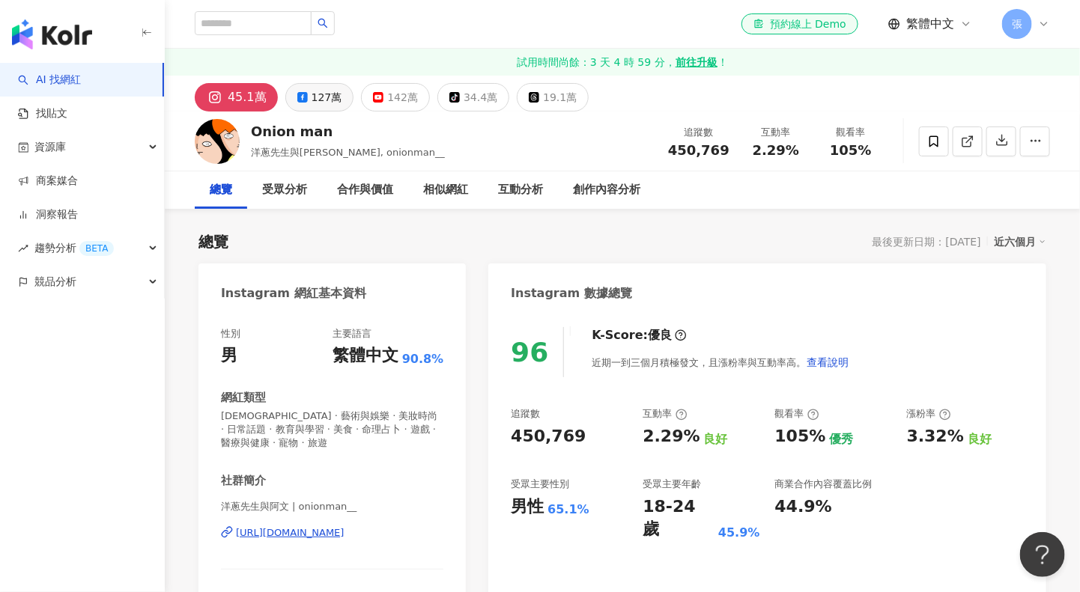
click at [322, 94] on div "127萬" at bounding box center [326, 97] width 31 height 21
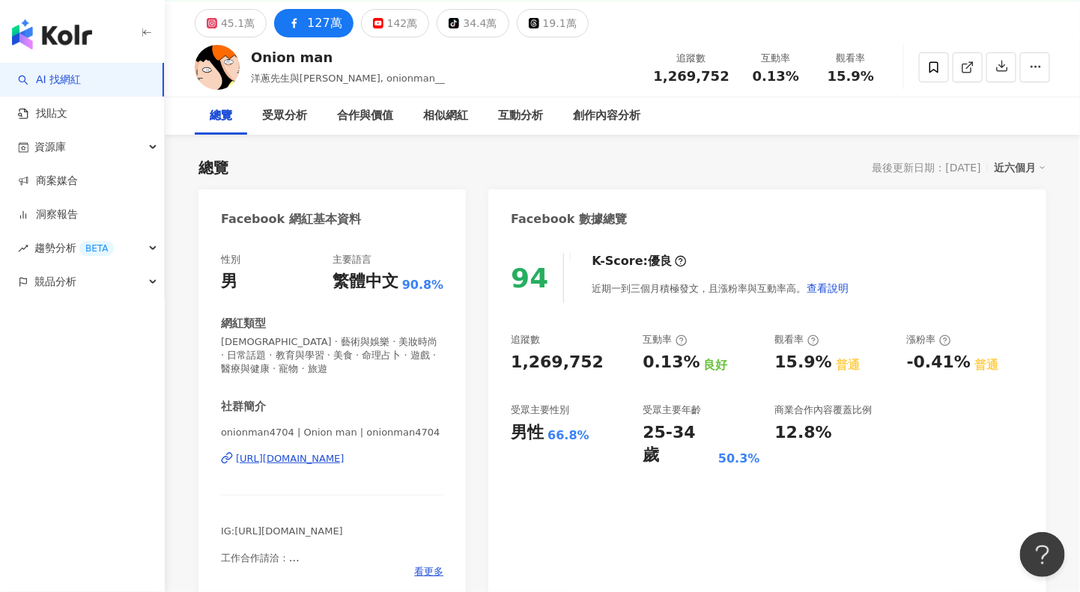
scroll to position [94, 0]
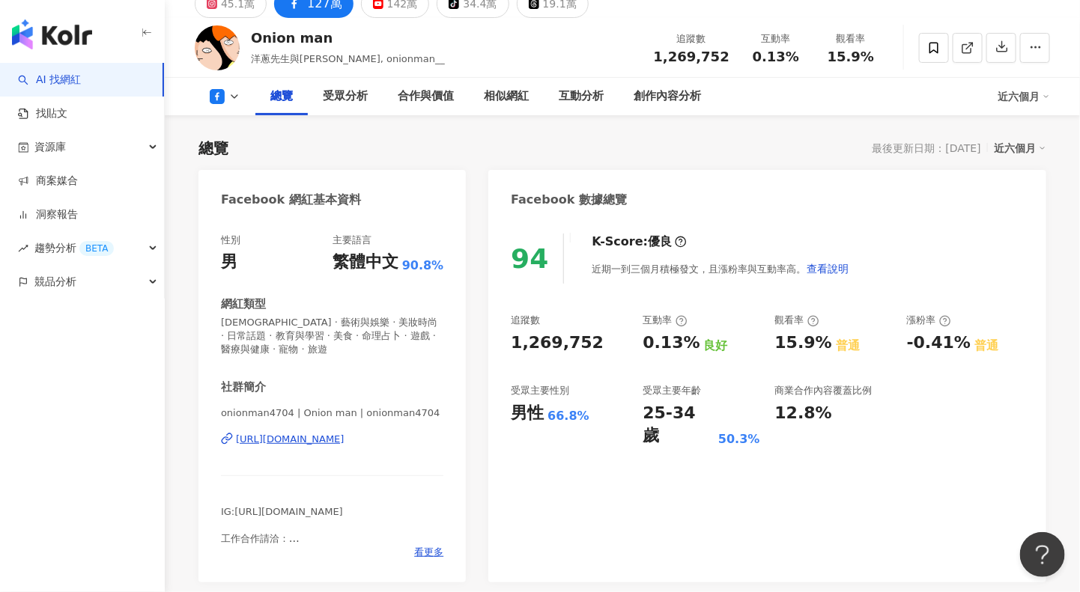
click at [559, 491] on div "94 K-Score : 優良 近期一到三個月積極發文，且漲粉率與互動率高。 查看說明 追蹤數 1,269,752 互動率 0.13% 良好 觀看率 15.9…" at bounding box center [767, 401] width 558 height 364
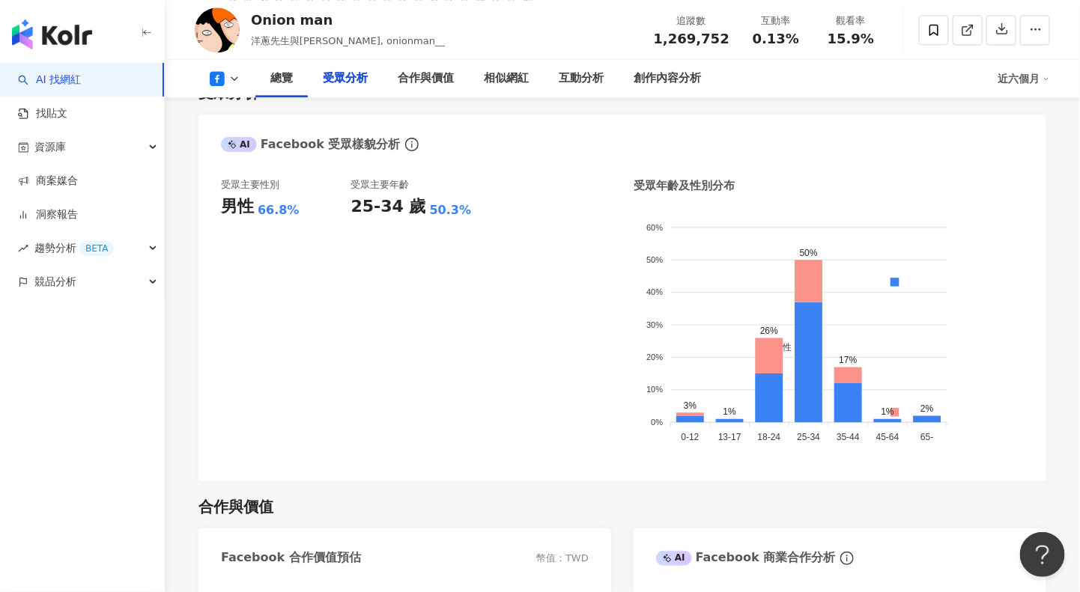
scroll to position [1404, 0]
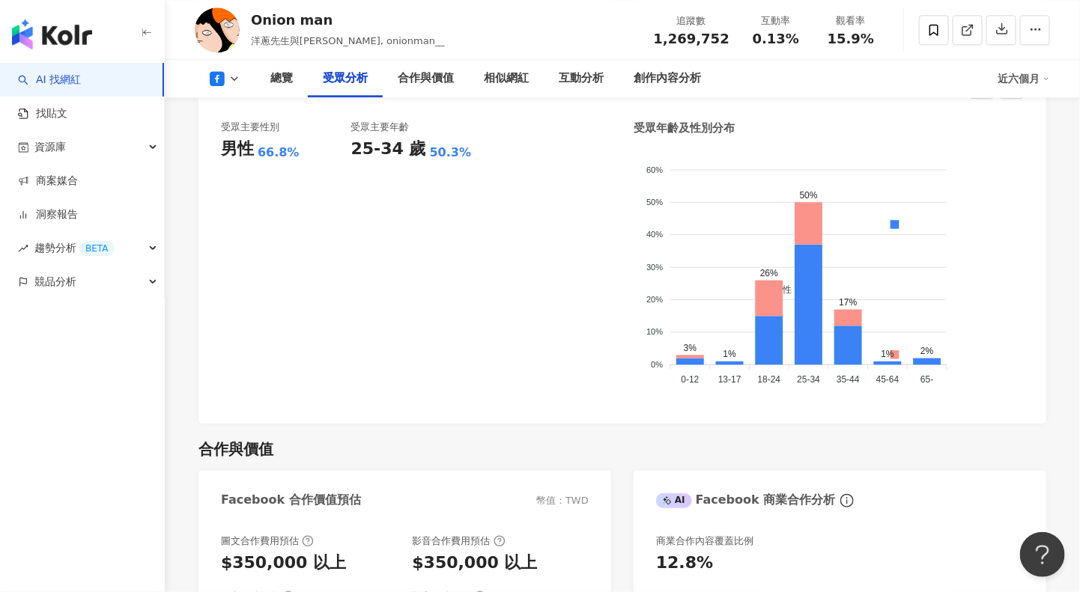
click at [403, 312] on div "受眾主要年齡 25-34 歲 50.3%" at bounding box center [416, 261] width 130 height 281
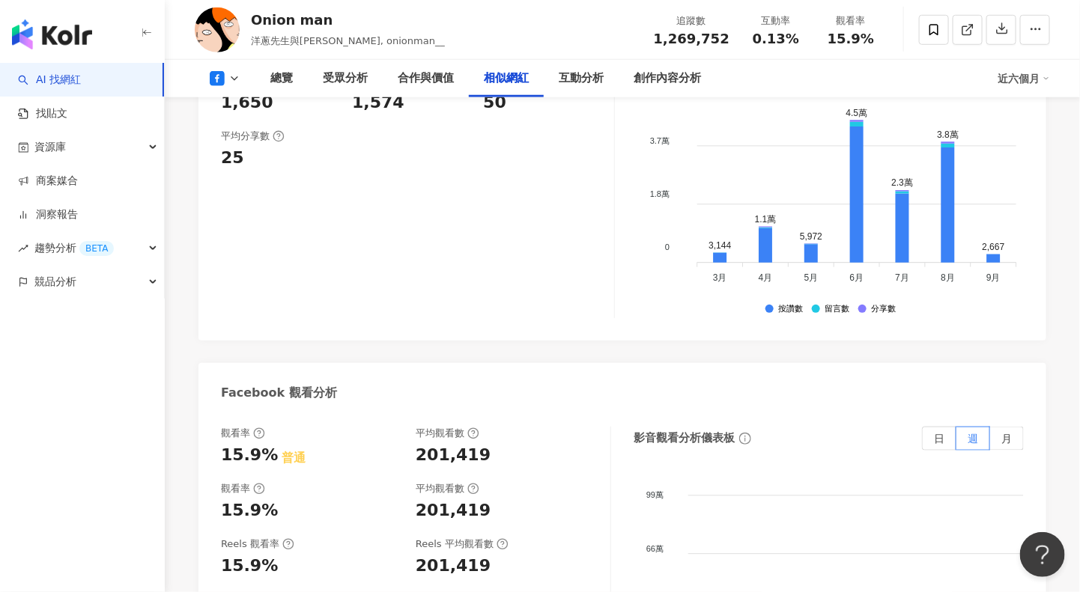
scroll to position [2264, 0]
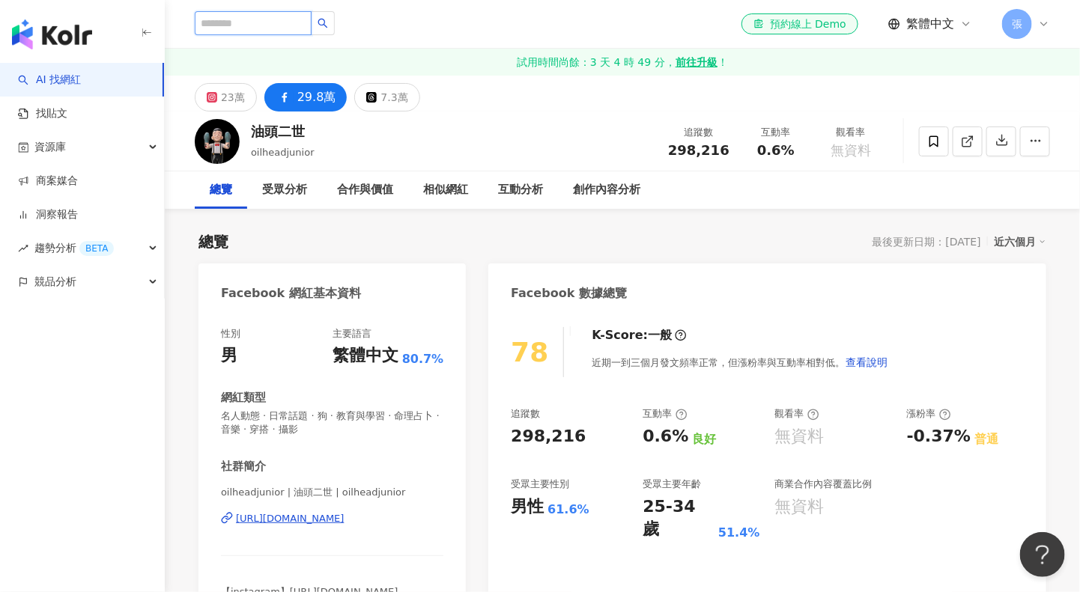
click at [249, 19] on input "search" at bounding box center [253, 23] width 117 height 24
paste input "**********"
type input "**********"
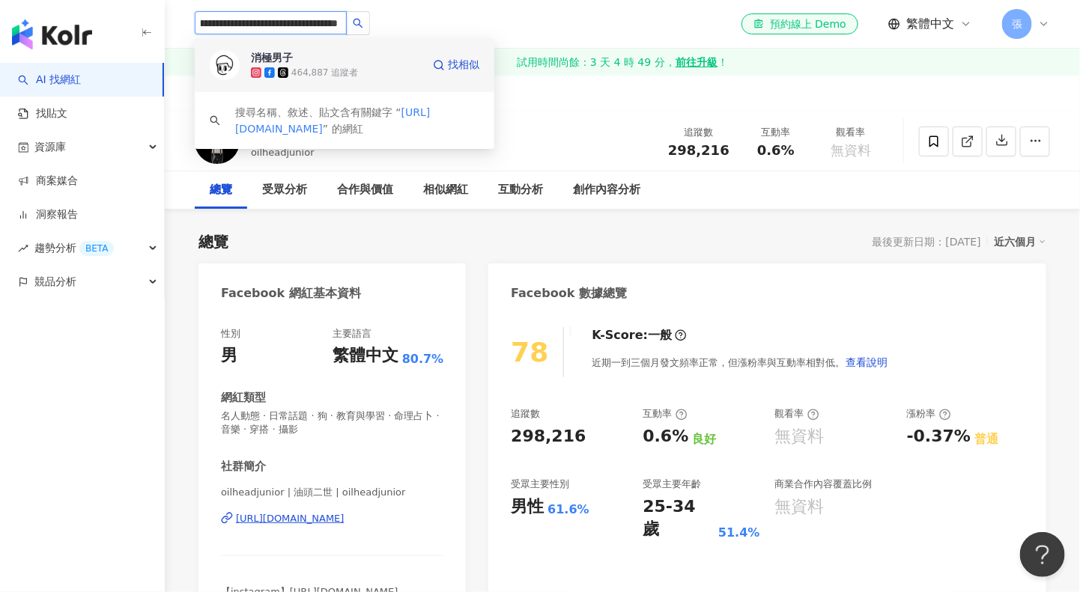
click at [259, 55] on div "消極男子" at bounding box center [272, 57] width 42 height 15
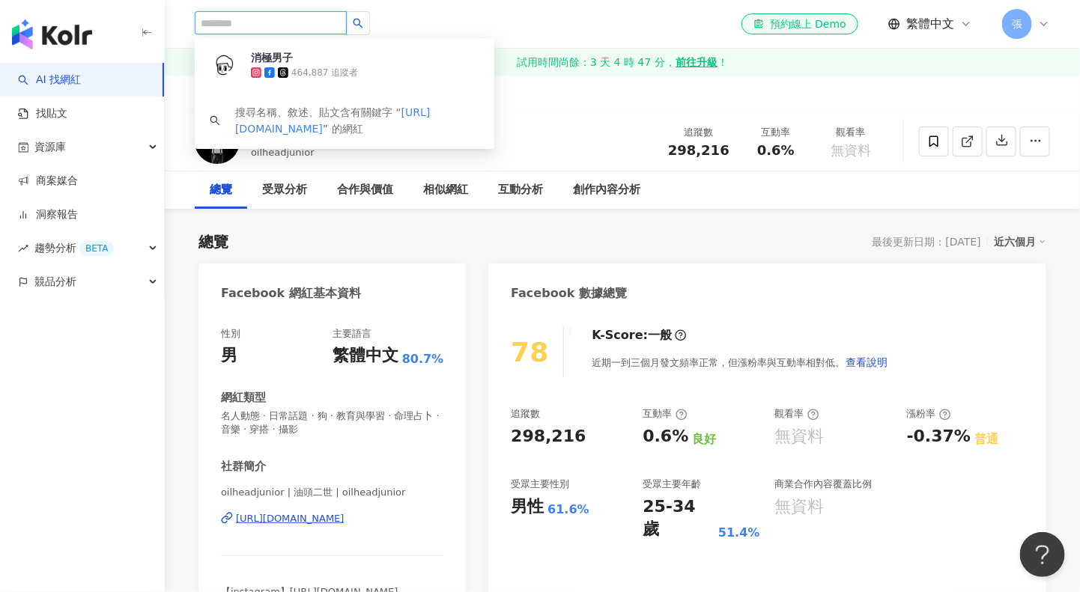
scroll to position [0, 0]
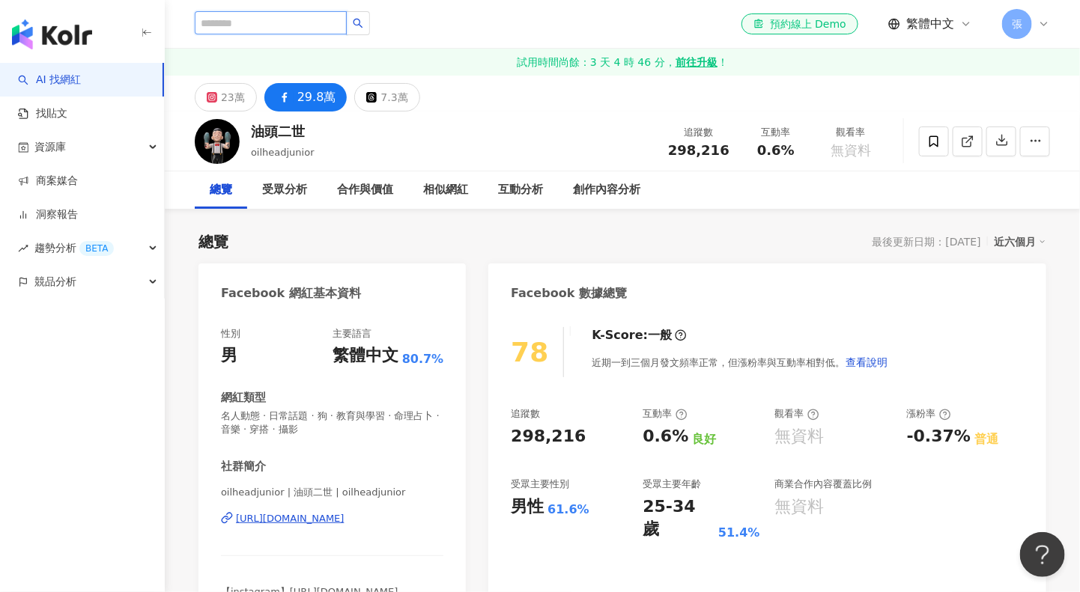
click at [257, 26] on input "search" at bounding box center [271, 22] width 152 height 23
paste input "**********"
type input "**********"
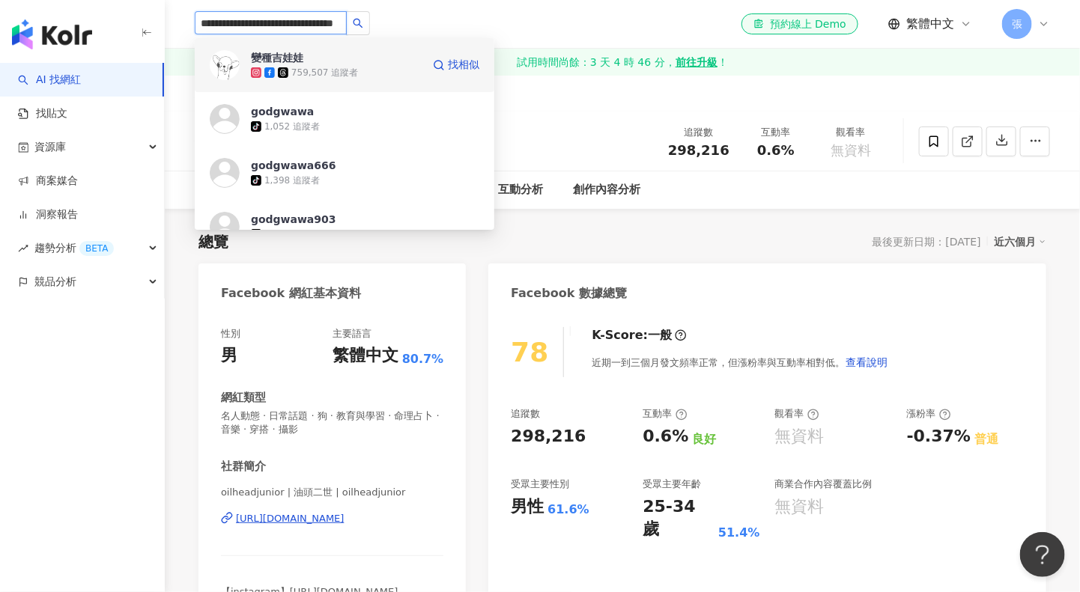
click at [283, 56] on div "變種吉娃娃" at bounding box center [277, 57] width 52 height 15
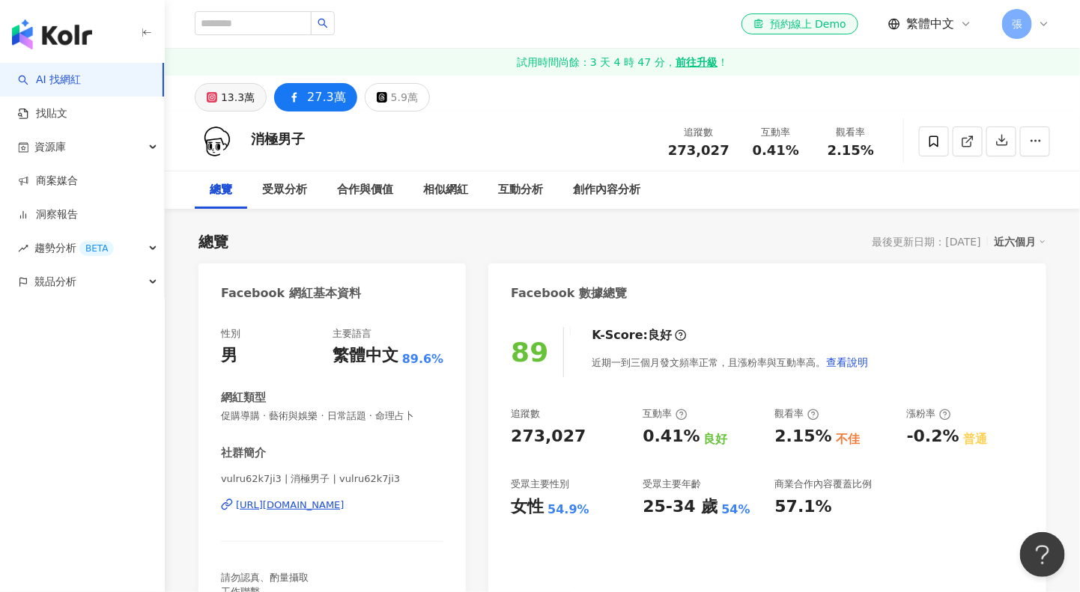
click at [234, 99] on div "13.3萬" at bounding box center [238, 97] width 34 height 21
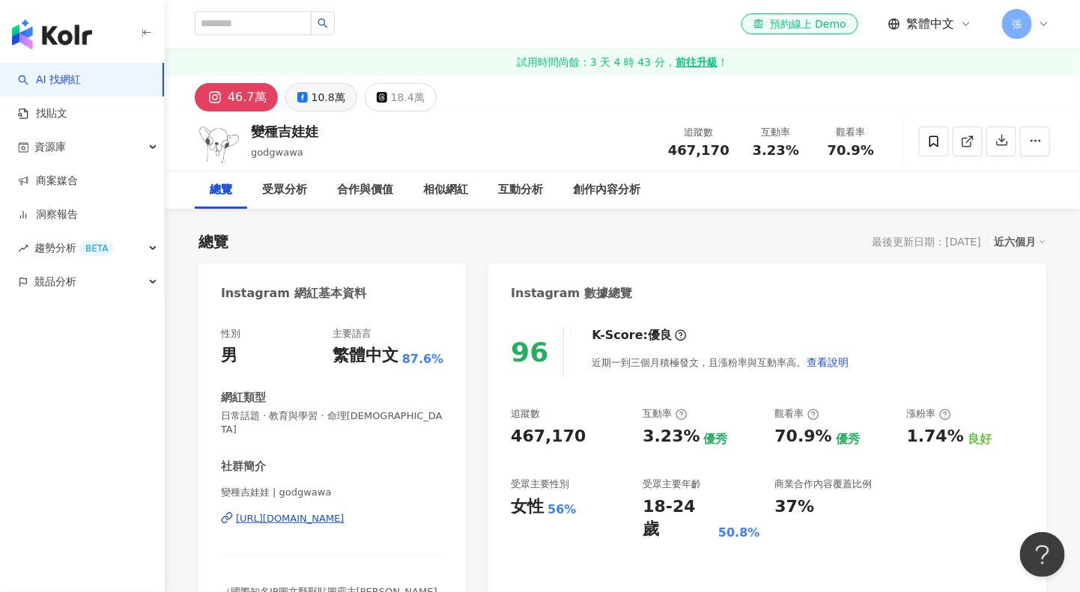
click at [311, 100] on div "10.8萬" at bounding box center [328, 97] width 34 height 21
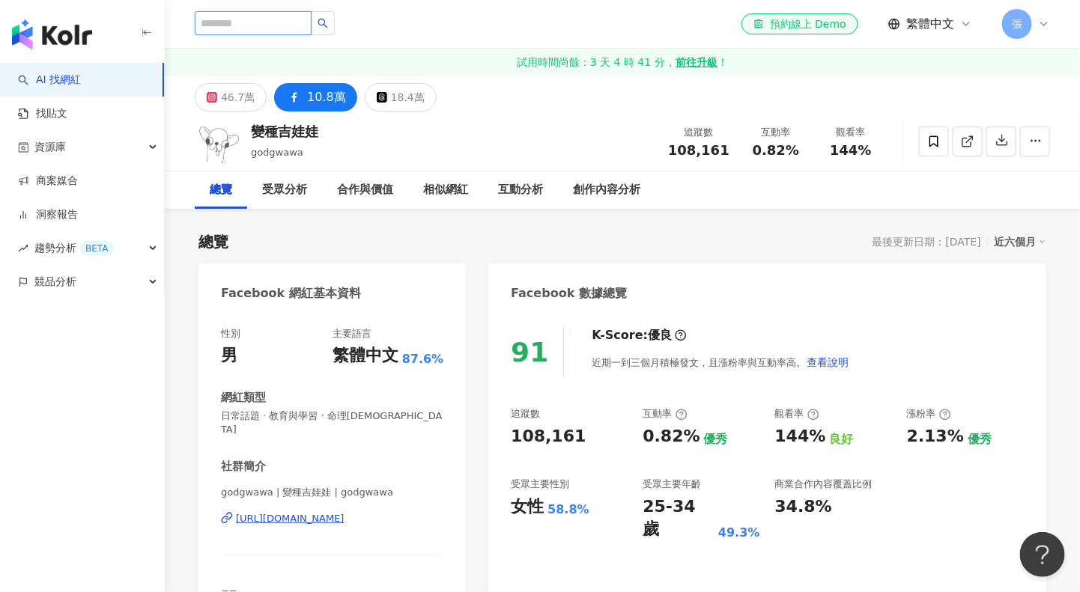
click at [274, 28] on input "search" at bounding box center [253, 23] width 117 height 24
paste input "**********"
type input "**********"
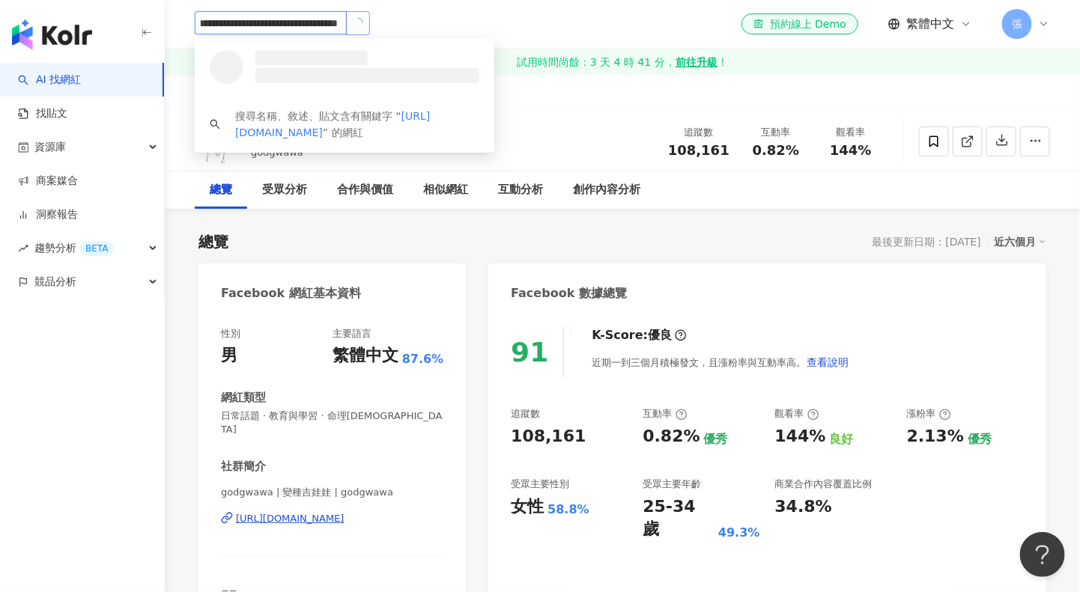
click at [360, 23] on icon "loading" at bounding box center [357, 23] width 15 height 15
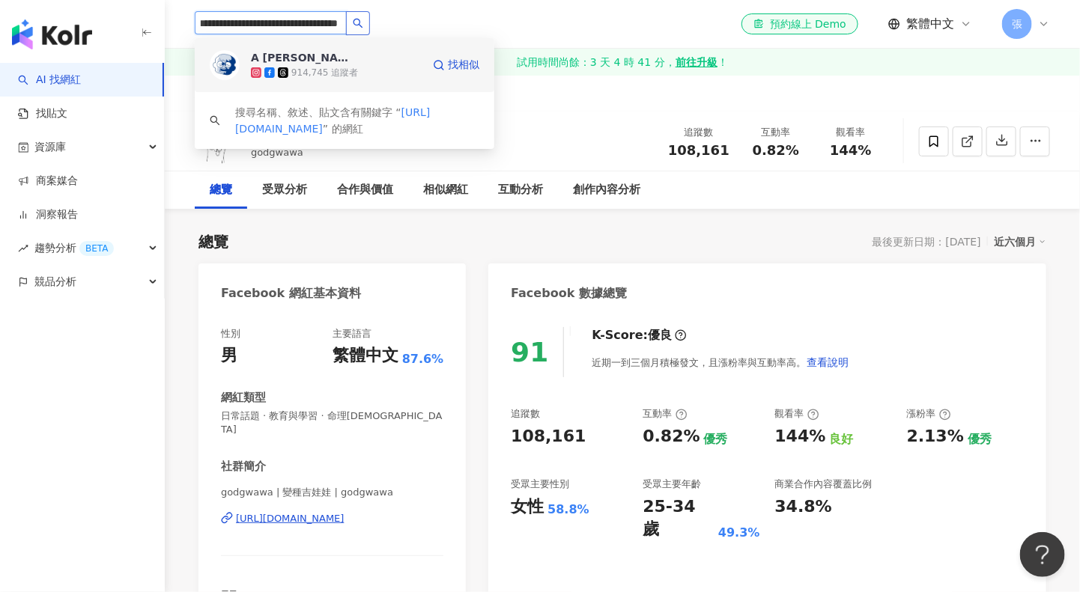
click at [263, 55] on div "A RAY" at bounding box center [299, 57] width 97 height 15
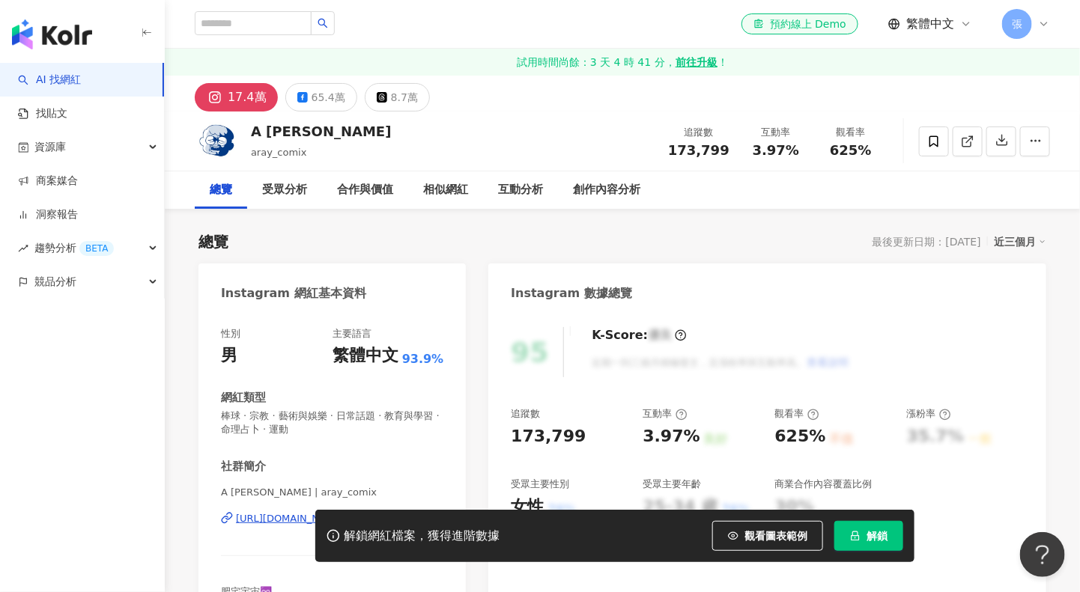
click at [1011, 242] on div "近三個月" at bounding box center [1019, 241] width 52 height 19
click at [881, 532] on span "解鎖" at bounding box center [876, 536] width 21 height 12
click at [868, 532] on span "解鎖" at bounding box center [876, 536] width 21 height 12
click at [1011, 246] on div "近三個月" at bounding box center [1019, 241] width 52 height 19
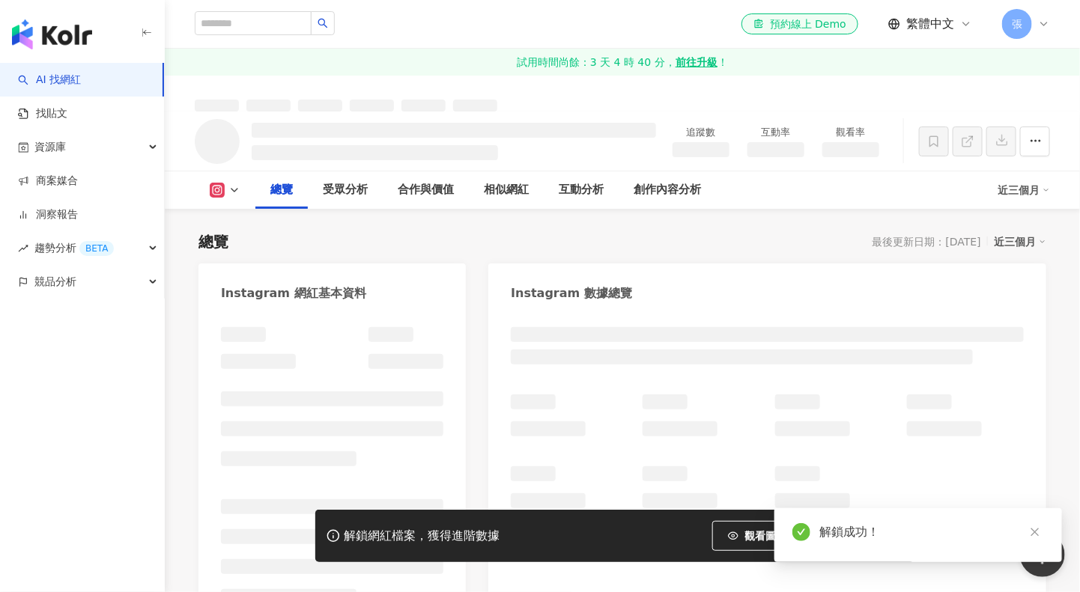
scroll to position [517, 0]
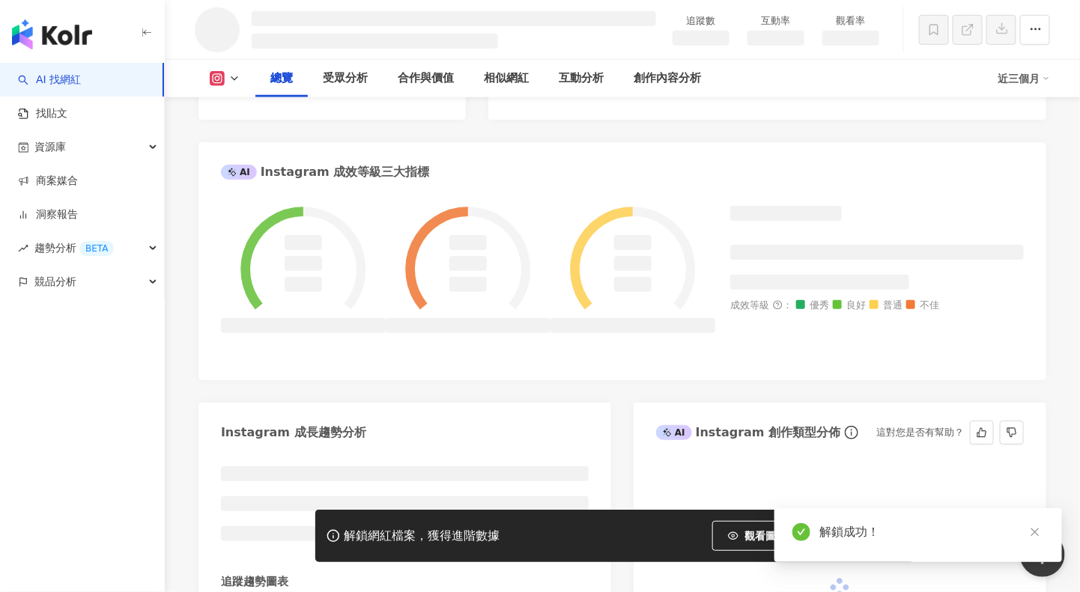
scroll to position [478, 0]
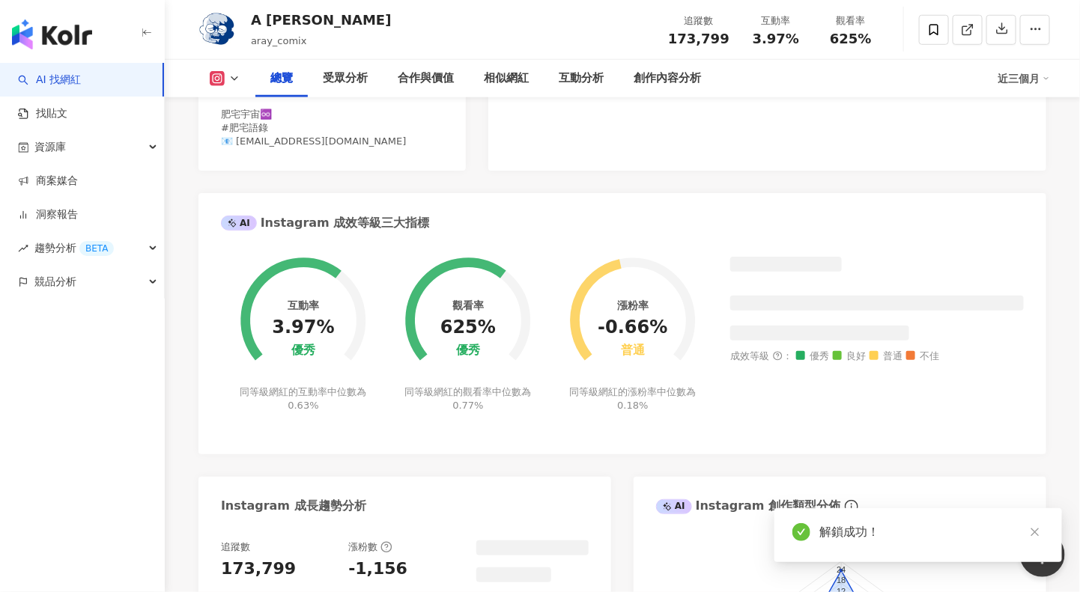
click at [1037, 529] on icon "close" at bounding box center [1034, 532] width 10 height 10
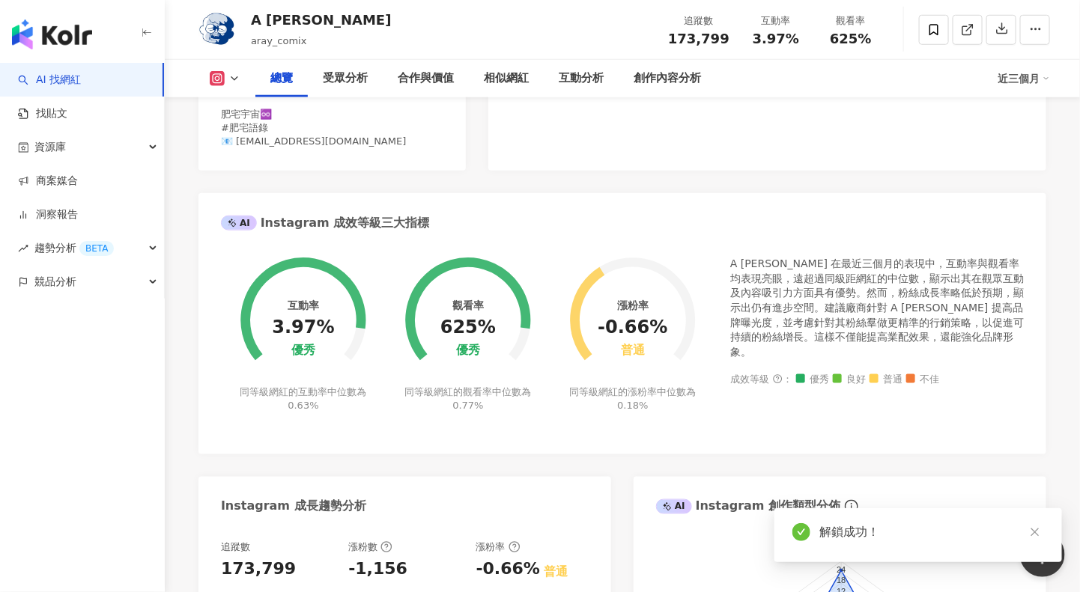
click at [1011, 82] on div "近三個月" at bounding box center [1023, 79] width 52 height 24
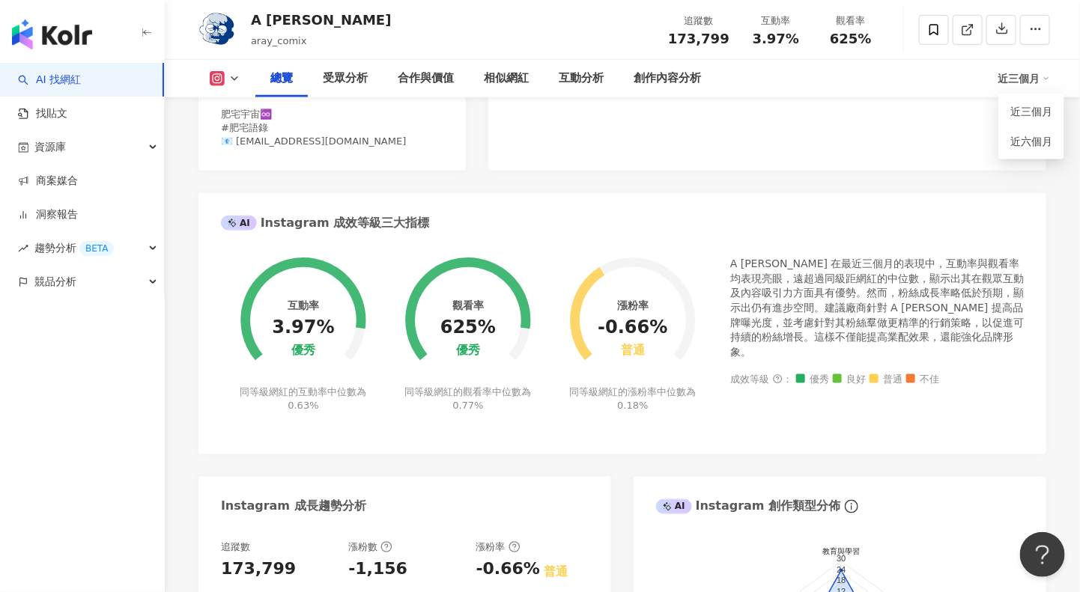
click at [1027, 142] on link "近六個月" at bounding box center [1031, 141] width 42 height 16
click at [1026, 142] on div "88 K-Score : 良好 近期一到三個月發文頻率正常，且漲粉率與互動率高。 查看說明 追蹤數 173,799 互動率 3.97% 優秀 觀看率 625%…" at bounding box center [767, 3] width 558 height 336
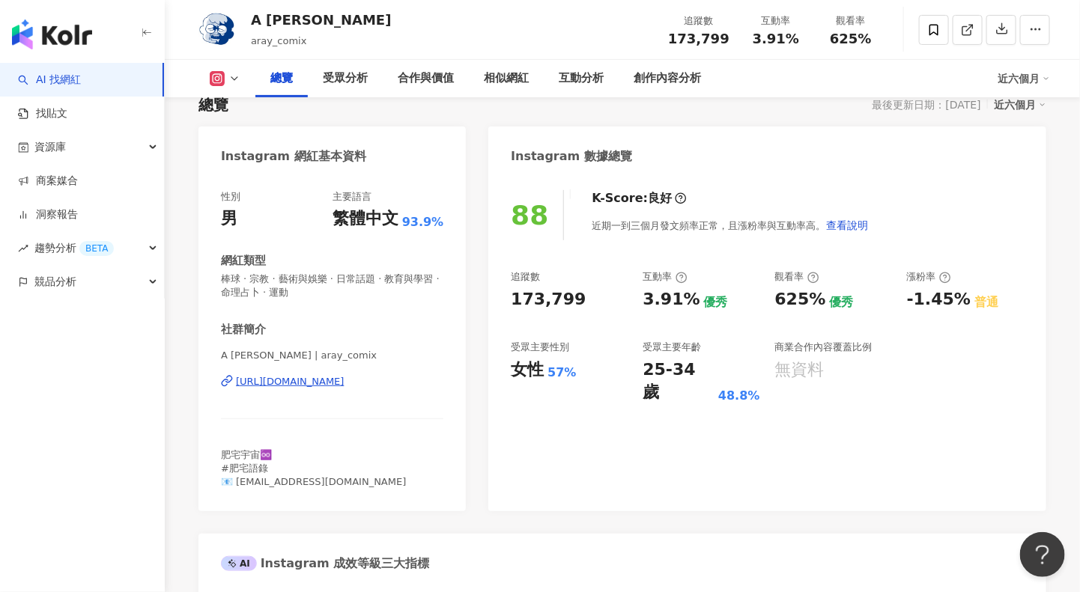
scroll to position [54, 0]
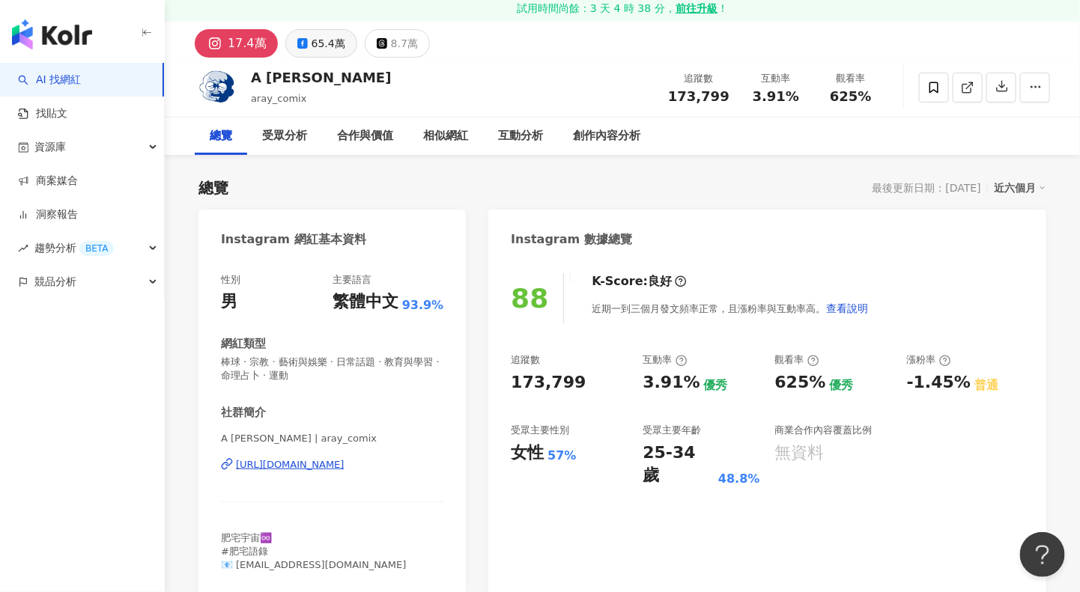
click at [311, 50] on div "65.4萬" at bounding box center [328, 43] width 34 height 21
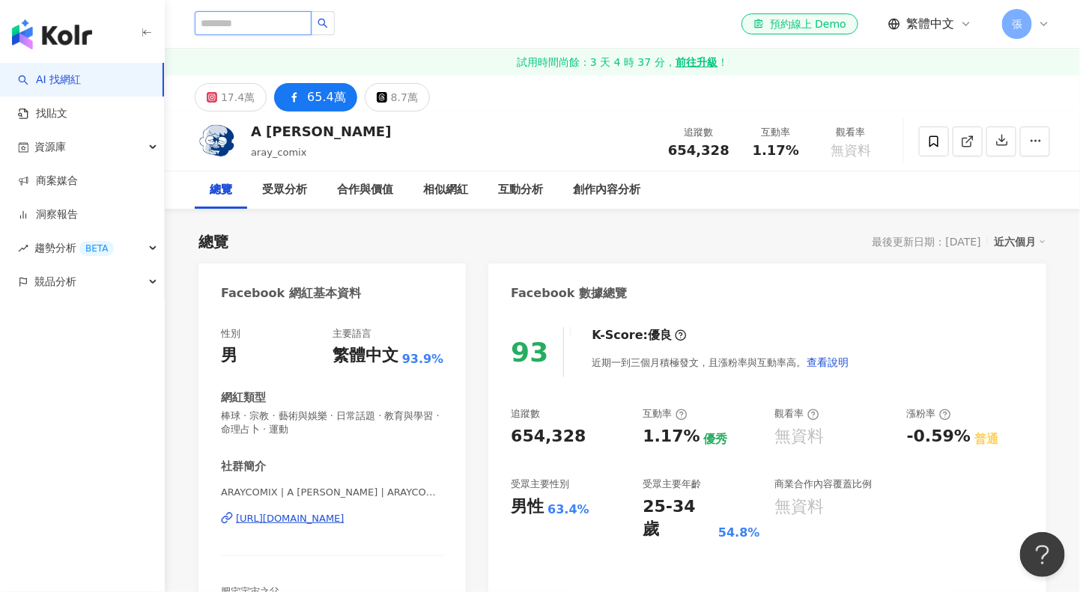
click at [246, 25] on input "search" at bounding box center [253, 23] width 117 height 24
paste input "**********"
type input "**********"
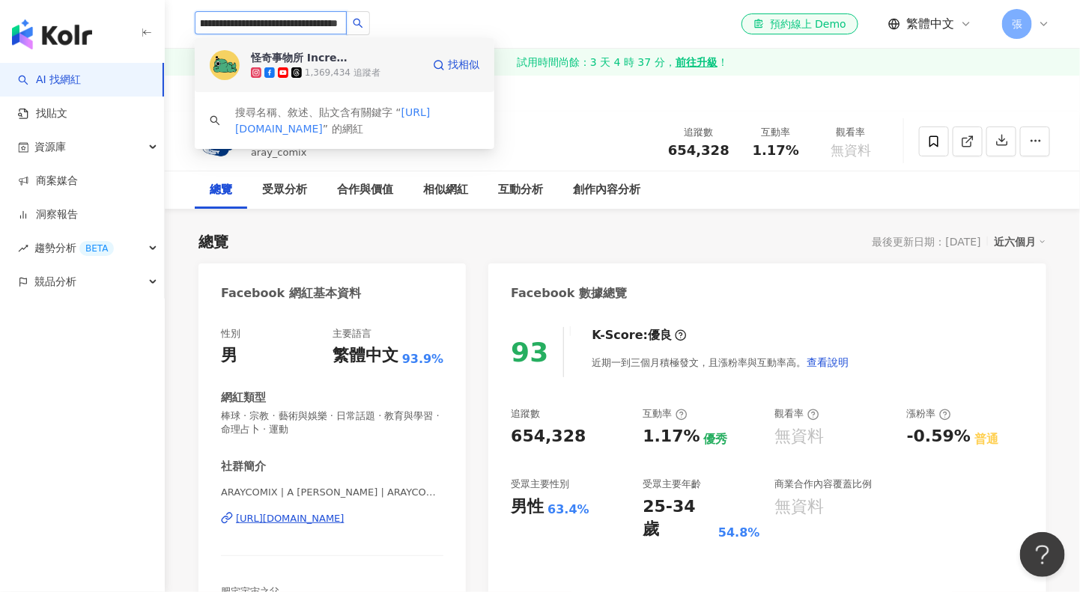
click at [290, 53] on div "怪奇事物所 Incrediville" at bounding box center [299, 57] width 97 height 15
click at [260, 21] on input "search" at bounding box center [271, 22] width 152 height 23
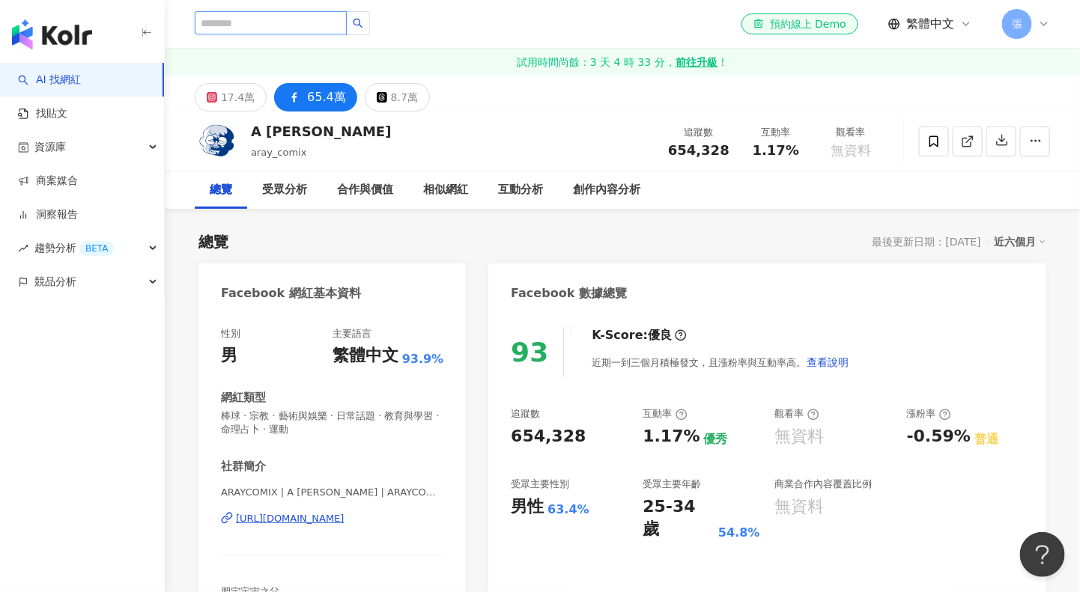
paste input "**********"
type input "**********"
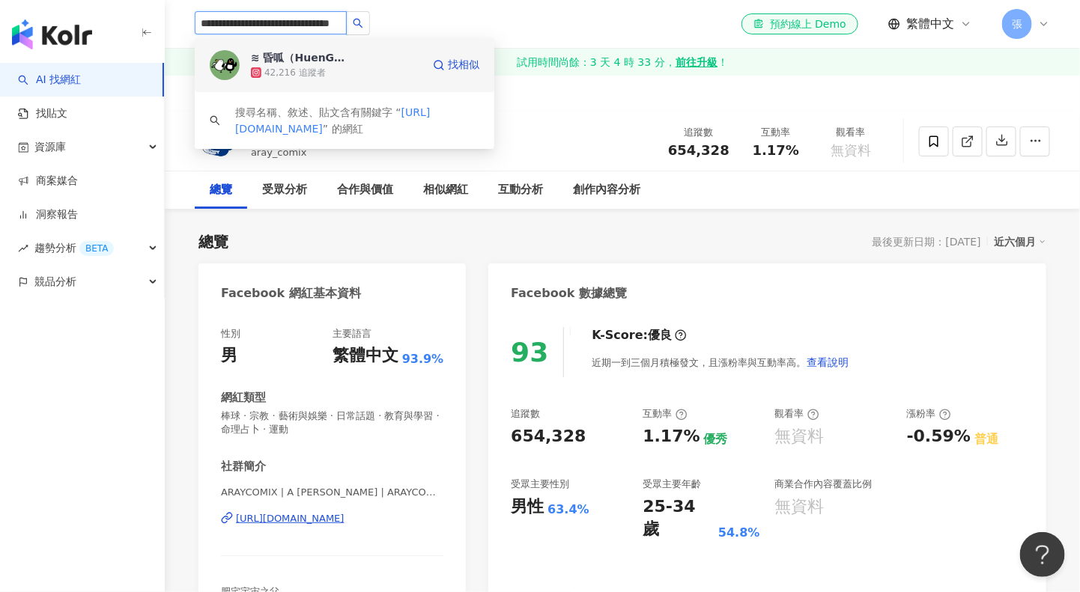
click at [282, 56] on div "≋ 昏呱（HuenGua) ≋" at bounding box center [299, 57] width 97 height 15
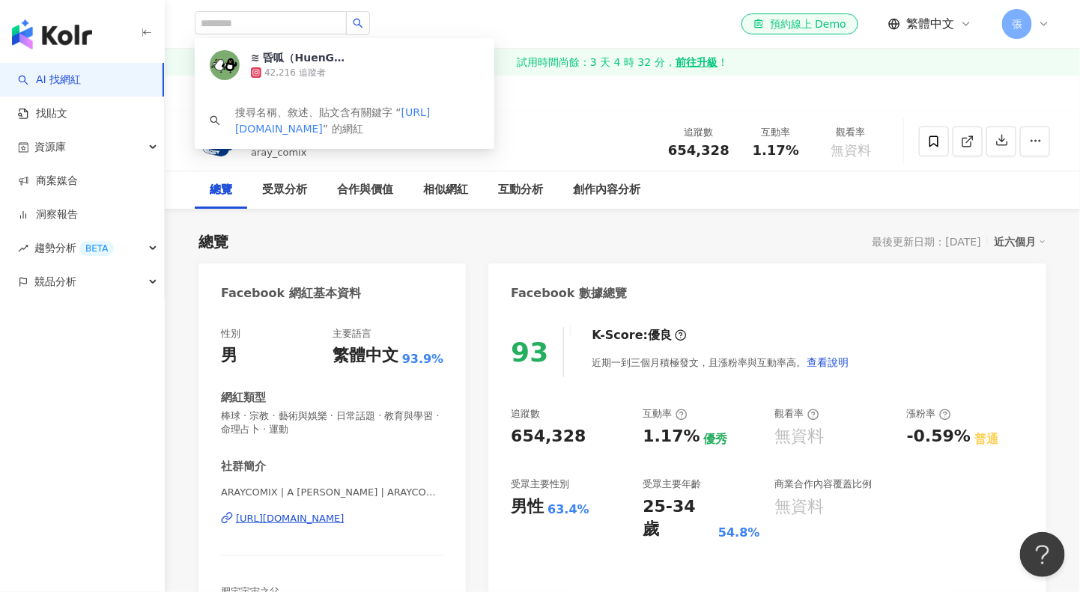
scroll to position [0, 0]
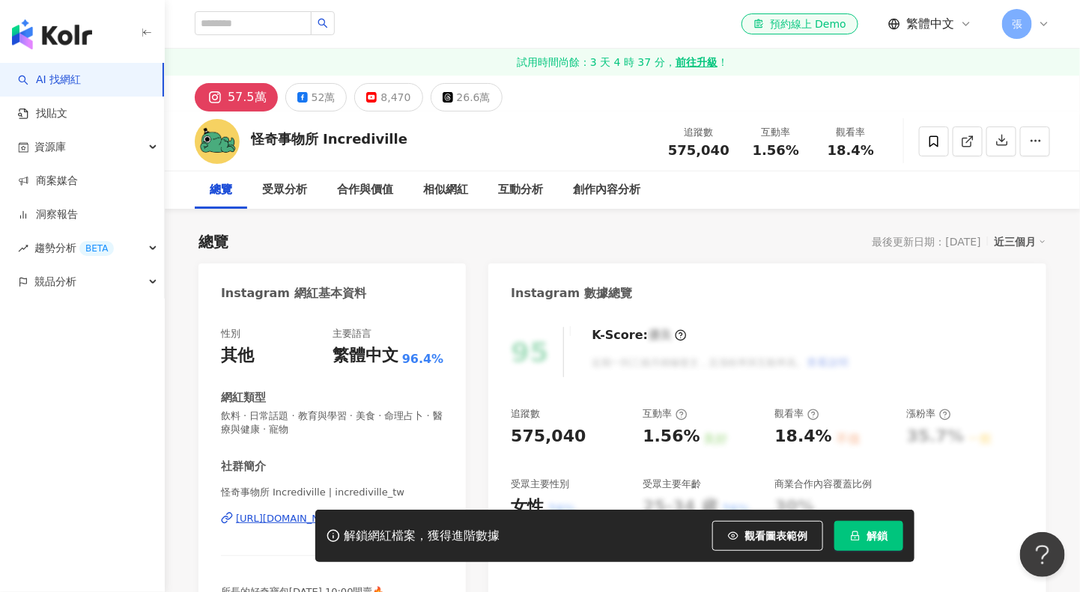
click at [861, 537] on button "解鎖" at bounding box center [868, 536] width 69 height 30
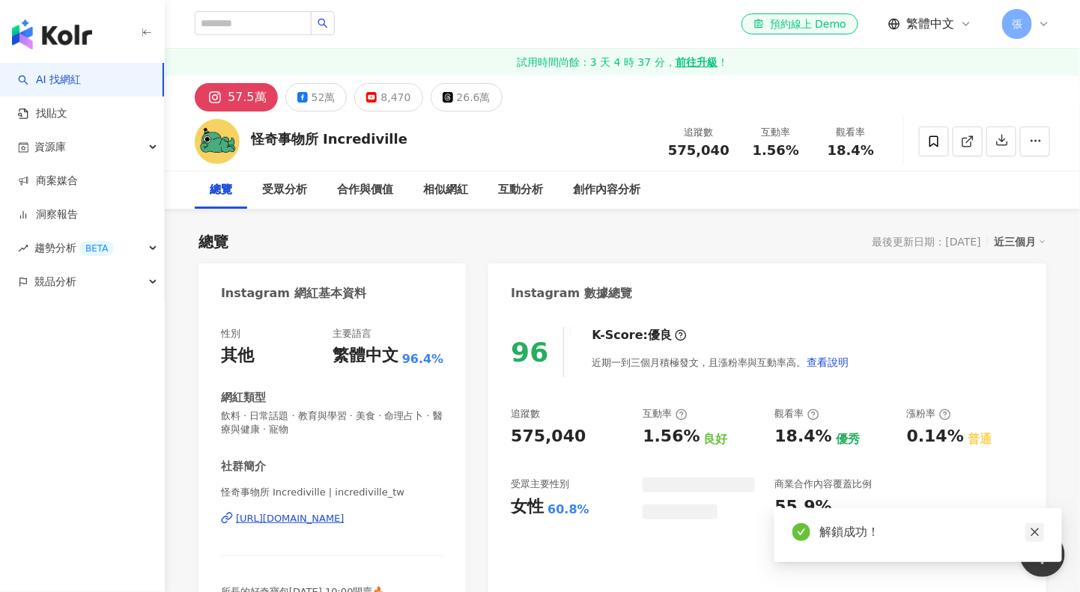
click at [1030, 529] on icon "close" at bounding box center [1034, 532] width 10 height 10
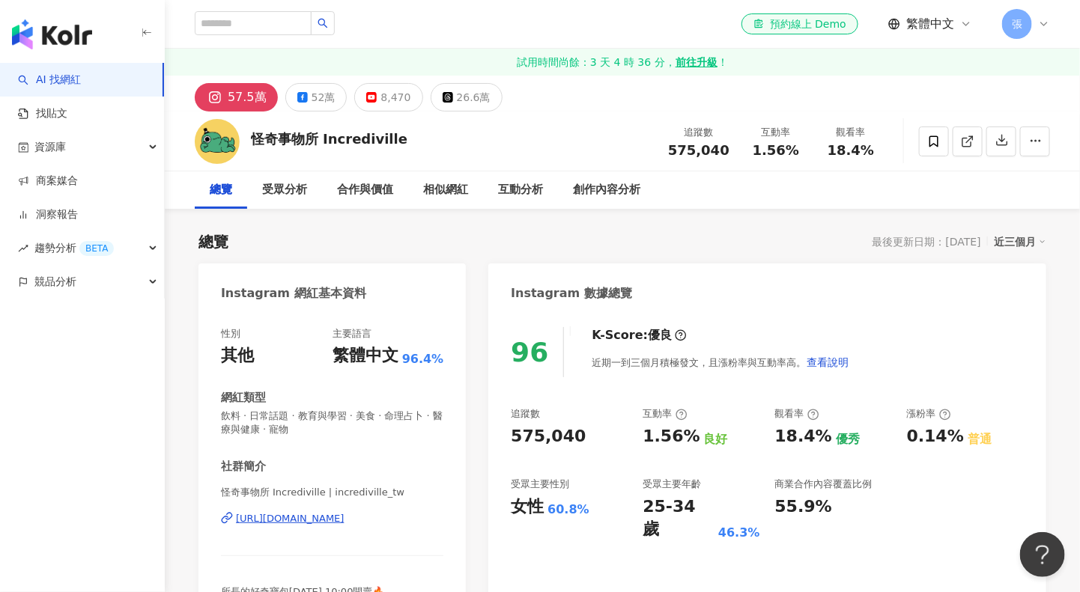
click at [1008, 244] on div "近三個月" at bounding box center [1019, 241] width 52 height 19
click at [1014, 303] on link "近六個月" at bounding box center [1027, 302] width 42 height 16
click at [311, 100] on div "52萬" at bounding box center [323, 97] width 24 height 21
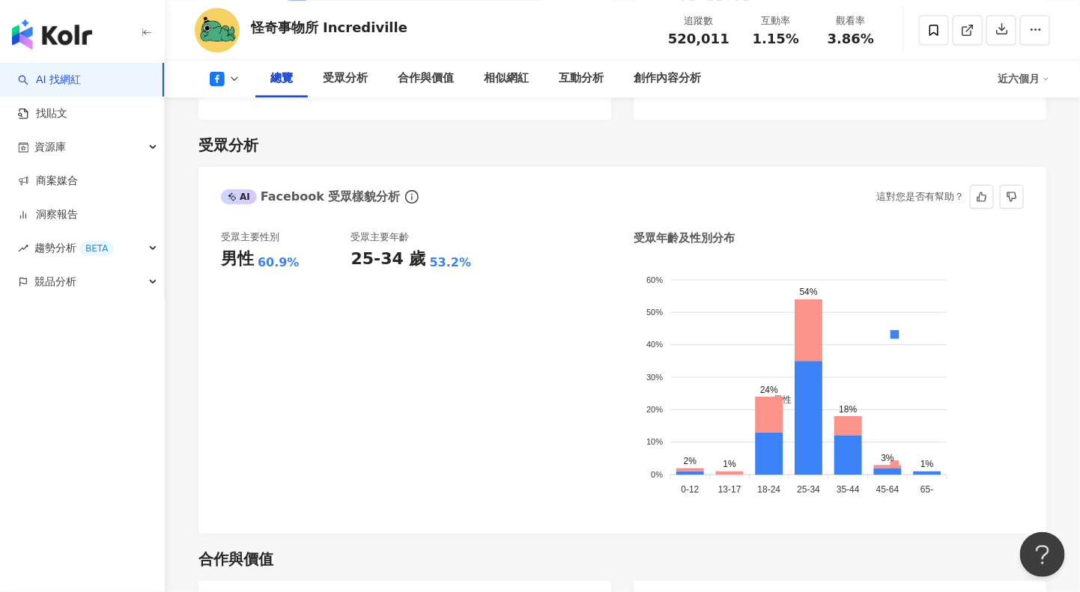
scroll to position [1217, 0]
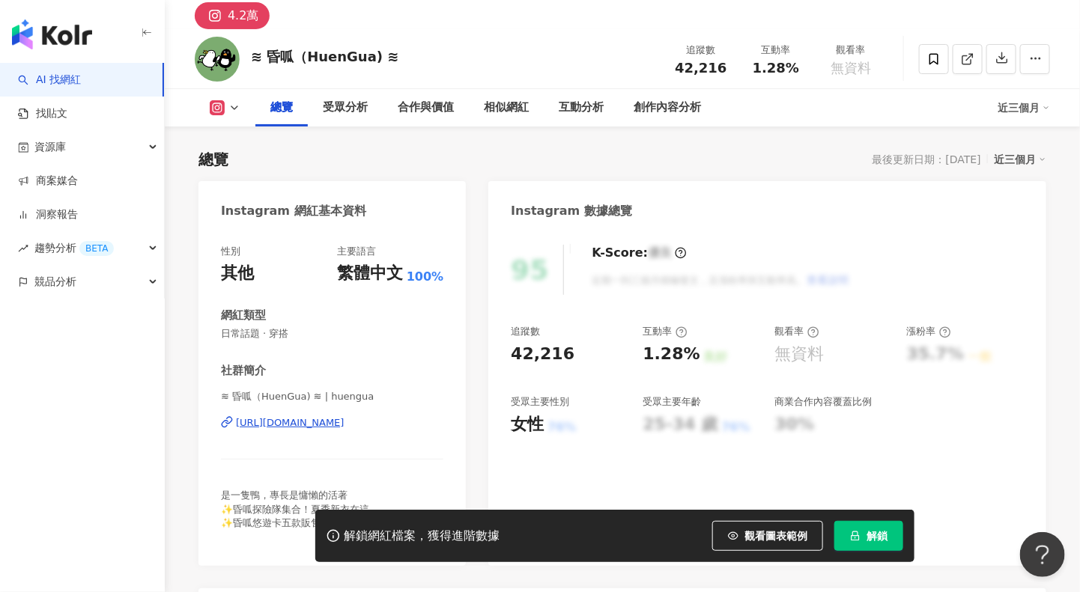
scroll to position [187, 0]
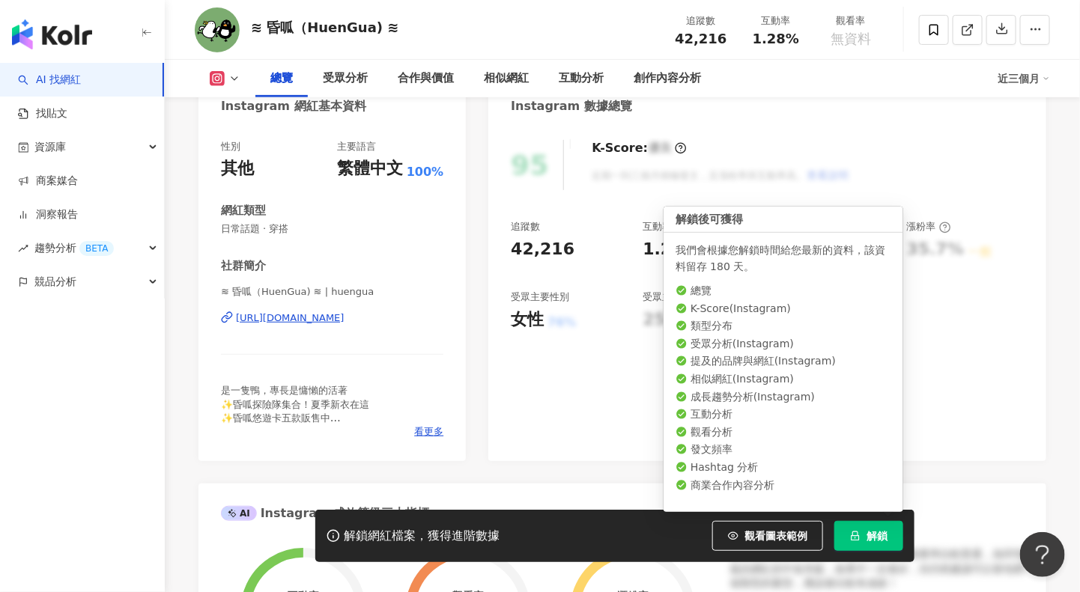
drag, startPoint x: 873, startPoint y: 538, endPoint x: 880, endPoint y: 532, distance: 9.5
click at [873, 538] on span "解鎖" at bounding box center [876, 536] width 21 height 12
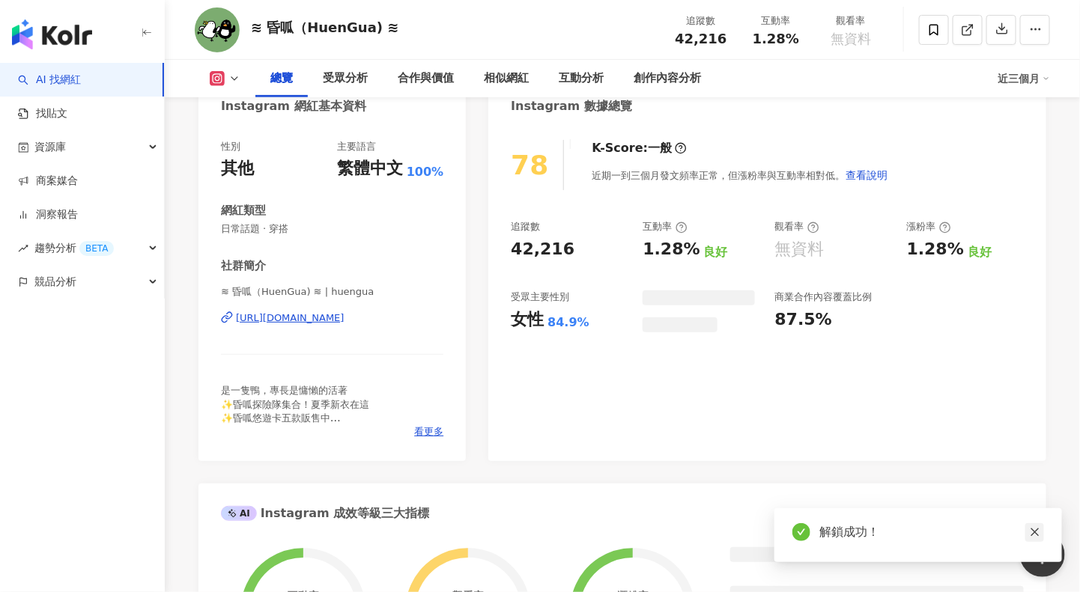
click at [1033, 532] on icon "close" at bounding box center [1034, 533] width 8 height 8
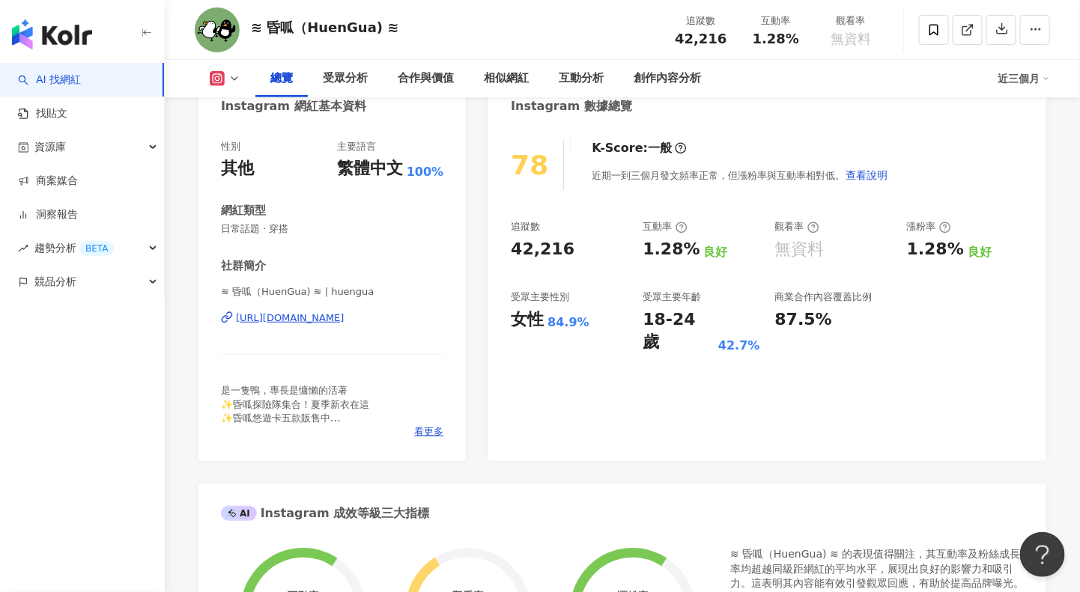
click at [1015, 85] on div "近三個月" at bounding box center [1023, 79] width 52 height 24
click at [1013, 79] on div "近三個月" at bounding box center [1023, 79] width 52 height 24
click at [1019, 142] on link "近六個月" at bounding box center [1031, 141] width 42 height 16
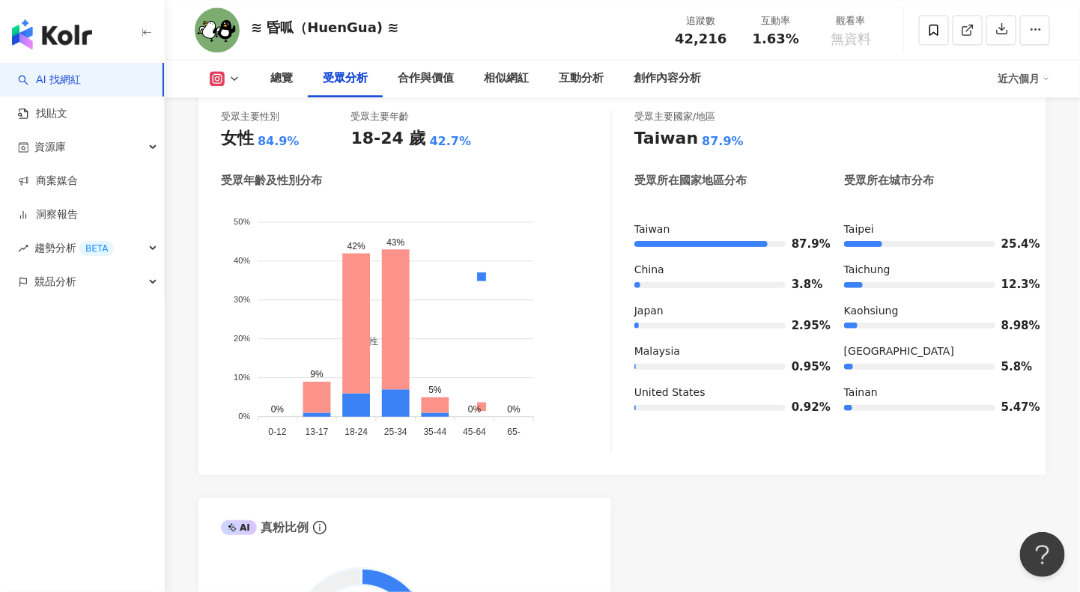
scroll to position [1356, 0]
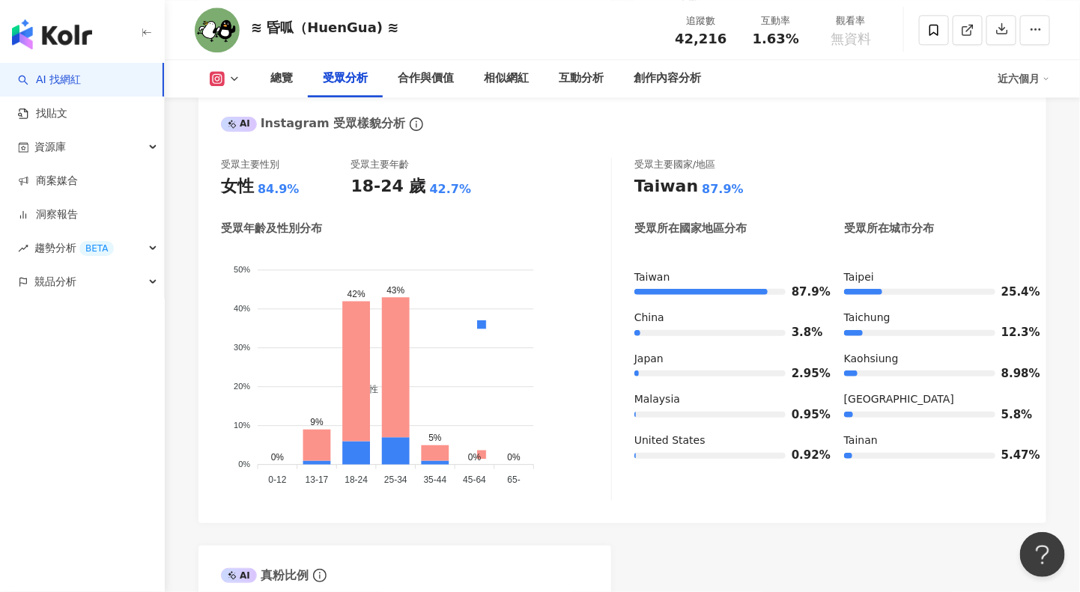
click at [450, 31] on div "≋ 昏呱（HuenGua) ≋ 追蹤數 42,216 互動率 1.63% 觀看率 無資料" at bounding box center [622, 29] width 915 height 59
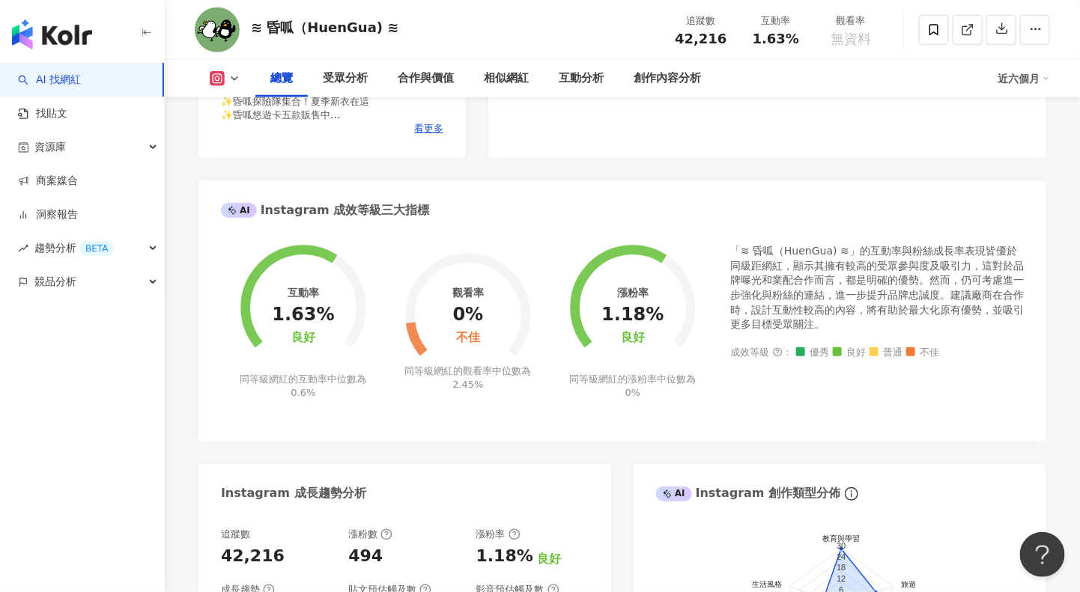
scroll to position [0, 0]
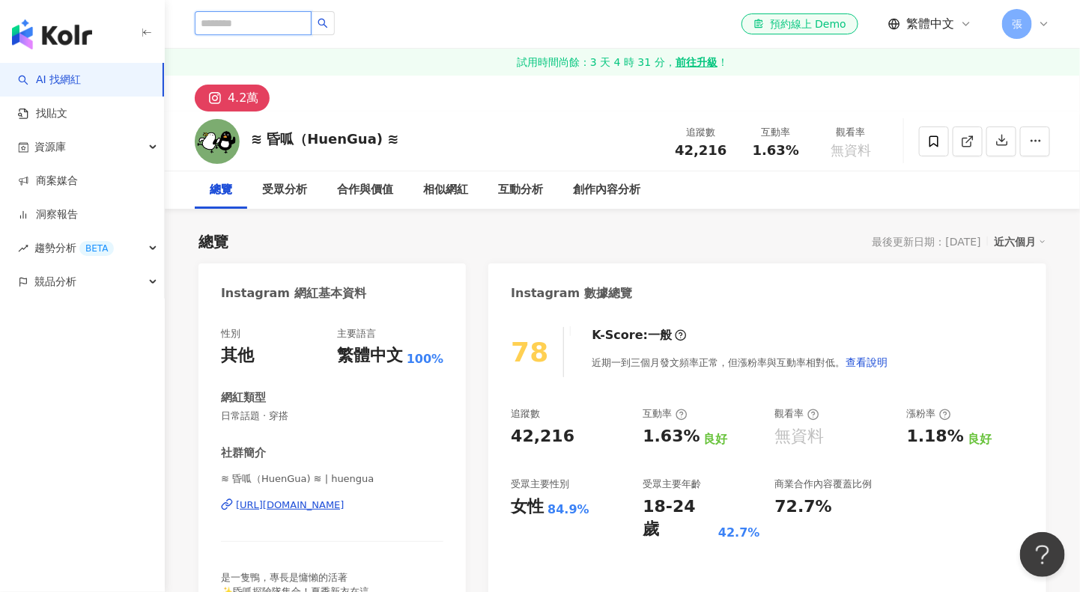
click at [270, 21] on input "search" at bounding box center [253, 23] width 117 height 24
paste input "**********"
type input "**********"
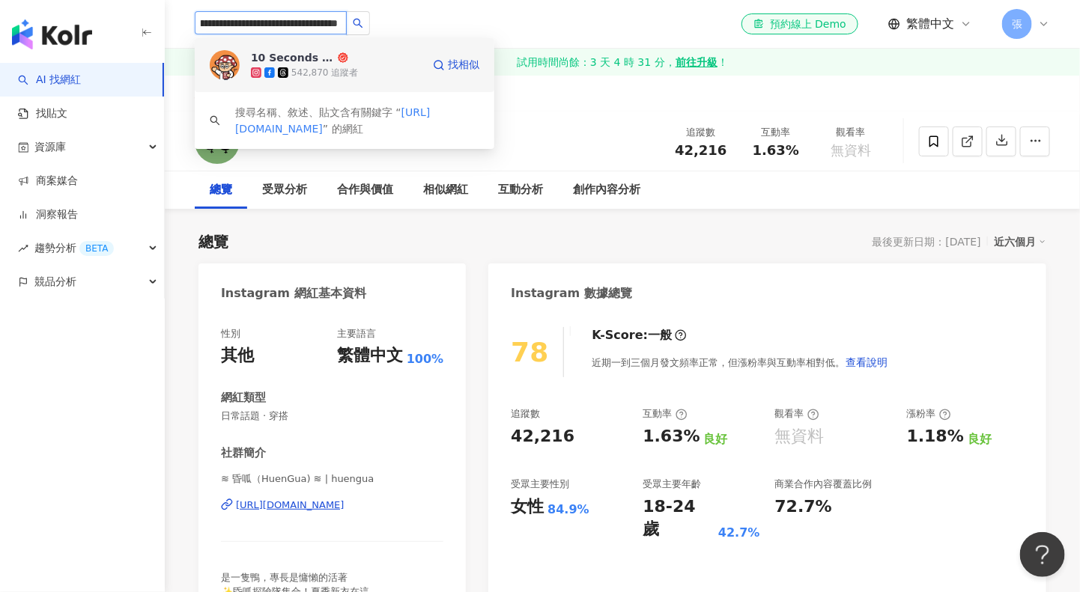
click at [287, 56] on div "10 Seconds Class" at bounding box center [293, 57] width 84 height 15
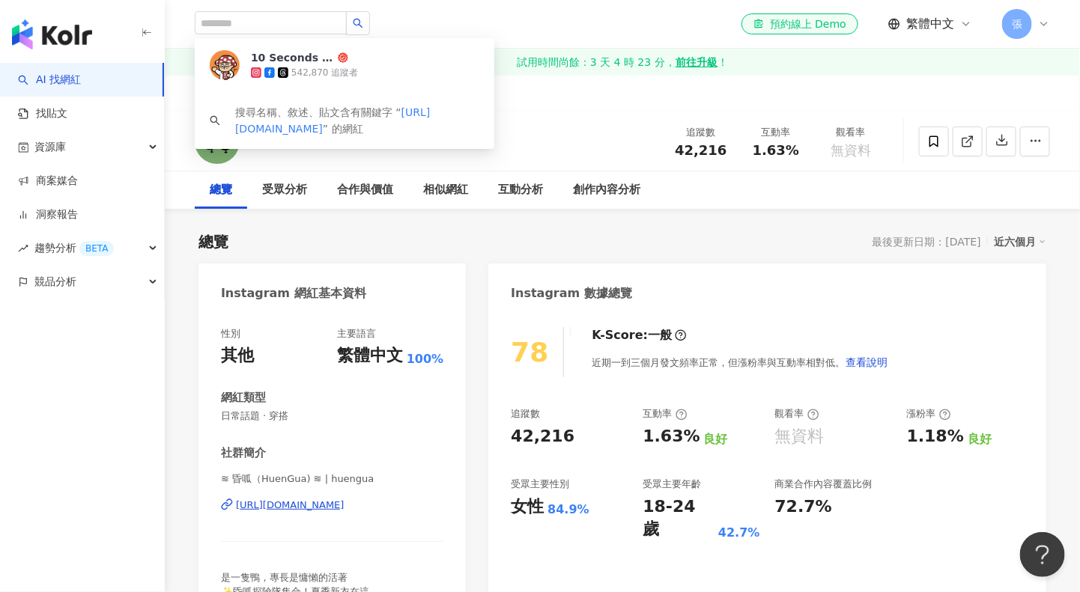
scroll to position [0, 0]
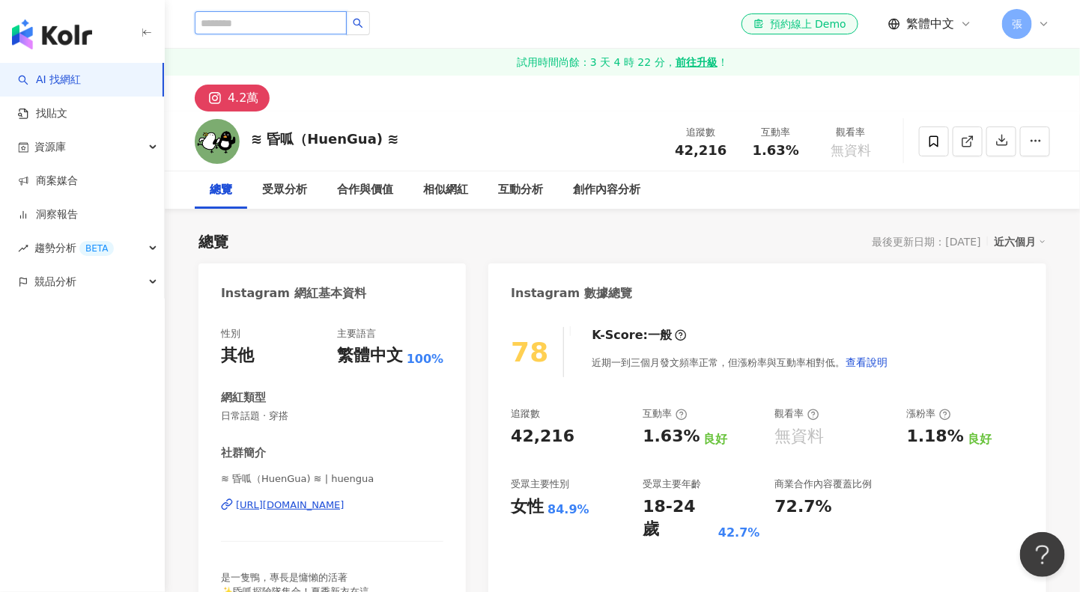
click at [307, 29] on input "search" at bounding box center [271, 22] width 152 height 23
paste input "**********"
type input "**********"
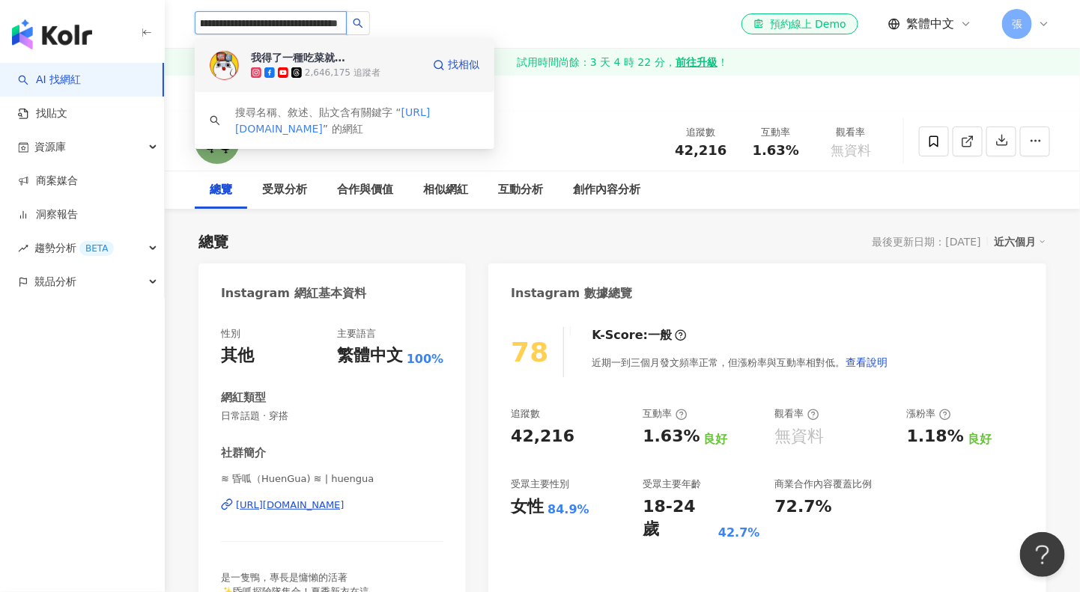
click at [307, 57] on div "我得了一種吃菜就會死的病-微疼" at bounding box center [299, 57] width 97 height 15
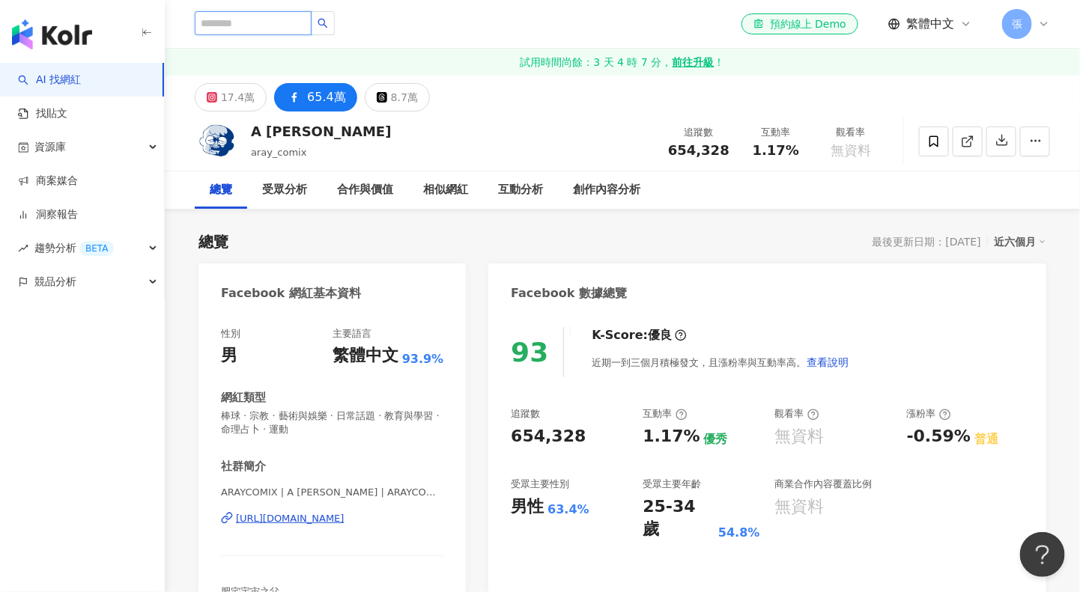
click at [243, 21] on input "search" at bounding box center [253, 23] width 117 height 24
paste input "**********"
type input "**********"
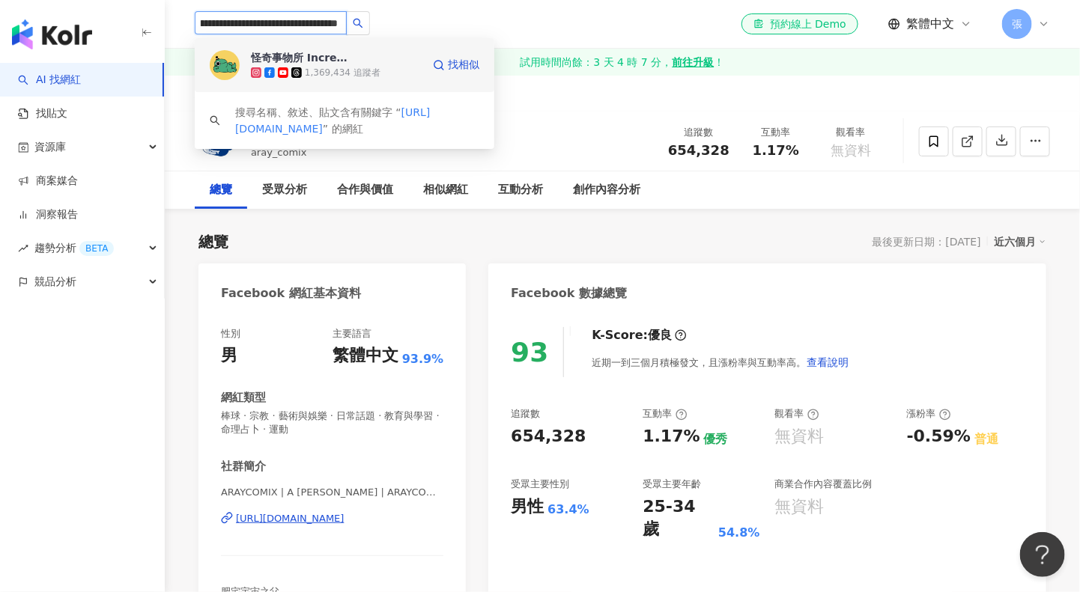
click at [284, 53] on div "怪奇事物所 Incrediville" at bounding box center [299, 57] width 97 height 15
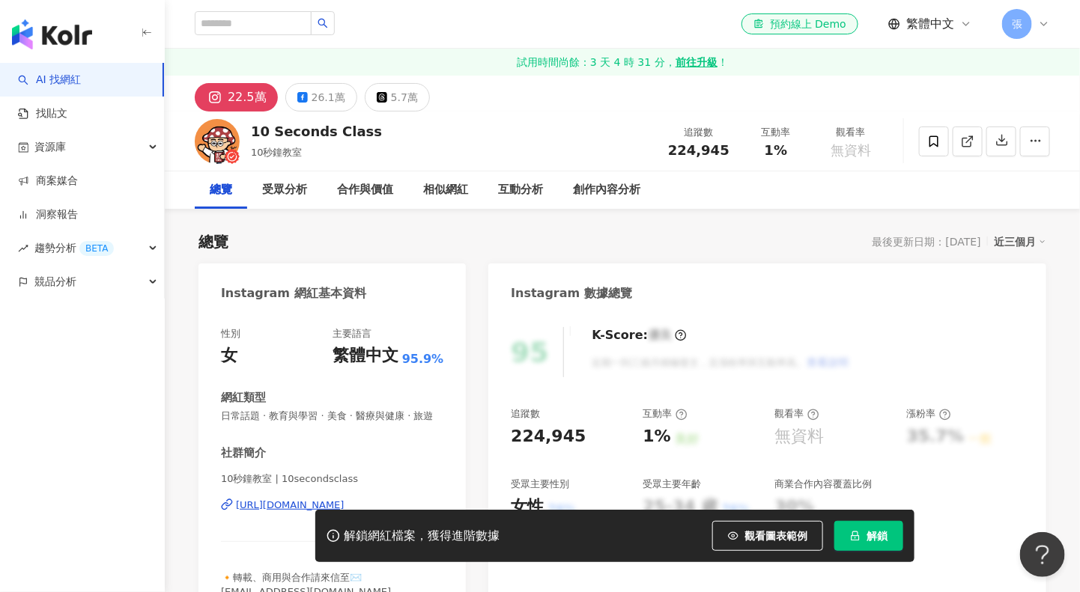
click at [859, 538] on button "解鎖" at bounding box center [868, 536] width 69 height 30
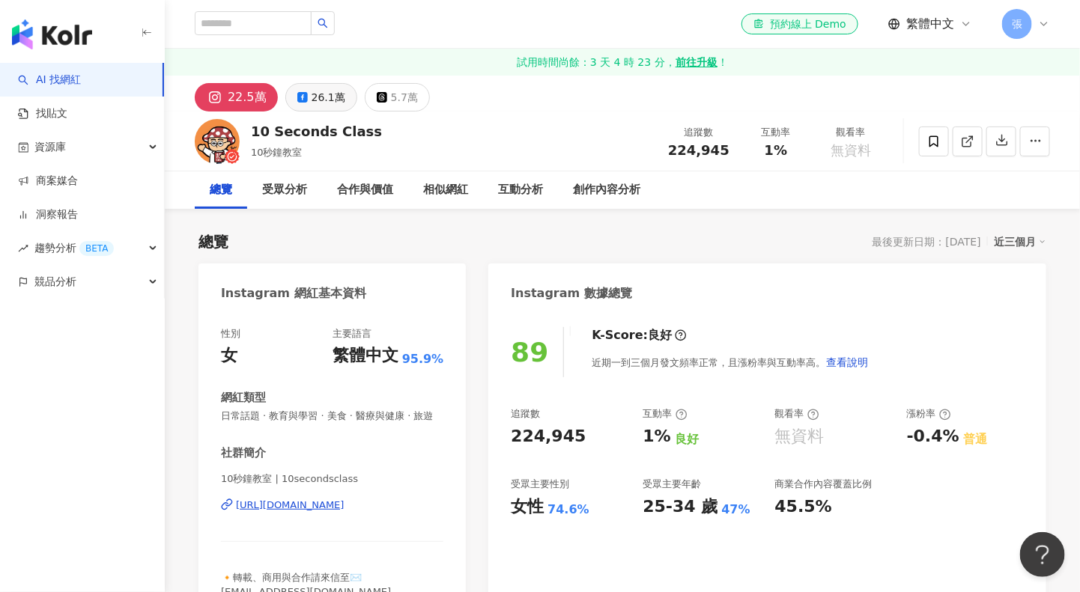
click at [318, 100] on div "26.1萬" at bounding box center [328, 97] width 34 height 21
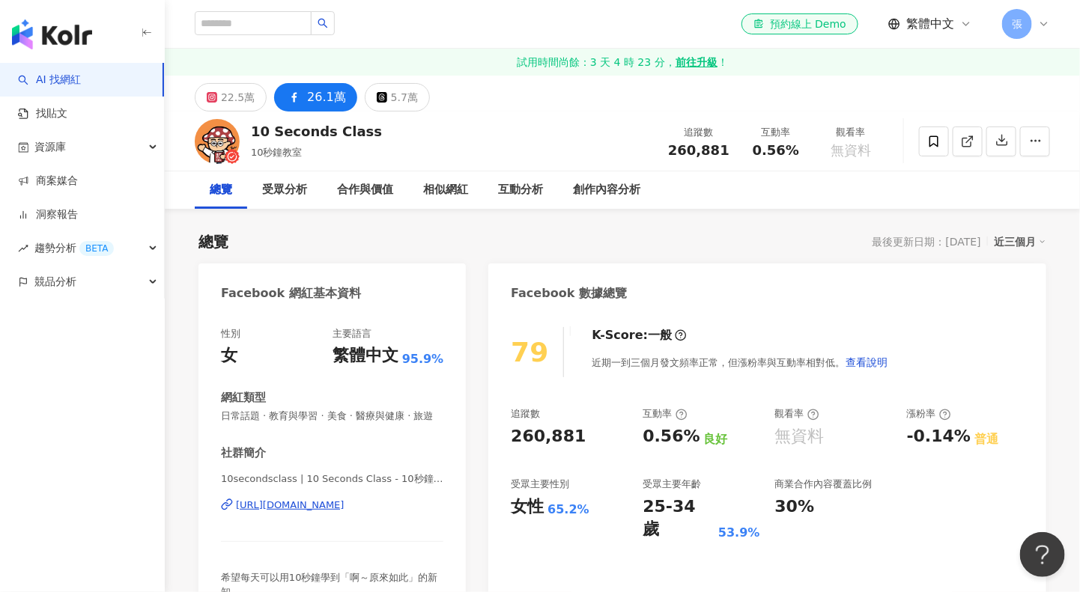
click at [1009, 242] on div "近三個月" at bounding box center [1019, 241] width 52 height 19
click at [1013, 240] on div "近三個月" at bounding box center [1019, 241] width 52 height 19
click at [1012, 245] on div "近三個月" at bounding box center [1019, 241] width 52 height 19
click at [1017, 296] on link "近六個月" at bounding box center [1027, 302] width 42 height 16
click at [1026, 304] on div "Facebook 數據總覽" at bounding box center [767, 288] width 558 height 49
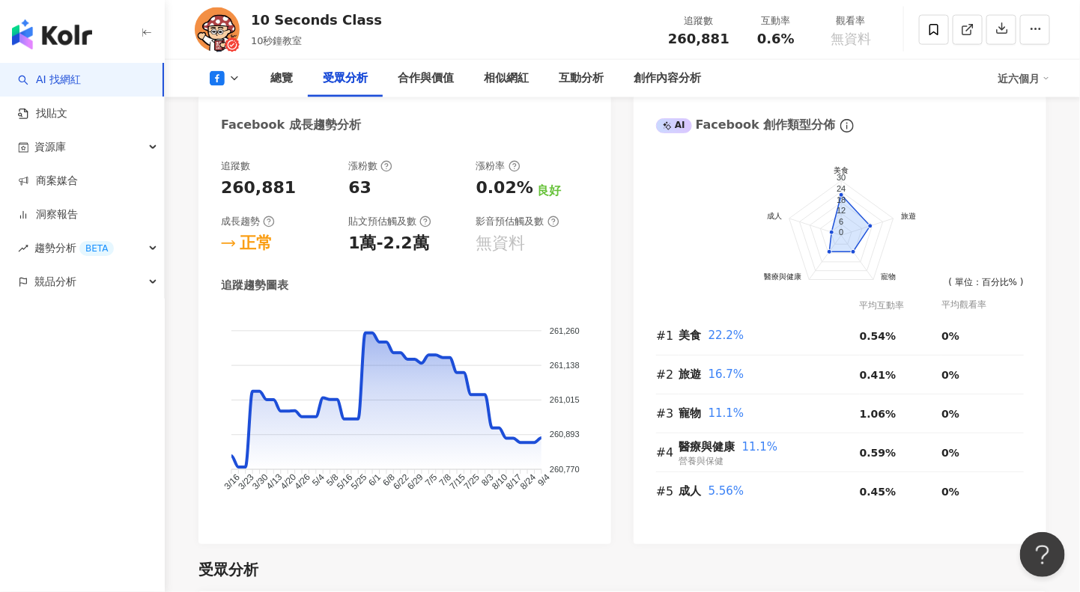
scroll to position [1310, 0]
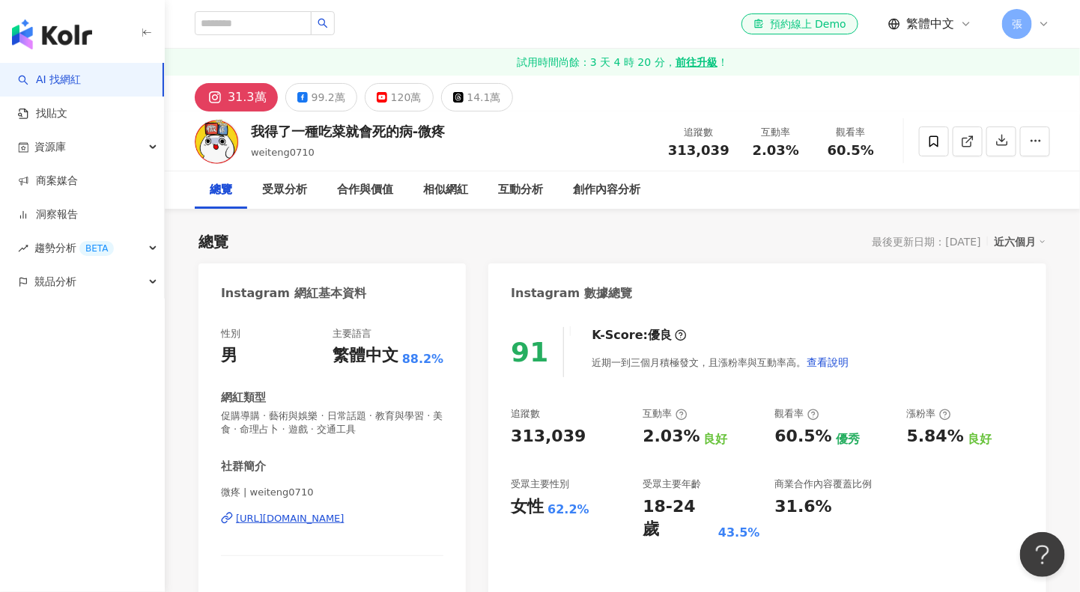
click at [1032, 180] on div "總覽 受眾分析 合作與價值 相似網紅 互動分析 創作內容分析" at bounding box center [622, 189] width 855 height 37
click at [332, 102] on div "99.2萬" at bounding box center [328, 97] width 34 height 21
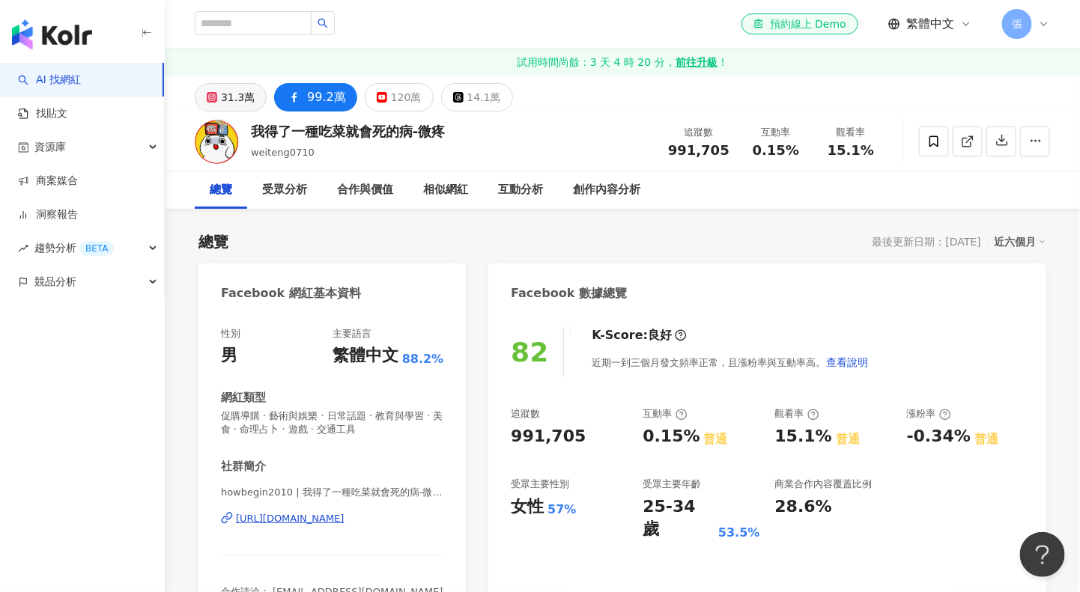
click at [231, 94] on div "31.3萬" at bounding box center [238, 97] width 34 height 21
click at [242, 95] on div "31.3萬" at bounding box center [238, 97] width 34 height 21
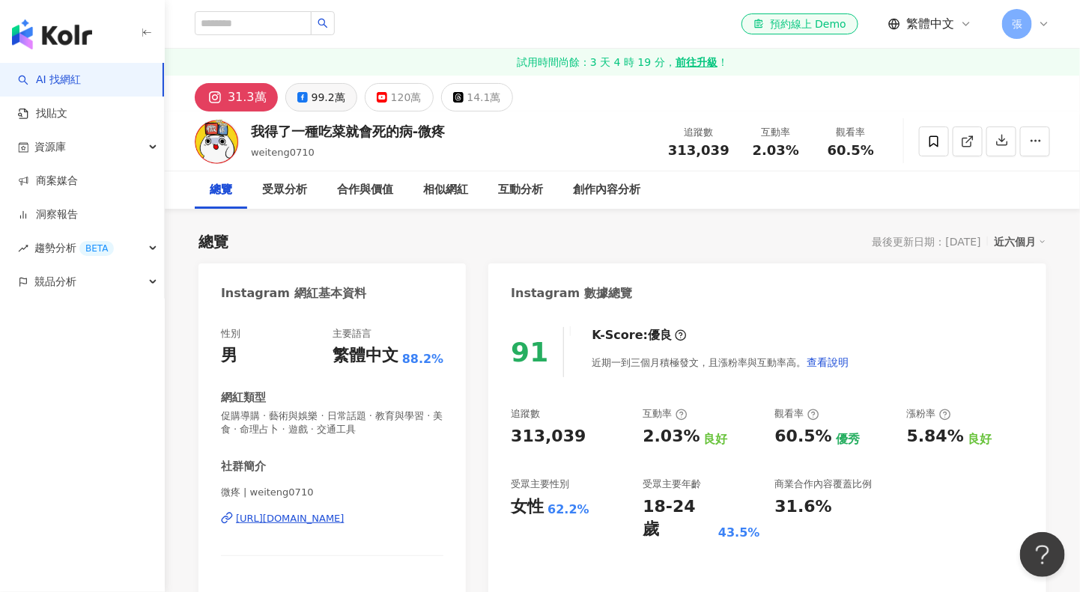
click at [311, 98] on div "99.2萬" at bounding box center [328, 97] width 34 height 21
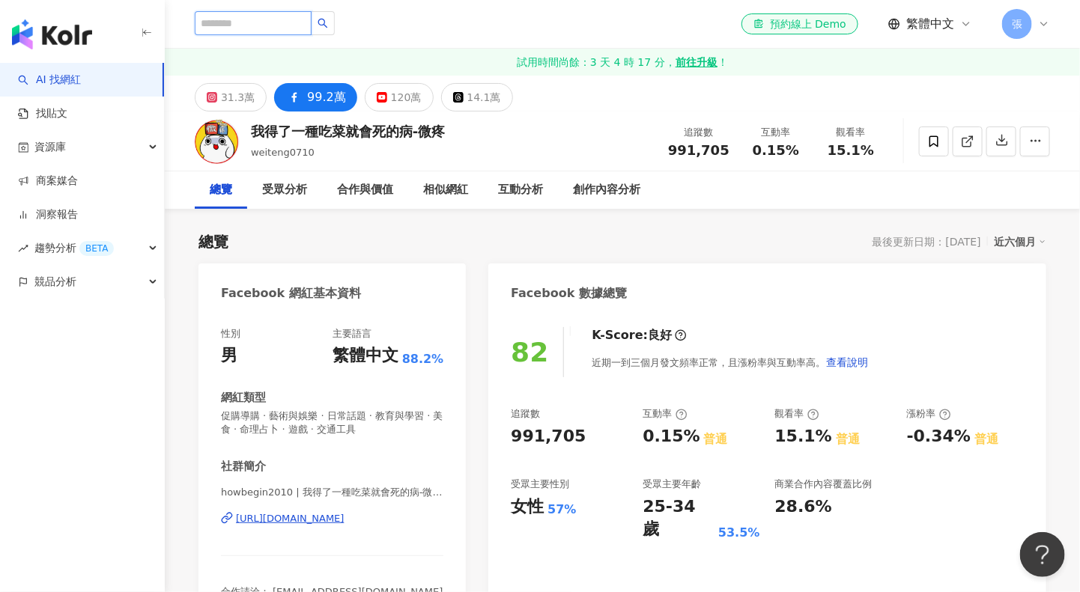
click at [287, 24] on input "search" at bounding box center [253, 23] width 117 height 24
paste input "**********"
type input "**********"
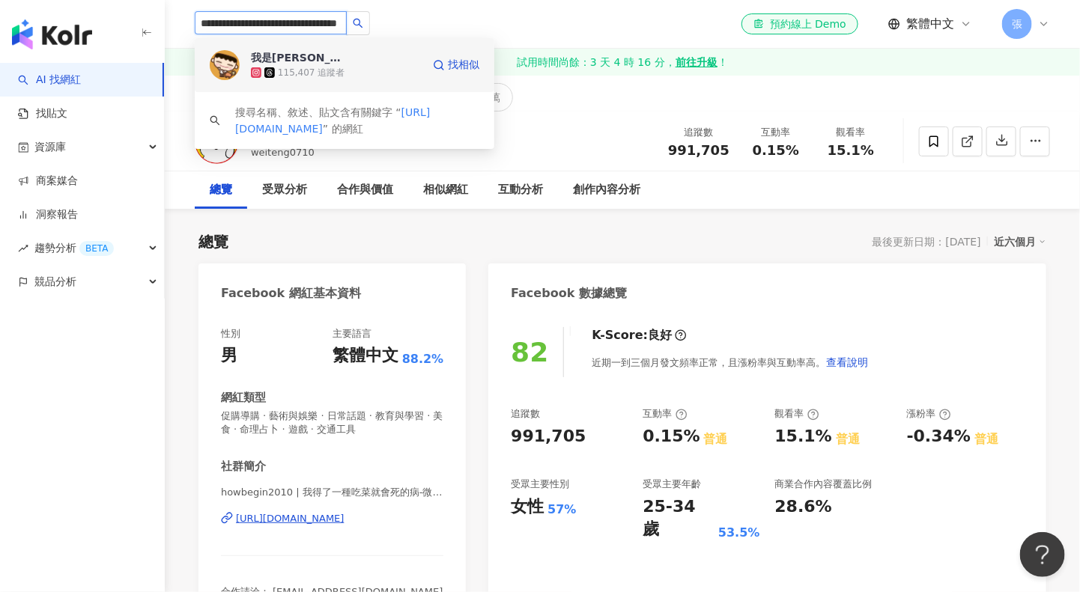
click at [279, 56] on div "我是[PERSON_NAME]" at bounding box center [299, 57] width 97 height 15
click at [260, 17] on input "search" at bounding box center [271, 22] width 152 height 23
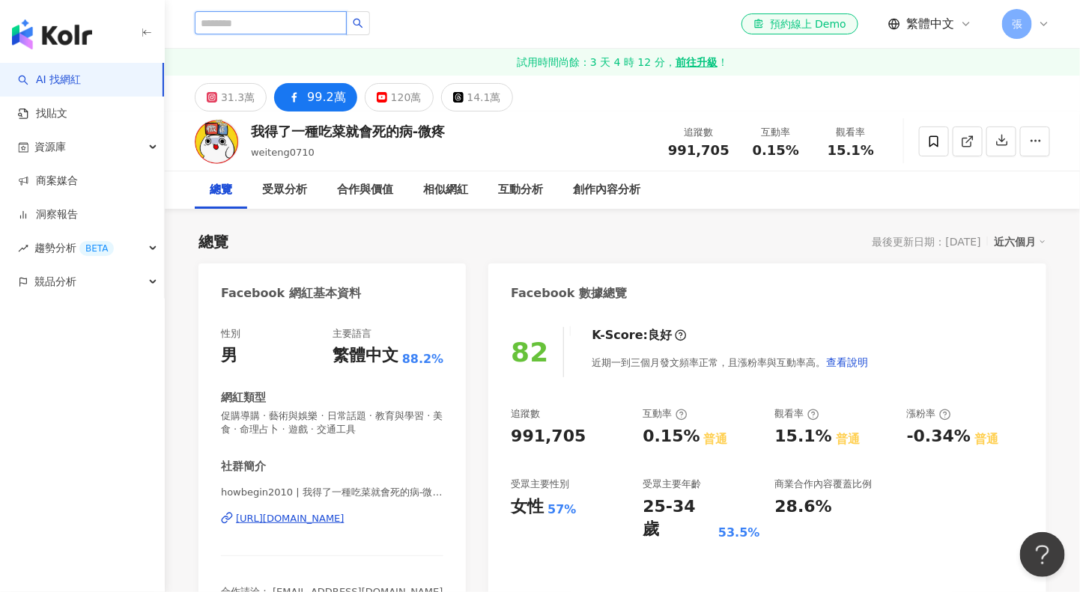
scroll to position [0, 0]
paste input "**********"
type input "**********"
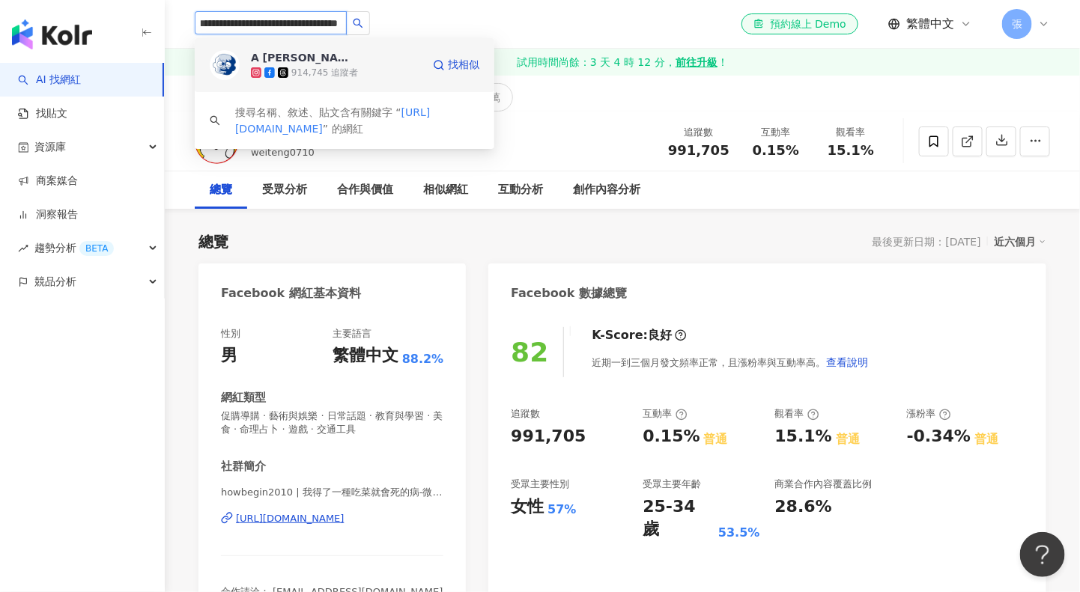
click at [258, 58] on div "A [PERSON_NAME]" at bounding box center [299, 57] width 97 height 15
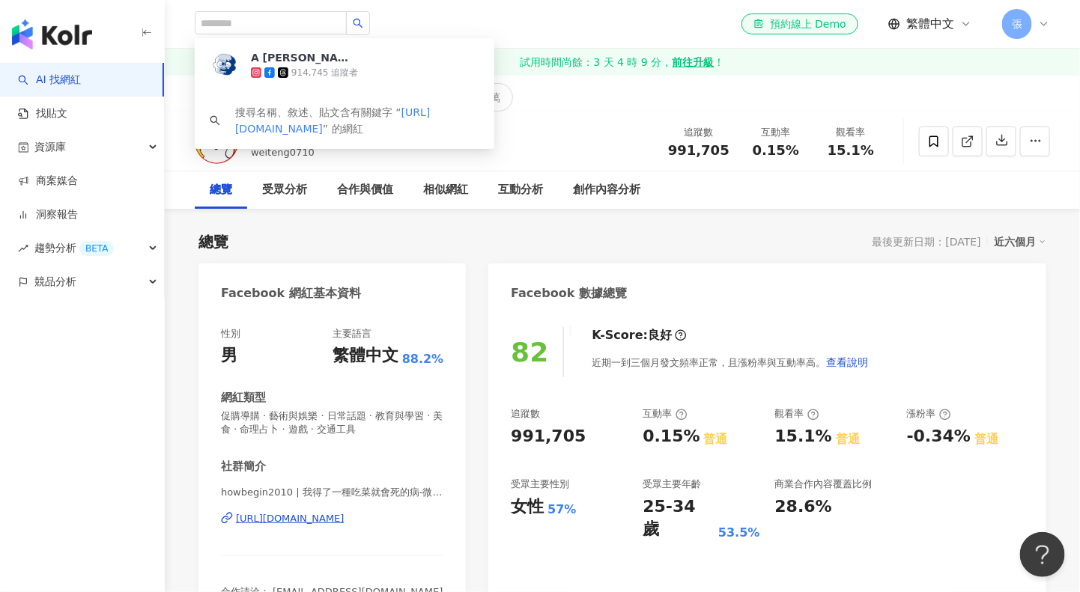
scroll to position [0, 0]
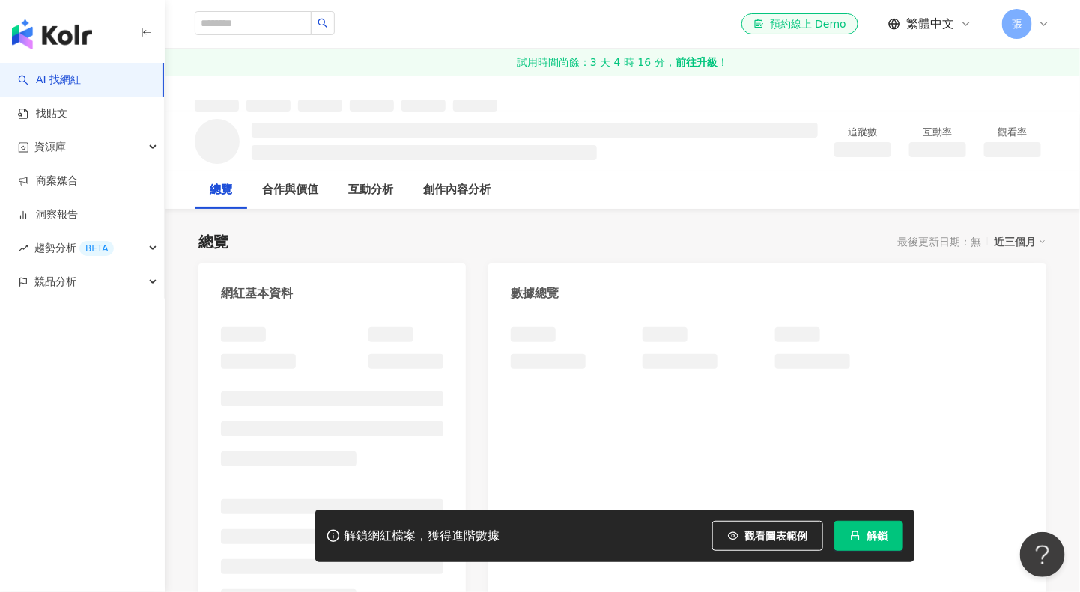
click at [863, 534] on button "解鎖" at bounding box center [868, 536] width 69 height 30
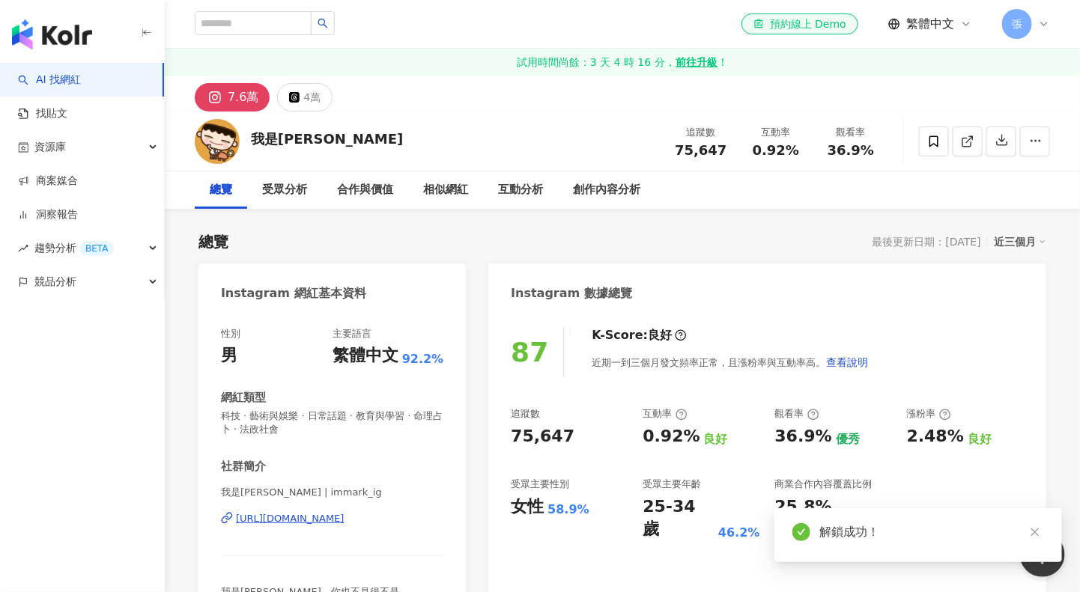
click at [1035, 531] on icon "close" at bounding box center [1034, 532] width 10 height 10
click at [1014, 243] on div "近三個月" at bounding box center [1019, 241] width 52 height 19
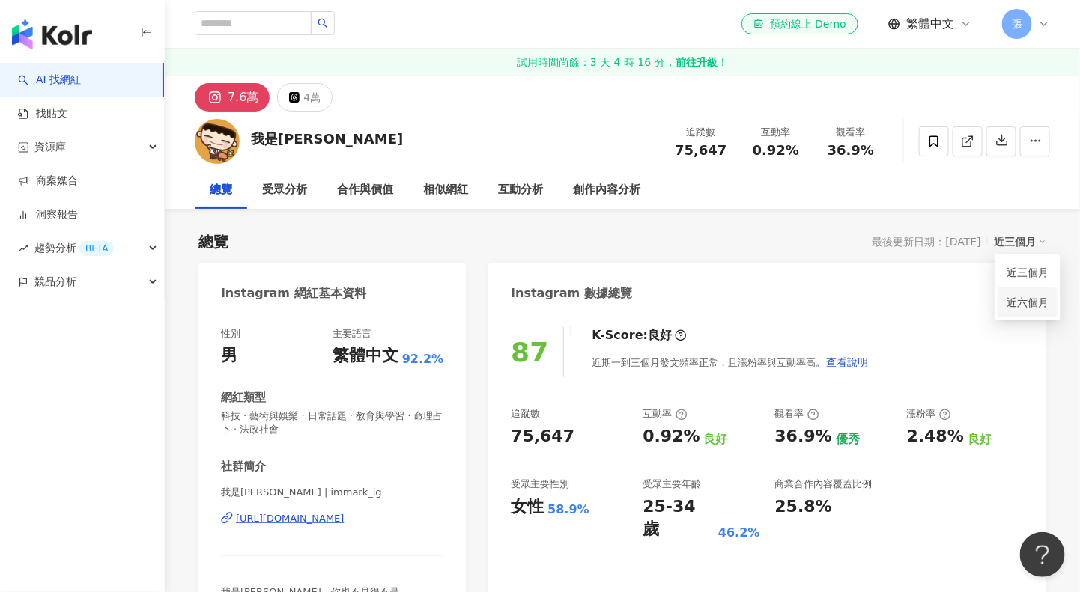
click at [1017, 302] on link "近六個月" at bounding box center [1027, 302] width 42 height 16
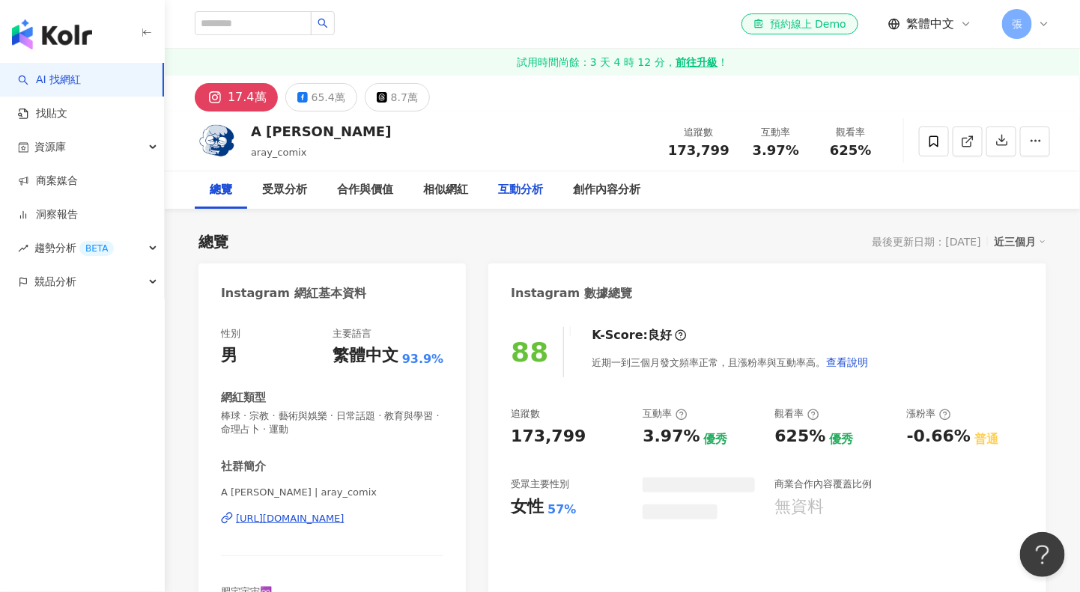
click at [322, 92] on div "65.4萬" at bounding box center [328, 97] width 34 height 21
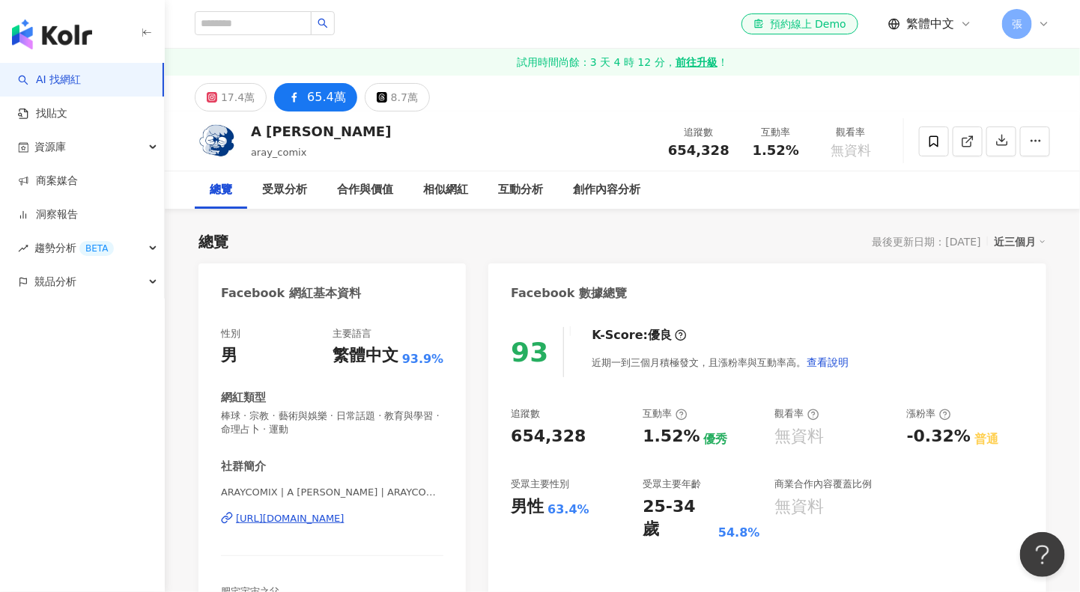
click at [1026, 242] on div "近三個月" at bounding box center [1019, 241] width 52 height 19
click at [1024, 299] on link "近六個月" at bounding box center [1027, 302] width 42 height 16
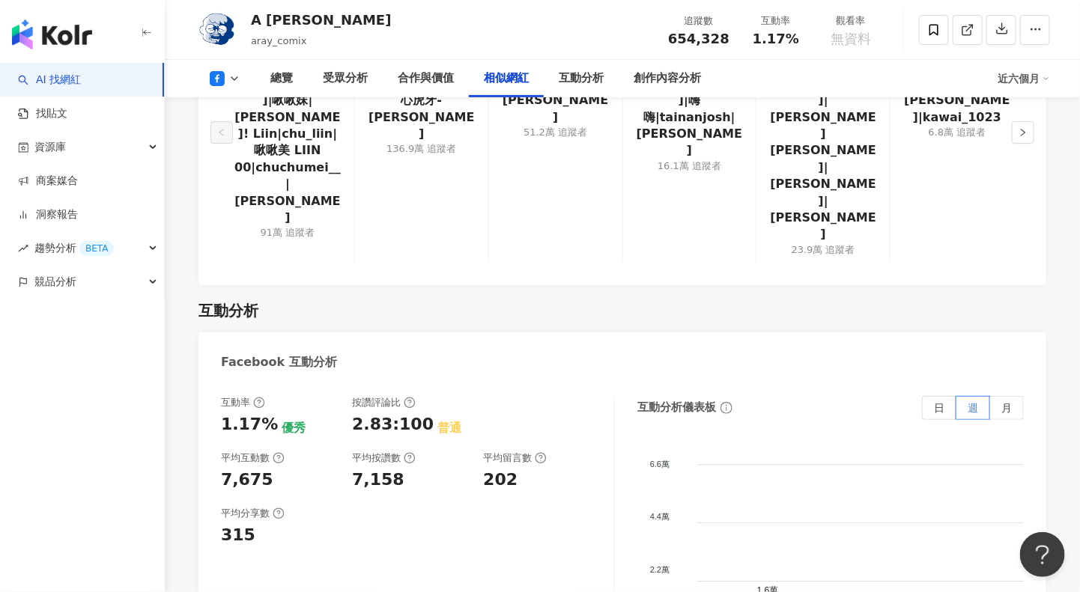
scroll to position [2340, 0]
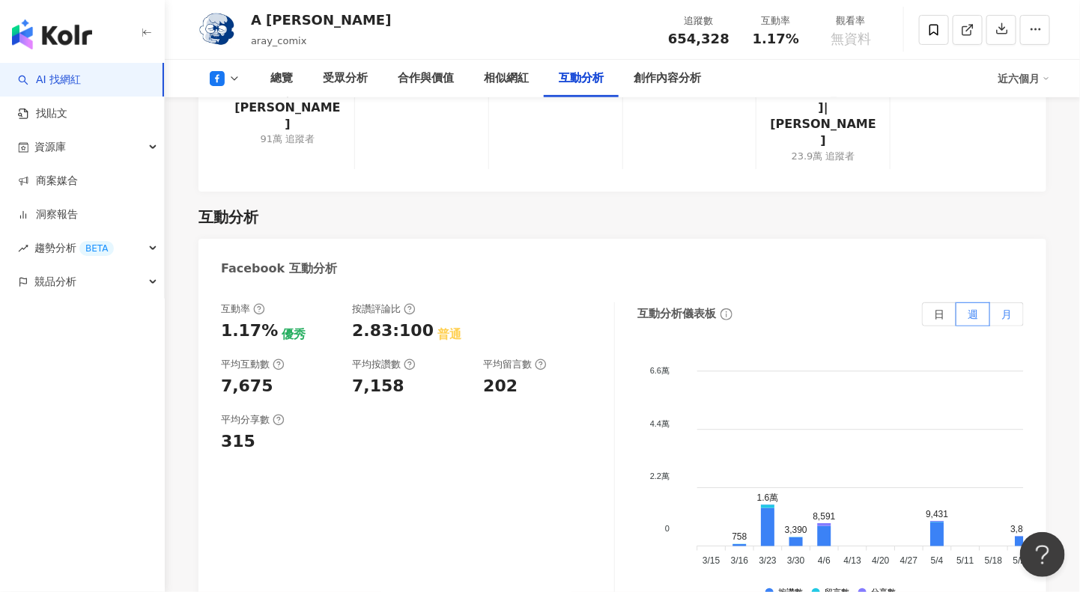
click at [1007, 308] on span "月" at bounding box center [1006, 314] width 10 height 12
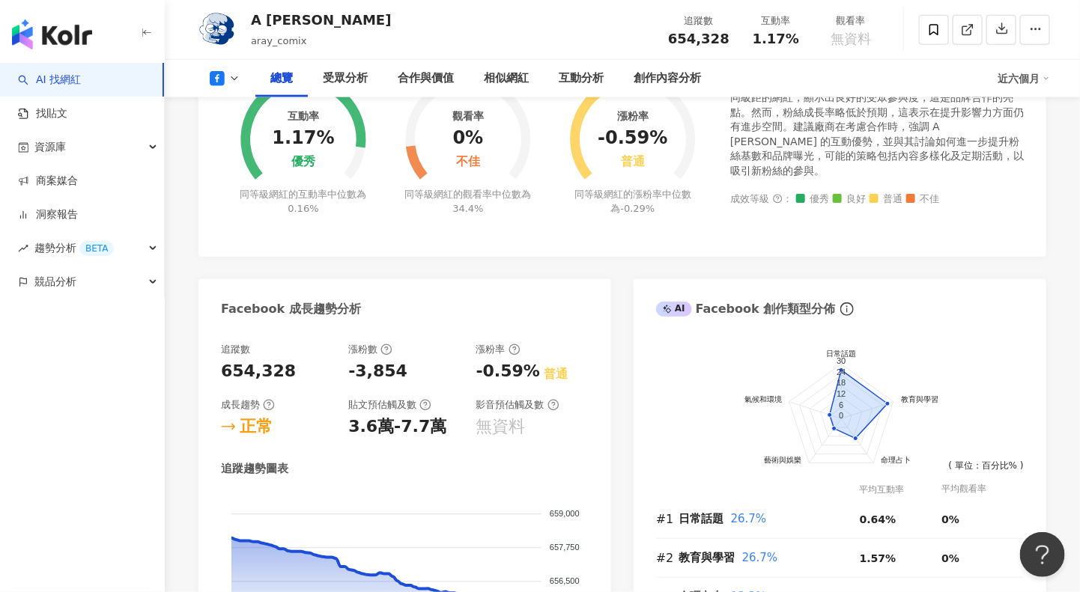
scroll to position [0, 0]
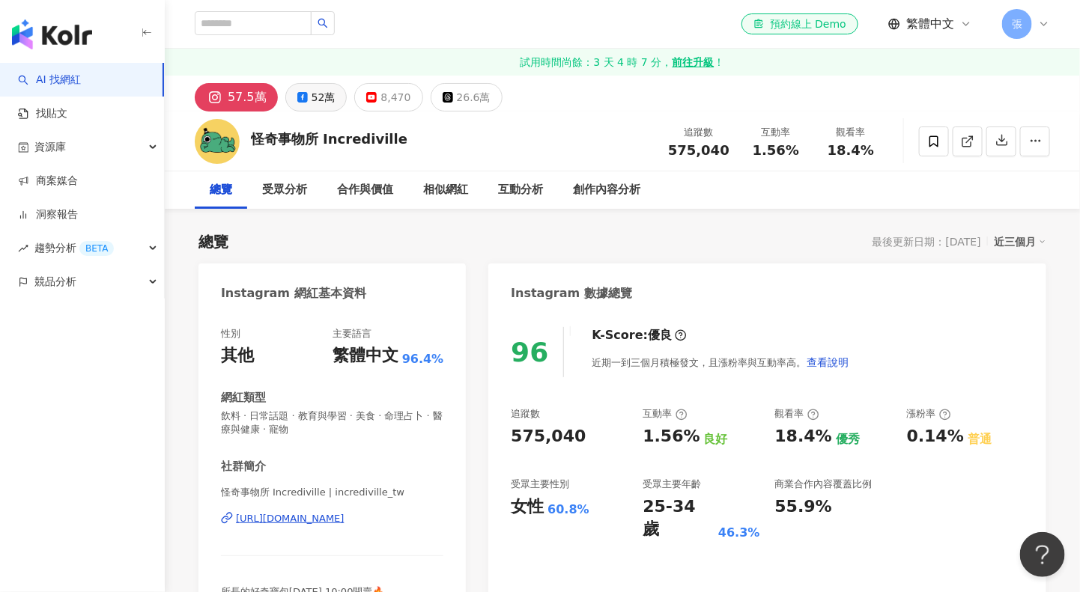
click at [307, 90] on button "52萬" at bounding box center [316, 97] width 62 height 28
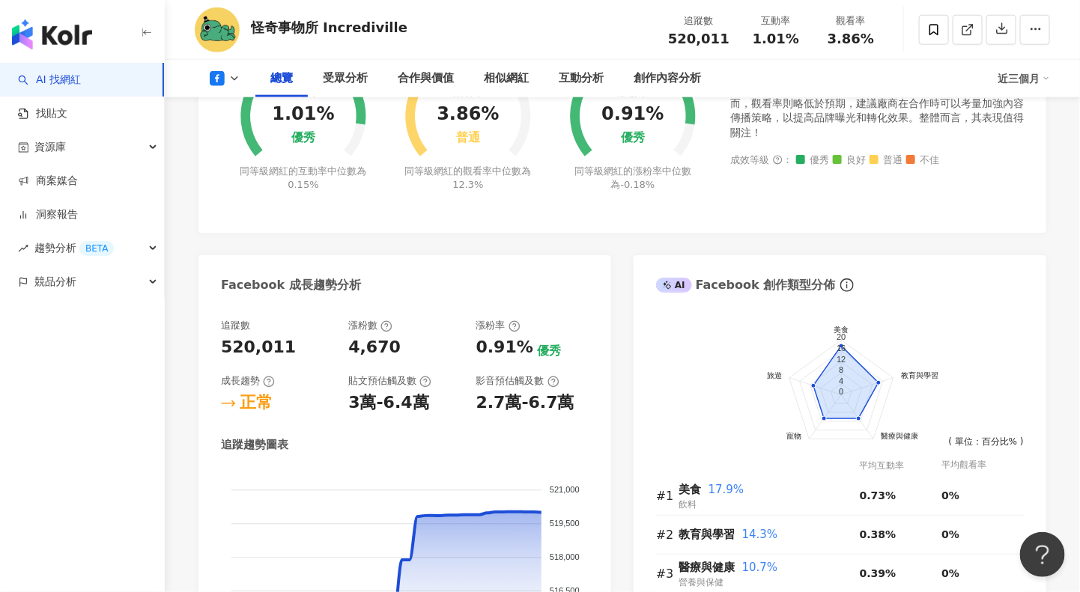
scroll to position [187, 0]
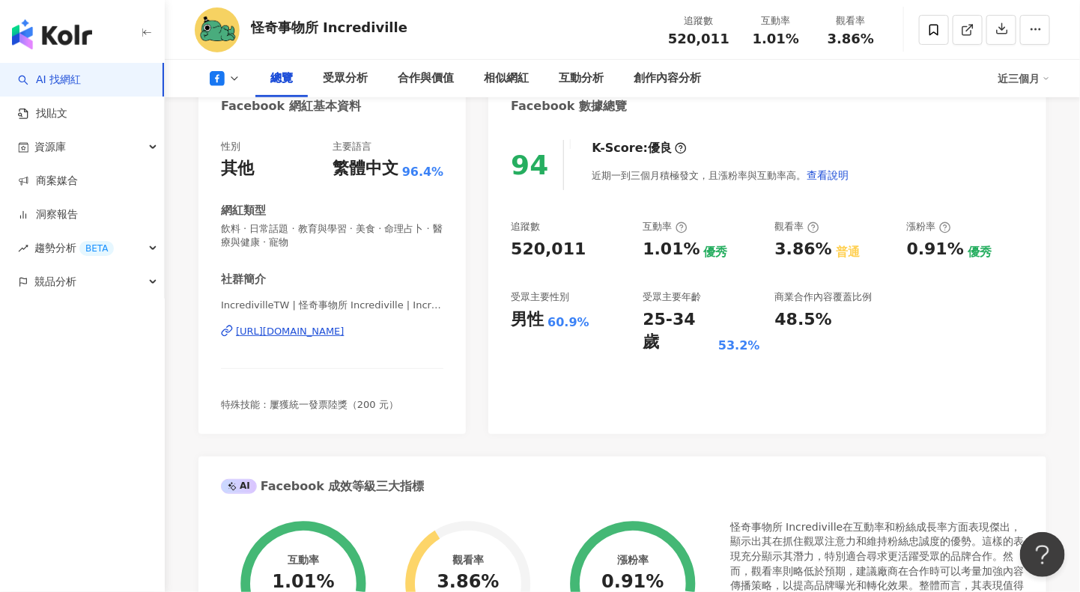
click at [1012, 81] on div "近三個月" at bounding box center [1023, 79] width 52 height 24
click at [1018, 144] on link "近六個月" at bounding box center [1031, 141] width 42 height 16
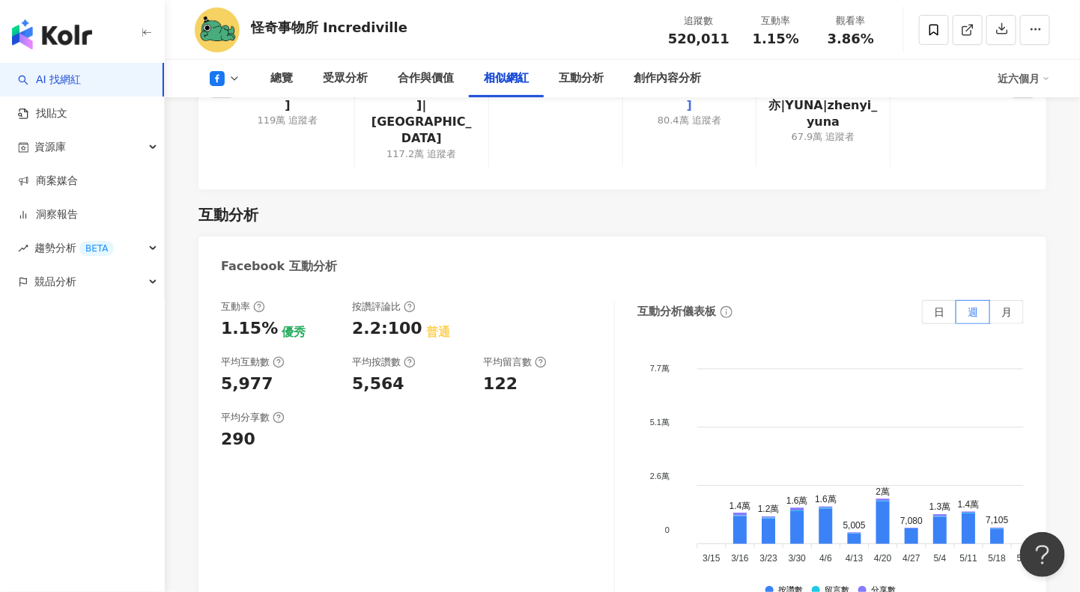
scroll to position [2335, 0]
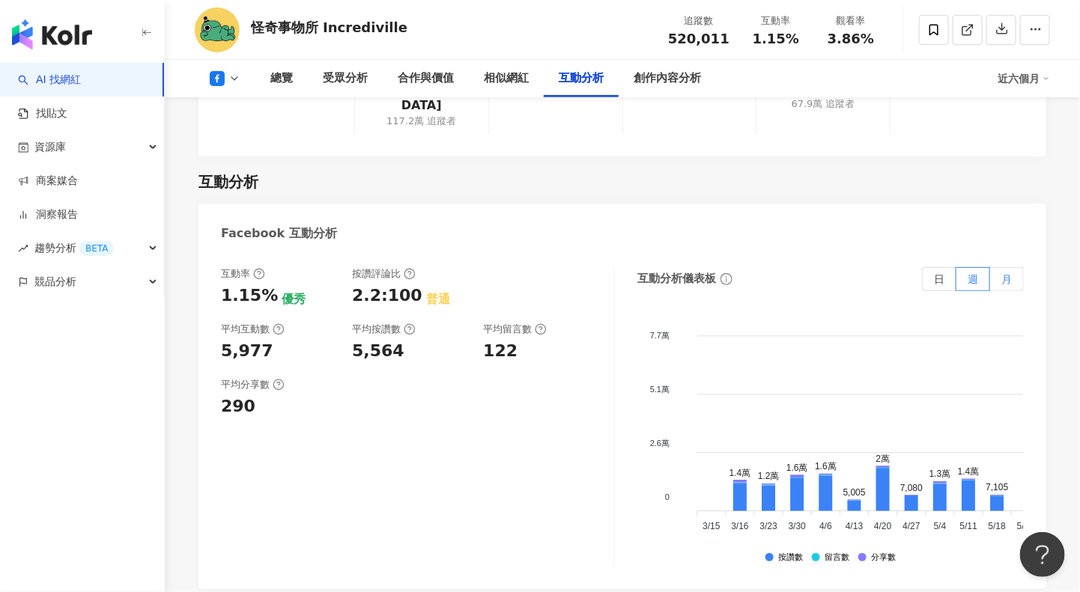
click at [1011, 273] on span "月" at bounding box center [1006, 279] width 10 height 12
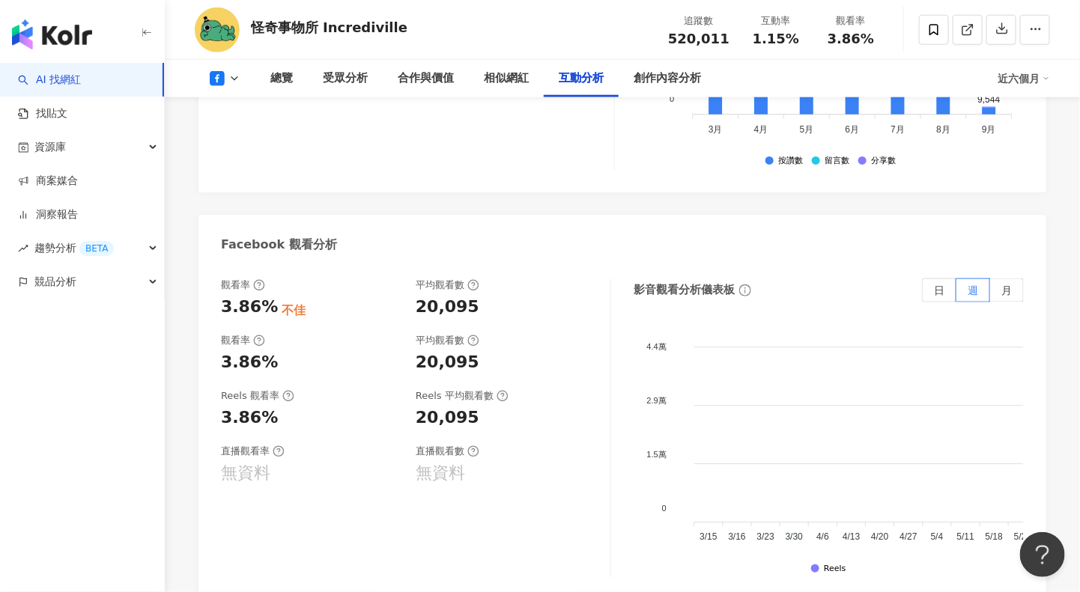
scroll to position [2826, 0]
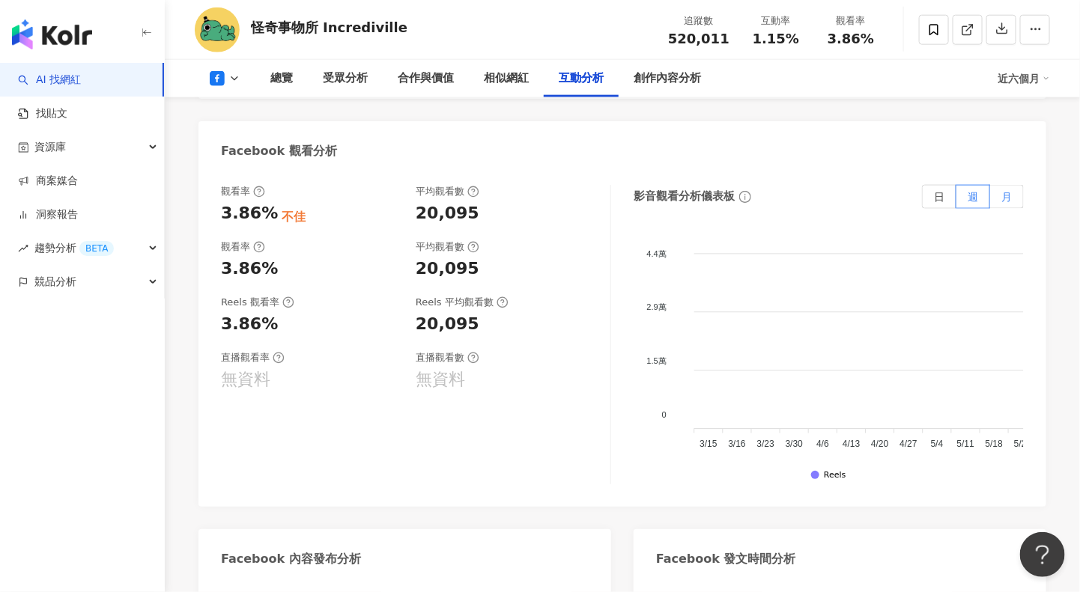
click at [1000, 185] on label "月" at bounding box center [1007, 197] width 34 height 24
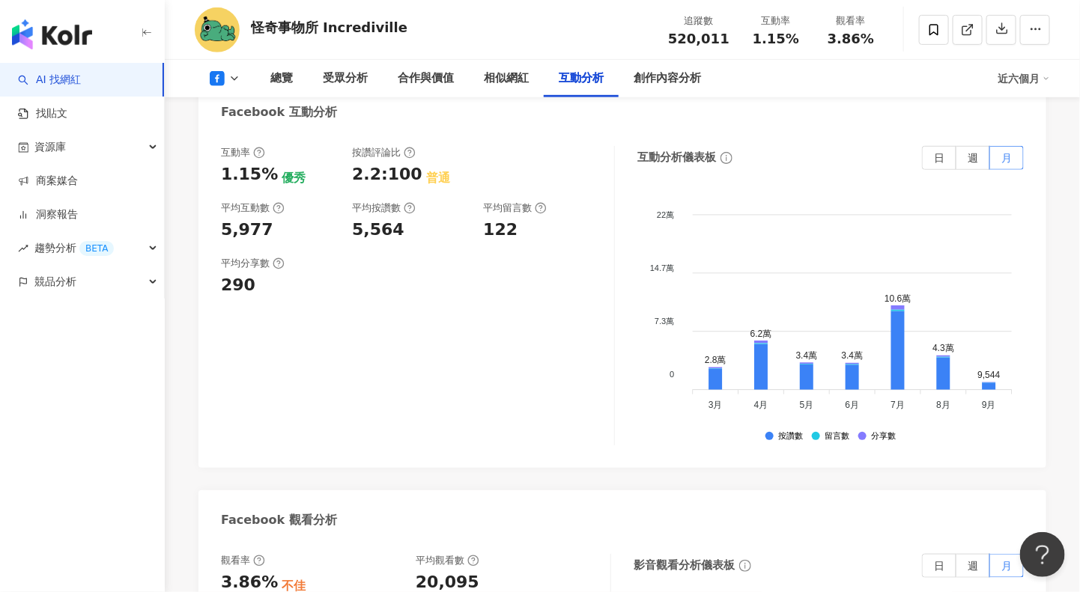
scroll to position [2308, 0]
